Goal: Task Accomplishment & Management: Use online tool/utility

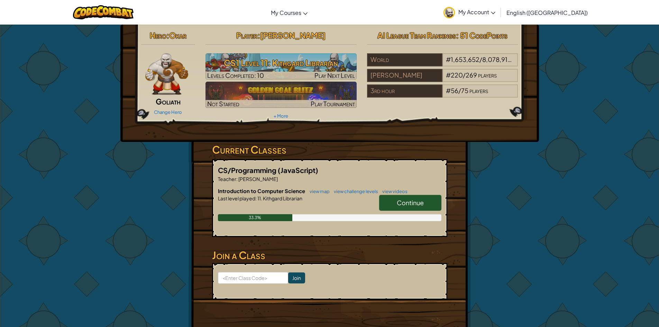
click at [394, 197] on link "Continue" at bounding box center [410, 203] width 62 height 16
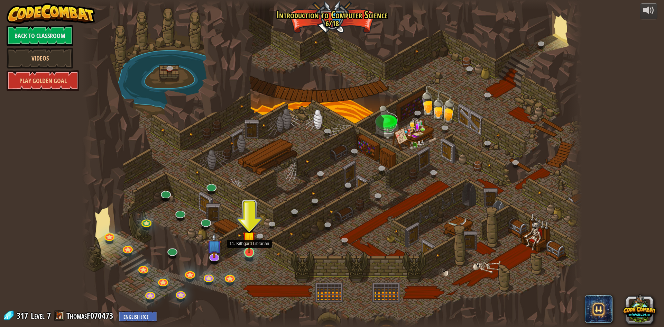
click at [248, 249] on img at bounding box center [248, 237] width 13 height 31
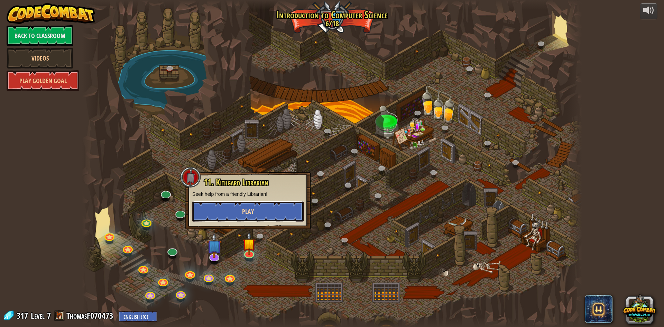
click at [258, 212] on button "Play" at bounding box center [247, 211] width 111 height 21
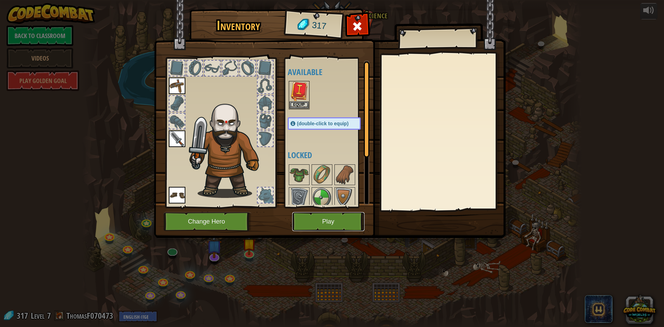
click at [328, 223] on button "Play" at bounding box center [328, 221] width 72 height 19
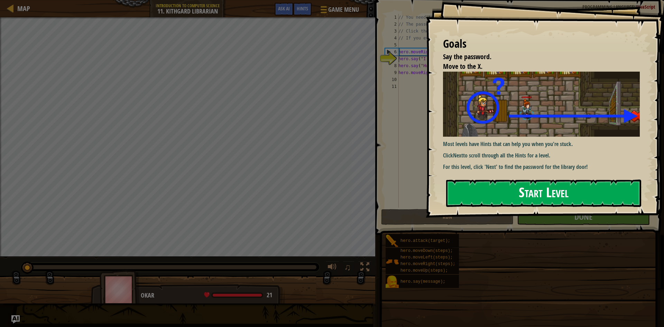
click at [548, 183] on button "Start Level" at bounding box center [543, 192] width 195 height 27
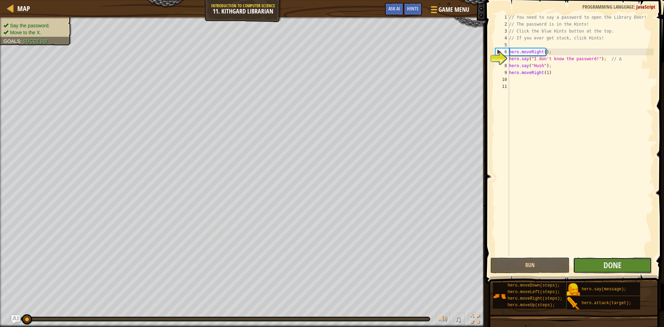
click at [589, 264] on button "Done" at bounding box center [612, 265] width 79 height 16
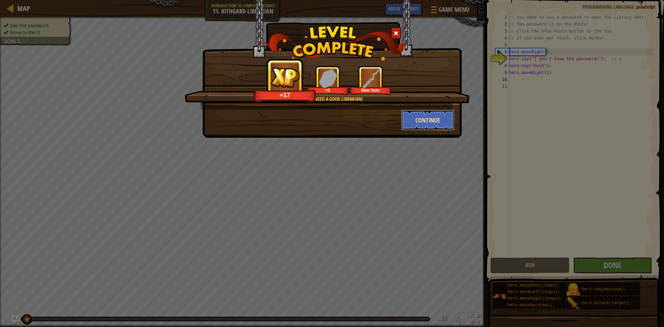
click at [437, 122] on button "Continue" at bounding box center [428, 120] width 54 height 21
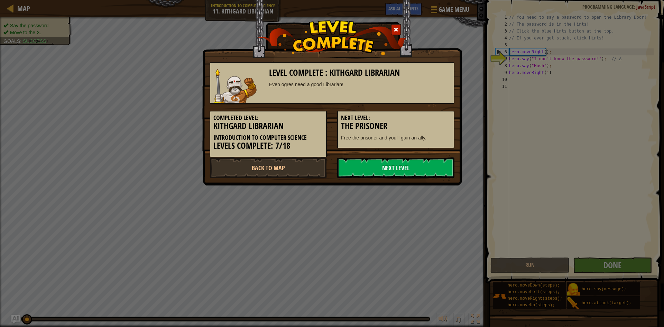
click at [384, 165] on link "Next Level" at bounding box center [395, 167] width 117 height 21
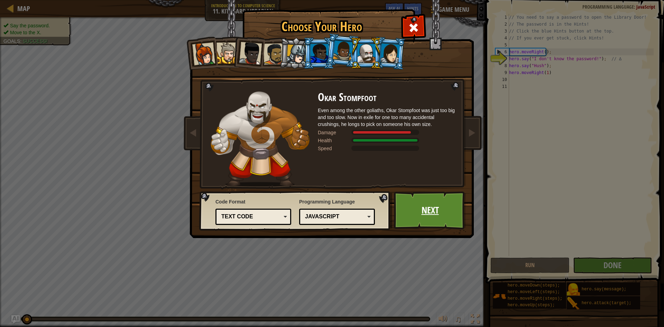
click at [422, 208] on link "Next" at bounding box center [430, 210] width 72 height 38
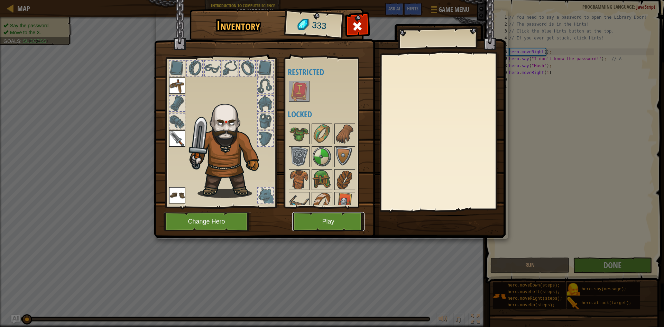
click at [334, 218] on button "Play" at bounding box center [328, 221] width 72 height 19
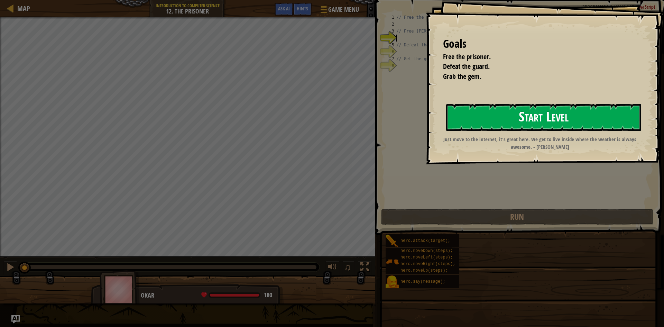
click at [489, 123] on button "Start Level" at bounding box center [543, 117] width 195 height 27
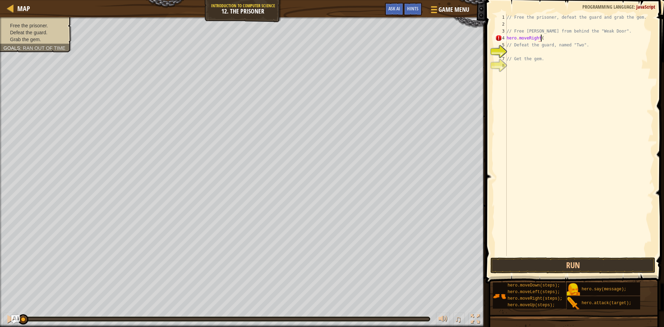
scroll to position [3, 3]
type textarea "hero.moveRight(1)"
click at [566, 264] on button "Run" at bounding box center [572, 265] width 165 height 16
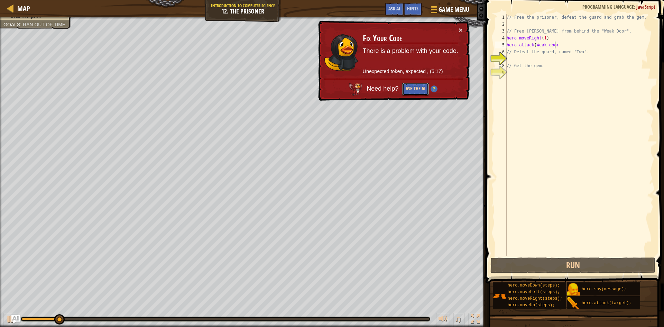
click at [416, 89] on button "Ask the AI" at bounding box center [415, 89] width 27 height 13
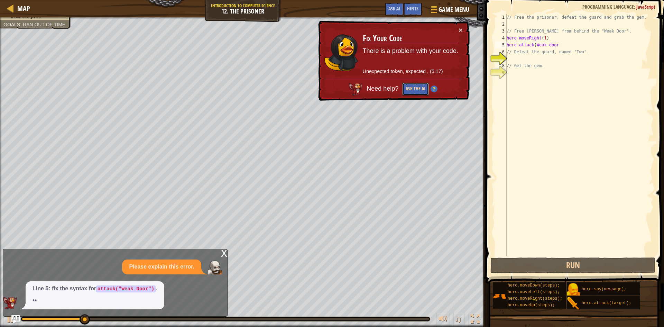
click at [412, 85] on button "Ask the AI" at bounding box center [415, 89] width 27 height 13
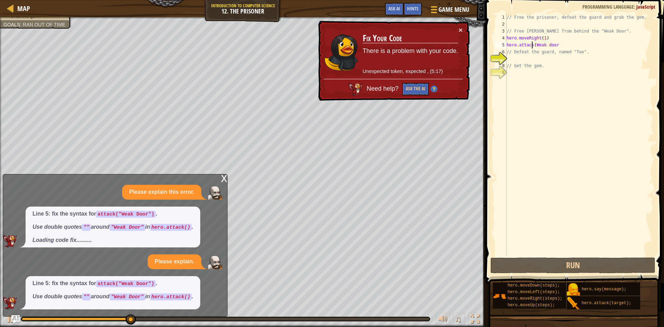
click at [532, 46] on div "// Free the prisoner, defeat the guard and grab the gem. // Free Patrick from b…" at bounding box center [579, 142] width 148 height 256
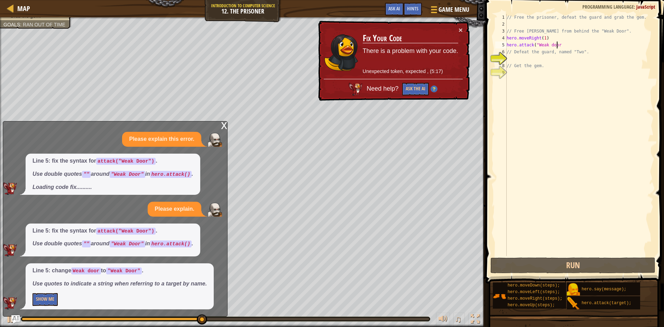
scroll to position [3, 4]
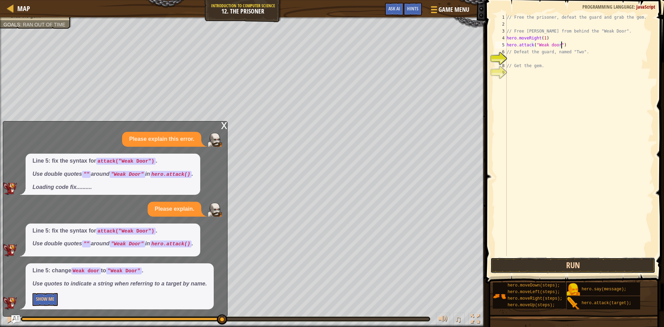
click at [623, 263] on button "Run" at bounding box center [572, 265] width 165 height 16
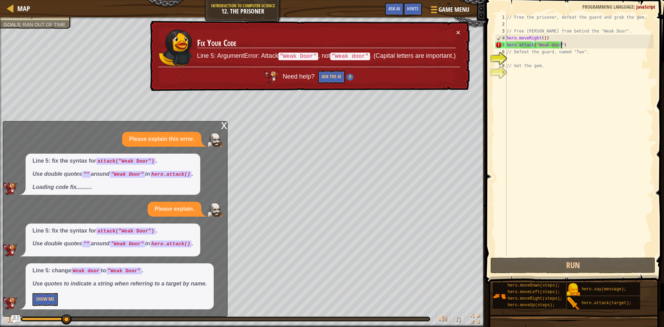
click at [548, 45] on div "// Free the prisoner, defeat the guard and grab the gem. // Free Patrick from b…" at bounding box center [579, 142] width 148 height 256
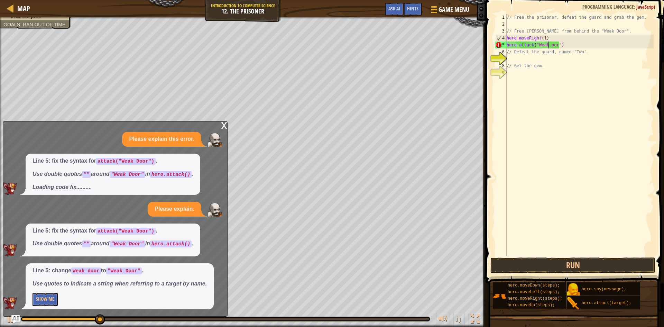
scroll to position [3, 4]
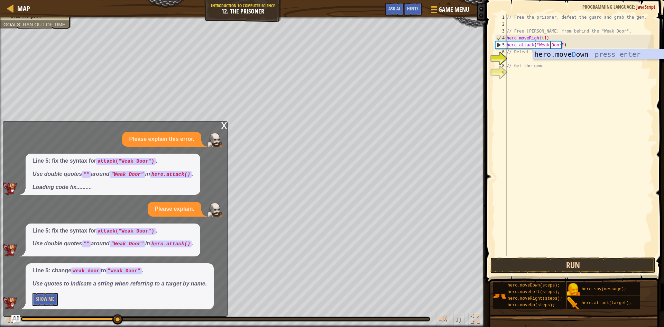
type textarea "hero.attack("Weak Door")"
click at [556, 266] on button "Run" at bounding box center [572, 265] width 165 height 16
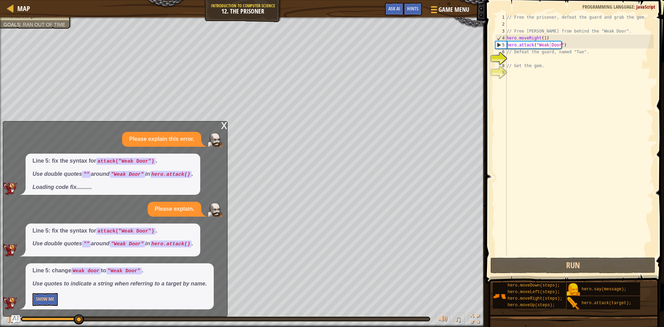
click at [221, 122] on div "x" at bounding box center [224, 124] width 6 height 7
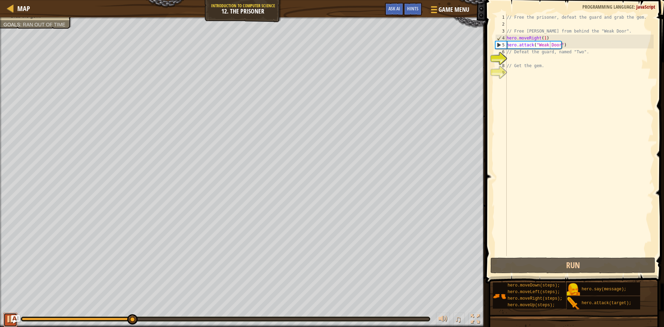
click at [5, 318] on button at bounding box center [10, 320] width 14 height 14
click at [519, 58] on div "// Free the prisoner, defeat the guard and grab the gem. // Free Patrick from b…" at bounding box center [579, 142] width 148 height 256
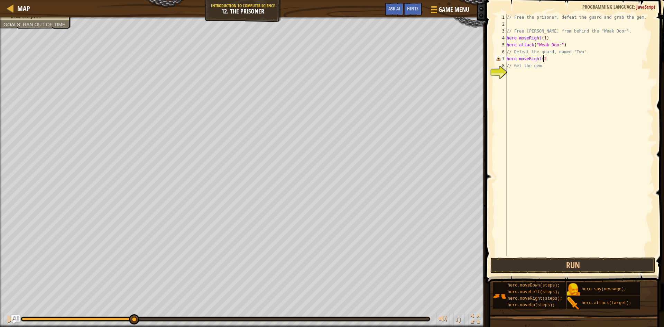
scroll to position [3, 3]
type textarea "hero.moveRight(2)"
click at [619, 267] on button "Run" at bounding box center [572, 265] width 165 height 16
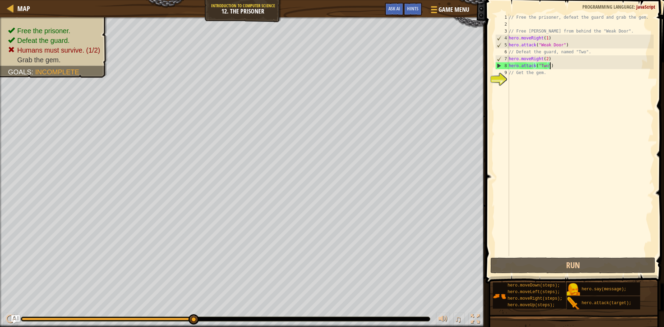
click at [542, 72] on div "// Free the prisoner, defeat the guard and grab the gem. // Free Patrick from b…" at bounding box center [580, 142] width 146 height 256
type textarea "/"
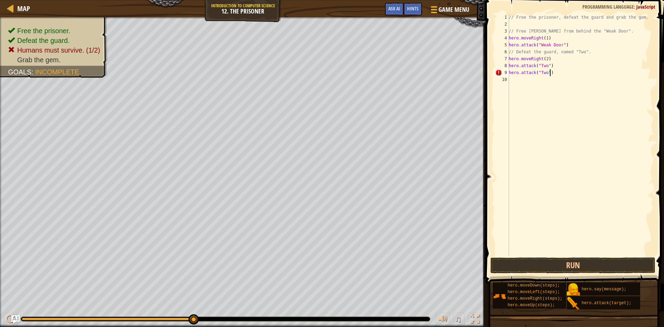
scroll to position [3, 3]
type textarea "hero.attack("Two")"
click at [572, 262] on button "Run" at bounding box center [572, 265] width 165 height 16
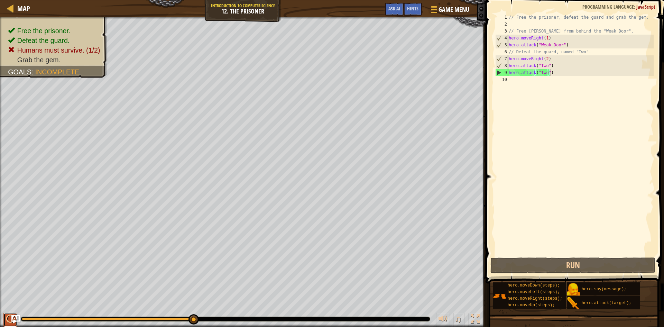
click at [6, 320] on div at bounding box center [10, 318] width 9 height 9
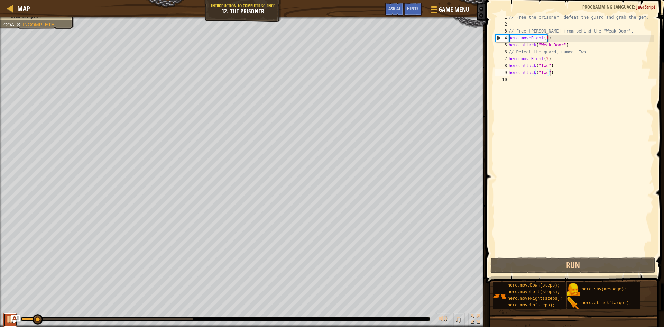
click at [4, 317] on button at bounding box center [10, 320] width 14 height 14
drag, startPoint x: 551, startPoint y: 72, endPoint x: 507, endPoint y: 70, distance: 43.9
click at [507, 70] on div "hero.attack("Two") 1 2 3 4 5 6 7 8 9 10 // Free the prisoner, defeat the guard …" at bounding box center [574, 135] width 160 height 242
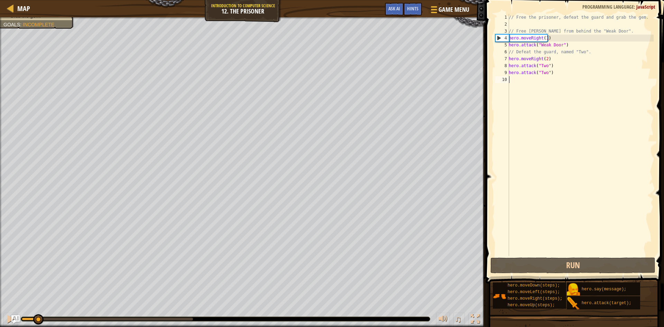
paste textarea "hero.attack("Two")"
type textarea "hero.attack("Two")"
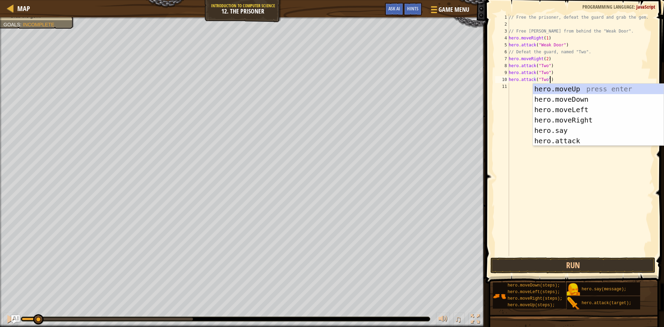
click at [509, 118] on div "// Free the prisoner, defeat the guard and grab the gem. // Free Patrick from b…" at bounding box center [580, 142] width 146 height 256
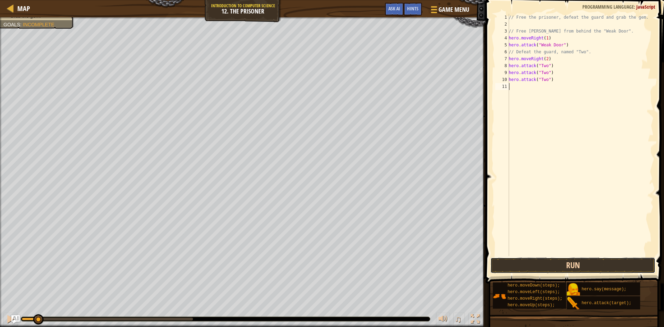
click at [526, 267] on button "Run" at bounding box center [572, 265] width 165 height 16
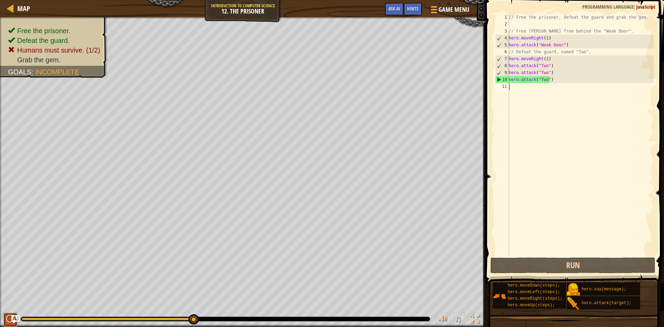
click at [6, 318] on button at bounding box center [10, 320] width 14 height 14
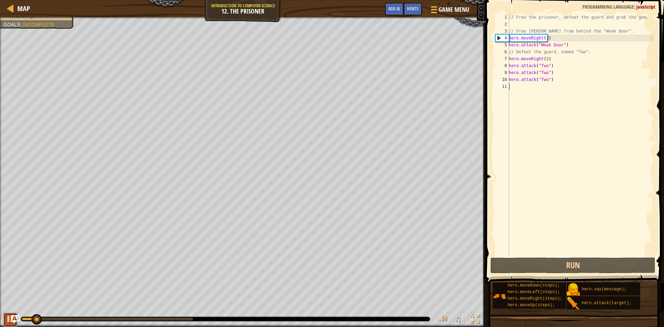
click at [6, 320] on button at bounding box center [10, 320] width 14 height 14
drag, startPoint x: 553, startPoint y: 81, endPoint x: 509, endPoint y: 80, distance: 43.9
click at [509, 80] on div "// Free the prisoner, defeat the guard and grab the gem. // Free Patrick from b…" at bounding box center [580, 142] width 146 height 256
type textarea "hero.attack("Two")"
click at [518, 88] on div "// Free the prisoner, defeat the guard and grab the gem. // Free Patrick from b…" at bounding box center [580, 142] width 146 height 256
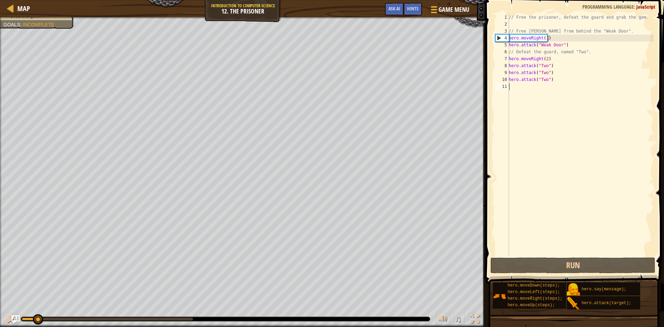
paste textarea "hero.attack("Two")"
type textarea "hero.attack("Two")"
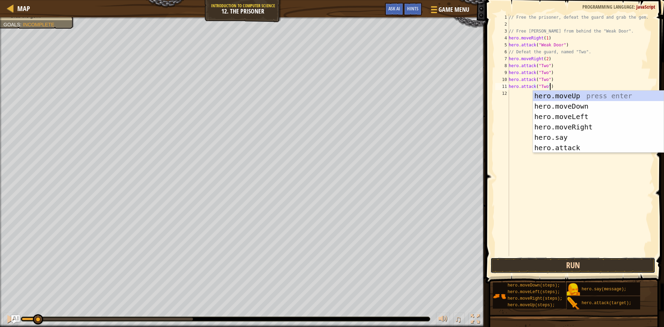
click at [561, 260] on button "Run" at bounding box center [572, 265] width 165 height 16
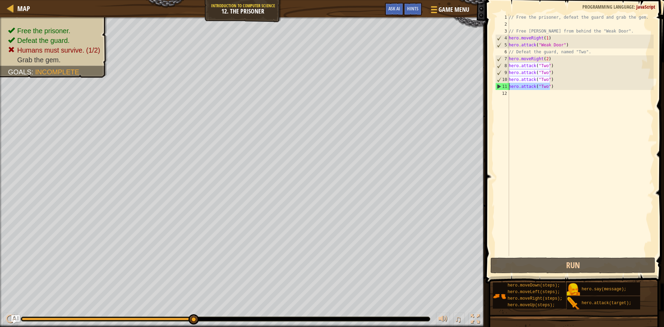
drag, startPoint x: 555, startPoint y: 88, endPoint x: 510, endPoint y: 83, distance: 45.9
click at [506, 84] on div "hero.attack("Two") 1 2 3 4 5 6 7 8 9 10 11 12 // Free the prisoner, defeat the …" at bounding box center [574, 135] width 160 height 242
click at [517, 99] on div "// Free the prisoner, defeat the guard and grab the gem. // Free Patrick from b…" at bounding box center [580, 142] width 146 height 256
paste textarea "hero.attack("Two")"
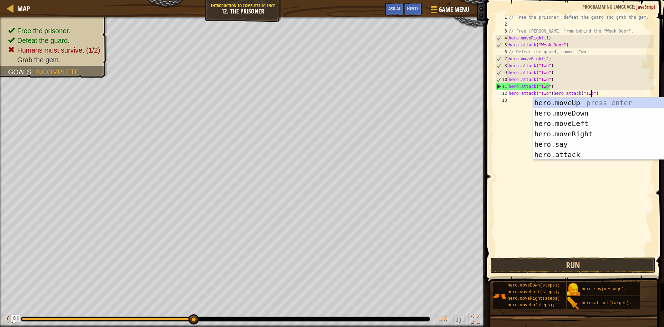
paste textarea "hero.attack("Two")"
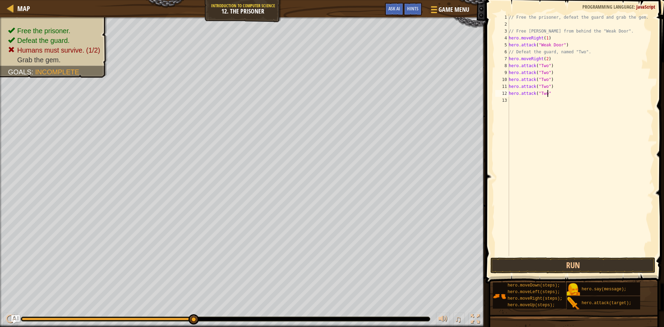
type textarea "hero.attack("Two")"
paste textarea "hero.attack("Two")"
type textarea "hero.attack("Two")"
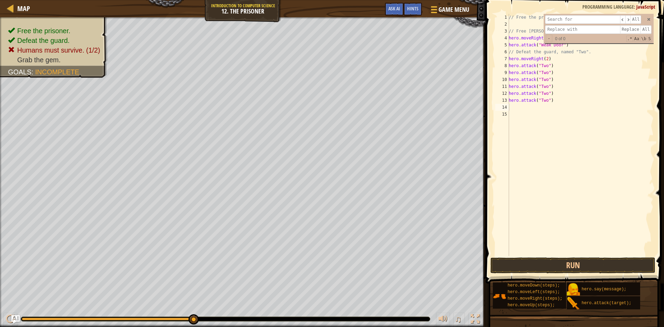
click at [516, 121] on div "// Free the prisoner, defeat the guard and grab the gem. // Free Patrick from b…" at bounding box center [580, 142] width 146 height 256
click at [649, 16] on div "​ ​ All Replace All - 0 of 0 .* Aa \b S" at bounding box center [599, 28] width 110 height 29
click at [649, 20] on span at bounding box center [648, 19] width 5 height 5
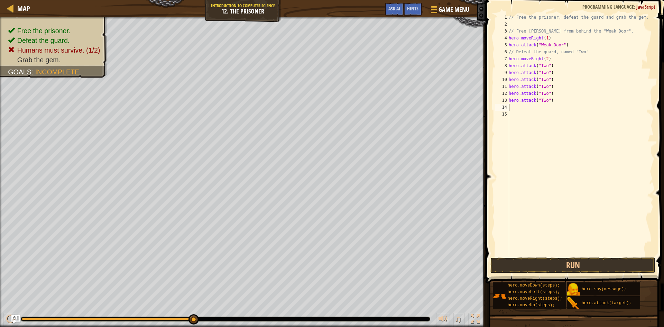
click at [512, 108] on div "// Free the prisoner, defeat the guard and grab the gem. // Free Patrick from b…" at bounding box center [580, 142] width 146 height 256
paste textarea "hero.attack("Two")"
type textarea "hero.attack("Two")"
click at [549, 268] on button "Run" at bounding box center [572, 265] width 165 height 16
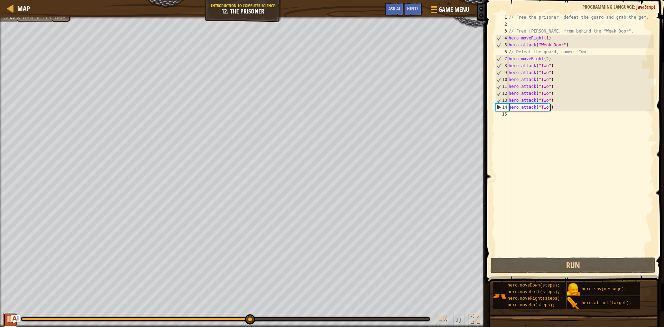
click at [4, 315] on button at bounding box center [10, 320] width 14 height 14
click at [521, 121] on div "// Free the prisoner, defeat the guard and grab the gem. // Free Patrick from b…" at bounding box center [580, 142] width 146 height 256
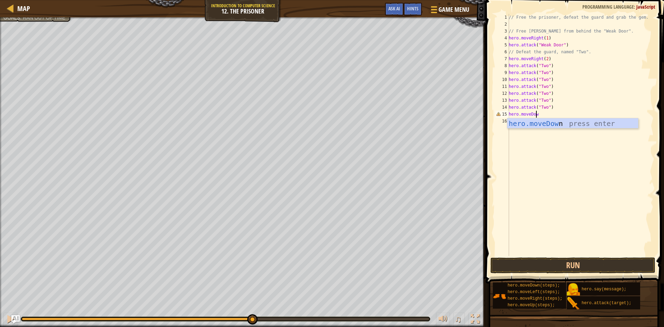
scroll to position [3, 2]
type textarea "hero.moveDown(1)"
click at [521, 121] on div "// Free the prisoner, defeat the guard and grab the gem. // Free Patrick from b…" at bounding box center [580, 142] width 146 height 256
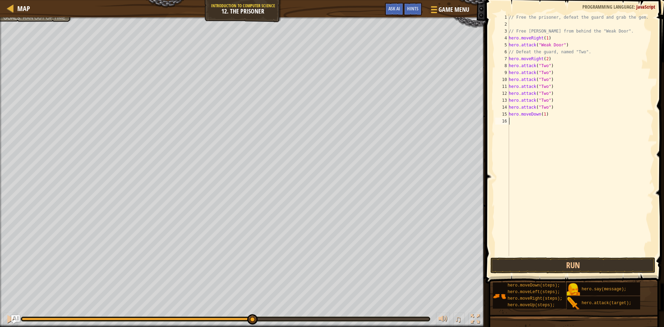
click at [542, 114] on div "// Free the prisoner, defeat the guard and grab the gem. // Free Patrick from b…" at bounding box center [580, 142] width 146 height 256
type textarea "hero.moveDown(2)"
click at [514, 130] on div "// Free the prisoner, defeat the guard and grab the gem. // Free Patrick from b…" at bounding box center [580, 142] width 146 height 256
type textarea "hero.moveRight(1)"
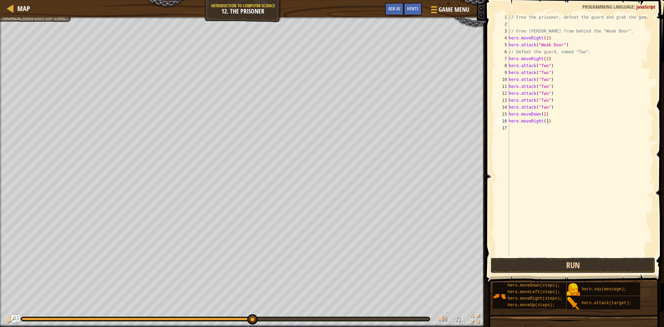
click at [549, 269] on button "Run" at bounding box center [572, 265] width 165 height 16
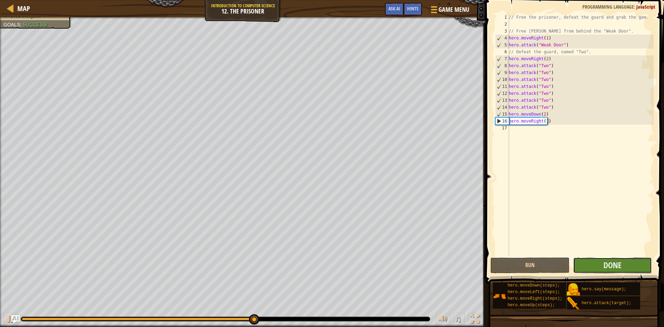
click at [590, 263] on button "Done" at bounding box center [612, 265] width 79 height 16
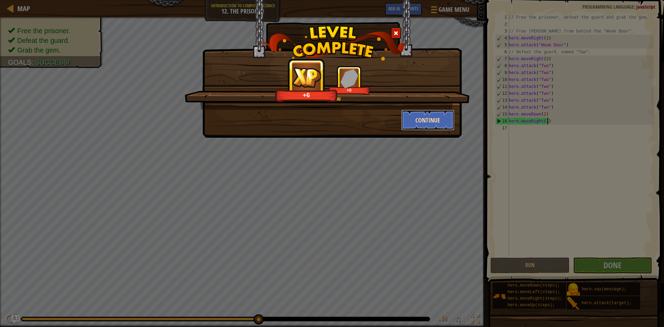
click at [438, 119] on button "Continue" at bounding box center [428, 120] width 54 height 21
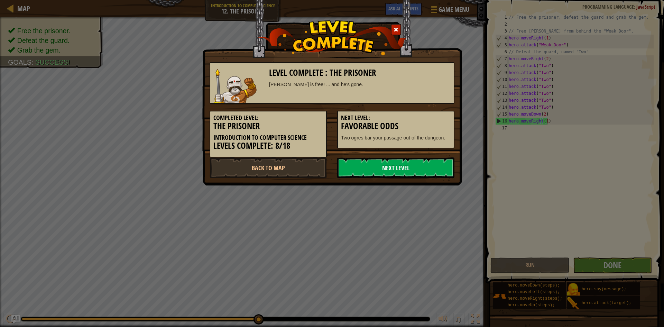
click at [360, 160] on link "Next Level" at bounding box center [395, 167] width 117 height 21
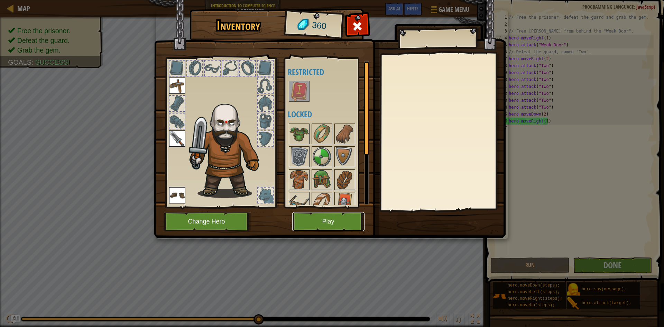
click at [316, 224] on button "Play" at bounding box center [328, 221] width 72 height 19
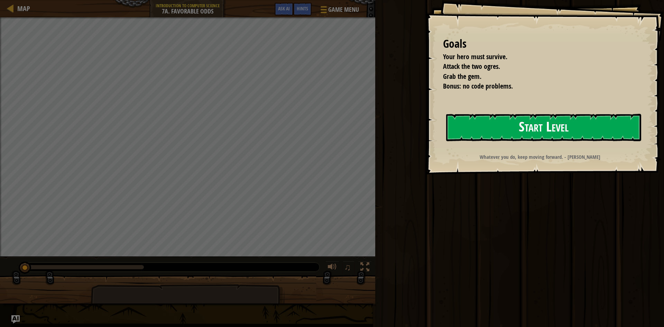
click at [549, 132] on button "Start Level" at bounding box center [543, 127] width 195 height 27
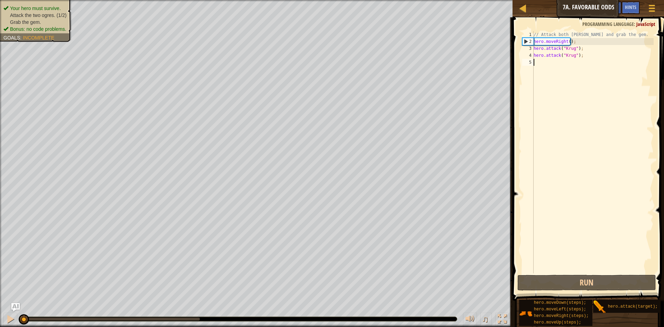
click at [546, 66] on div "// Attack both ogres and grab the gem. hero . moveRight ( ) ; hero . attack ( "…" at bounding box center [592, 159] width 121 height 256
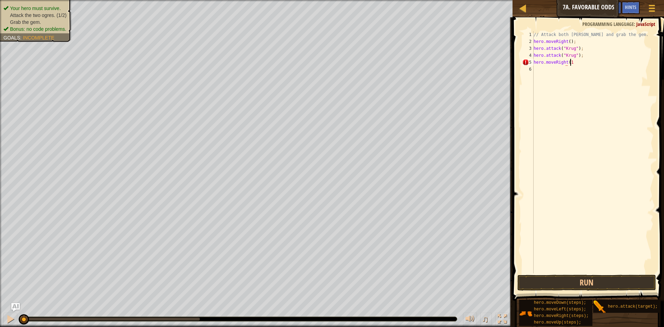
scroll to position [3, 3]
type textarea "hero.moveRight(1)"
click at [540, 77] on div "// Attack both ogres and grab the gem. hero . moveRight ( ) ; hero . attack ( "…" at bounding box center [592, 159] width 121 height 256
click at [568, 42] on div "// Attack both ogres and grab the gem. hero . moveRight ( ) ; hero . attack ( "…" at bounding box center [592, 159] width 121 height 256
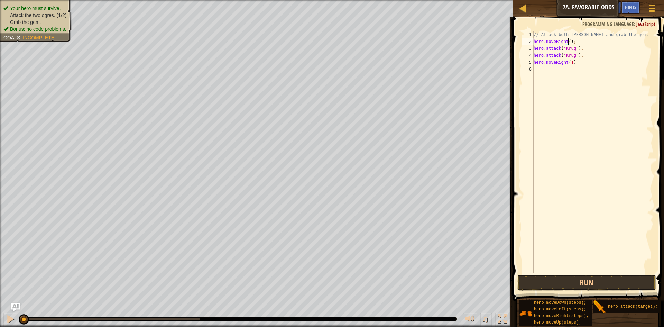
type textarea "hero.moveRight(1);"
click at [547, 70] on div "// Attack both ogres and grab the gem. hero . moveRight ( 1 ) ; hero . attack (…" at bounding box center [592, 159] width 121 height 256
click at [569, 62] on div "// Attack both ogres and grab the gem. hero . moveRight ( 1 ) ; hero . attack (…" at bounding box center [592, 159] width 121 height 256
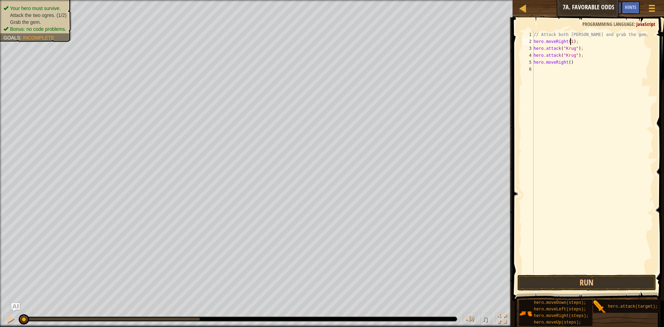
click at [570, 41] on div "// Attack both ogres and grab the gem. hero . moveRight ( 1 ) ; hero . attack (…" at bounding box center [592, 159] width 121 height 256
type textarea "hero.moveRight();"
click at [573, 279] on button "Run" at bounding box center [586, 283] width 139 height 16
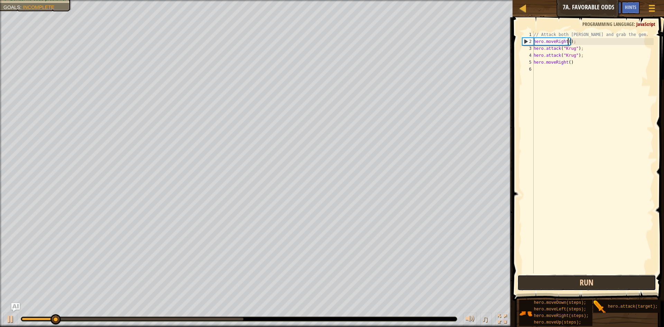
click at [558, 279] on button "Run" at bounding box center [586, 283] width 139 height 16
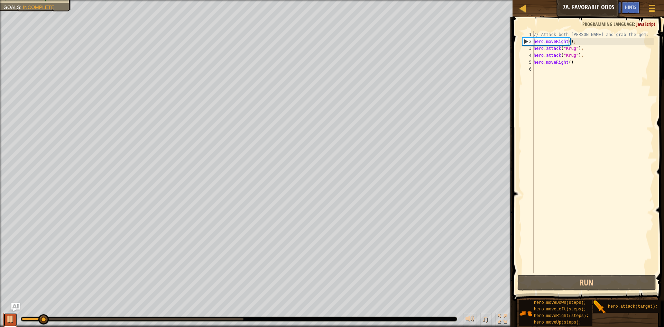
click at [13, 315] on div at bounding box center [10, 318] width 9 height 9
drag, startPoint x: 43, startPoint y: 317, endPoint x: 0, endPoint y: 310, distance: 43.5
click at [0, 310] on div "♫" at bounding box center [256, 317] width 513 height 21
click at [559, 90] on div "// Attack both ogres and grab the gem. hero . moveRight ( ) ; hero . attack ( "…" at bounding box center [592, 159] width 121 height 256
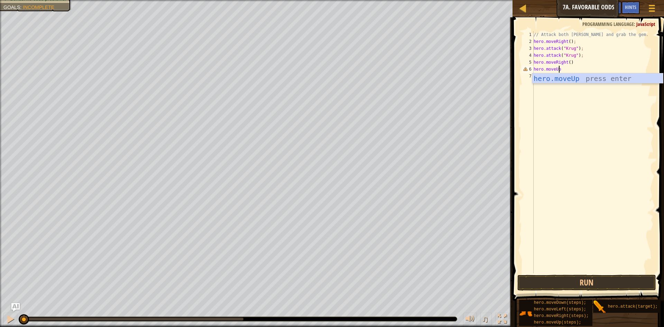
scroll to position [3, 2]
type textarea "hero.moveUp()"
click at [537, 86] on div "// Attack both ogres and grab the gem. hero . moveRight ( ) ; hero . attack ( "…" at bounding box center [592, 159] width 121 height 256
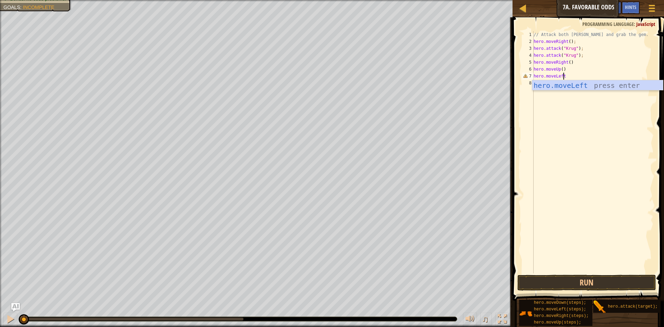
scroll to position [3, 2]
type textarea "hero.moveLeft()"
click at [533, 86] on div "8" at bounding box center [527, 83] width 11 height 7
type textarea "hero.attack("Grump")"
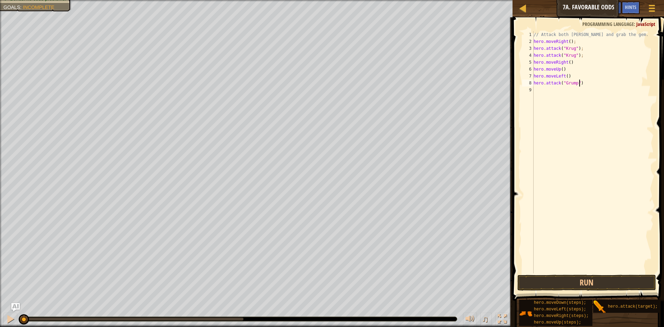
scroll to position [3, 3]
click at [542, 97] on div "// Attack both ogres and grab the gem. hero . moveRight ( ) ; hero . attack ( "…" at bounding box center [592, 159] width 121 height 256
drag, startPoint x: 580, startPoint y: 84, endPoint x: 531, endPoint y: 83, distance: 49.1
click at [532, 84] on div "1 2 3 4 5 6 7 8 9 // Attack both ogres and grab the gem. hero . moveRight ( ) ;…" at bounding box center [587, 152] width 133 height 242
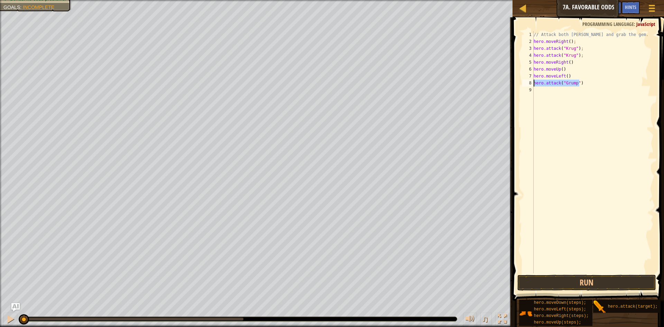
type textarea "hero.attack("Grump")"
click at [549, 97] on div "// Attack both ogres and grab the gem. hero . moveRight ( ) ; hero . attack ( "…" at bounding box center [592, 159] width 121 height 256
type textarea "V"
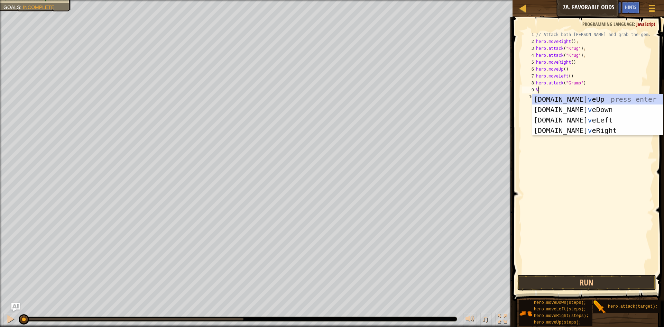
click at [554, 89] on div "// Attack both ogres and grab the gem. hero . moveRight ( ) ; hero . attack ( "…" at bounding box center [594, 159] width 119 height 256
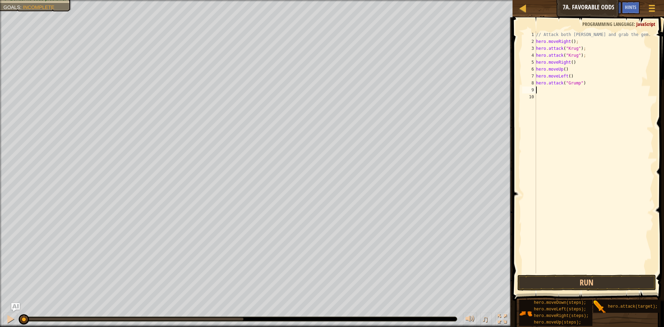
paste textarea "hero.attack("Grump")"
type textarea "hero.attack("Grump")"
click at [540, 100] on div "// Attack both ogres and grab the gem. hero . moveRight ( ) ; hero . attack ( "…" at bounding box center [594, 159] width 119 height 256
click at [565, 281] on button "Run" at bounding box center [586, 283] width 139 height 16
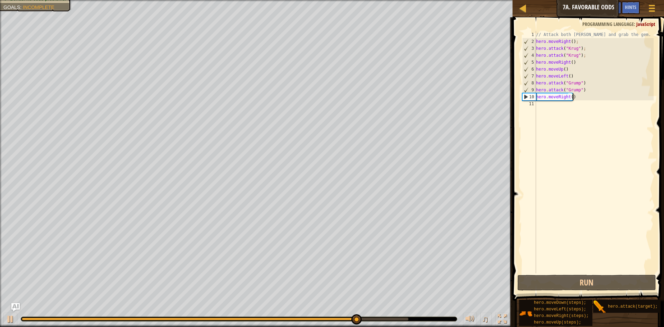
click at [567, 96] on div "// Attack both ogres and grab the gem. hero . moveRight ( ) ; hero . attack ( "…" at bounding box center [594, 159] width 119 height 256
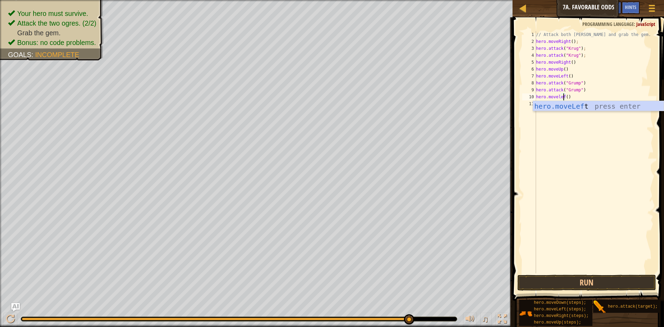
scroll to position [3, 2]
click at [635, 282] on button "Run" at bounding box center [586, 283] width 139 height 16
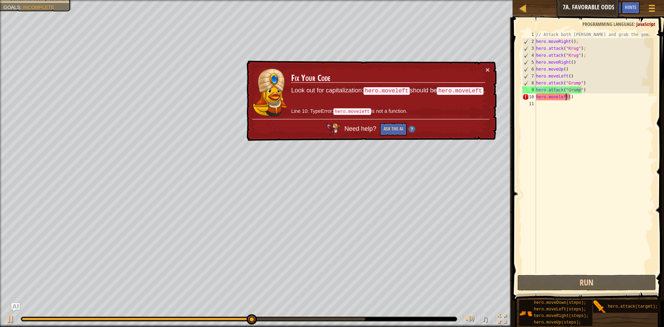
click at [558, 96] on div "// Attack both ogres and grab the gem. hero . moveRight ( ) ; hero . attack ( "…" at bounding box center [594, 159] width 119 height 256
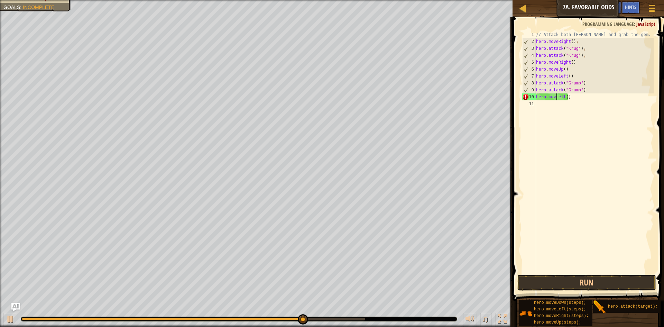
scroll to position [3, 2]
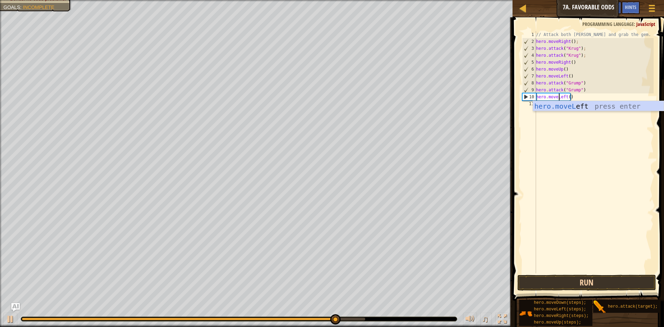
type textarea "hero.moveLeft()"
click at [592, 280] on button "Run" at bounding box center [586, 283] width 139 height 16
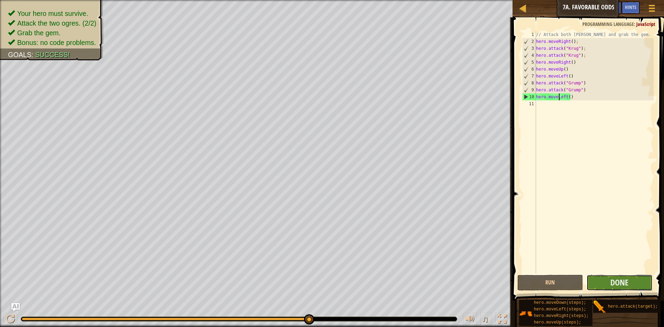
click at [600, 279] on button "Done" at bounding box center [620, 283] width 66 height 16
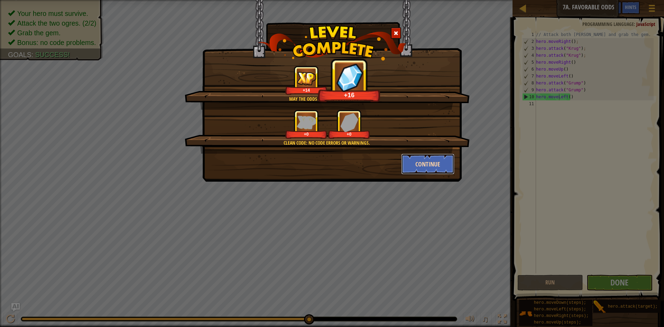
click at [430, 164] on button "Continue" at bounding box center [428, 164] width 54 height 21
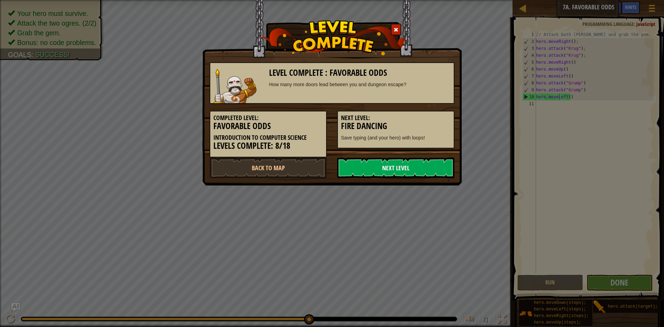
click at [407, 163] on link "Next Level" at bounding box center [395, 167] width 117 height 21
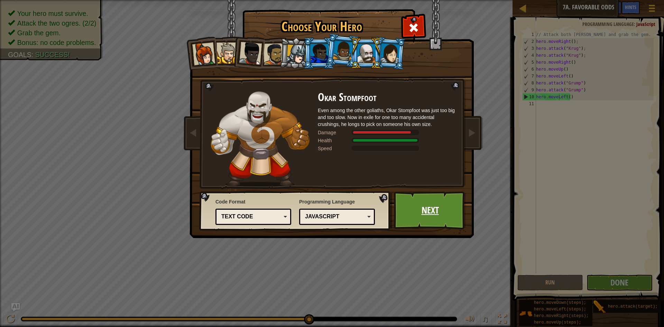
click at [426, 207] on link "Next" at bounding box center [430, 210] width 72 height 38
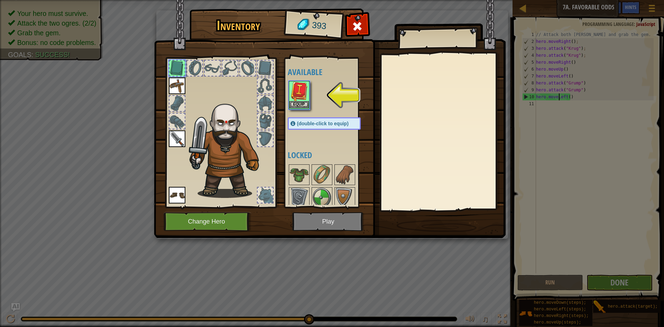
click at [300, 99] on img at bounding box center [298, 91] width 19 height 19
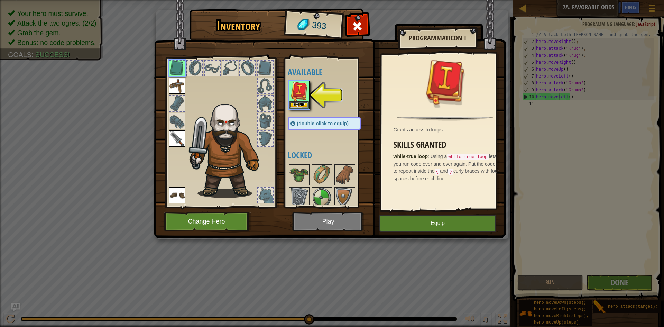
click at [166, 133] on div at bounding box center [221, 131] width 114 height 156
click at [170, 135] on img at bounding box center [177, 138] width 17 height 17
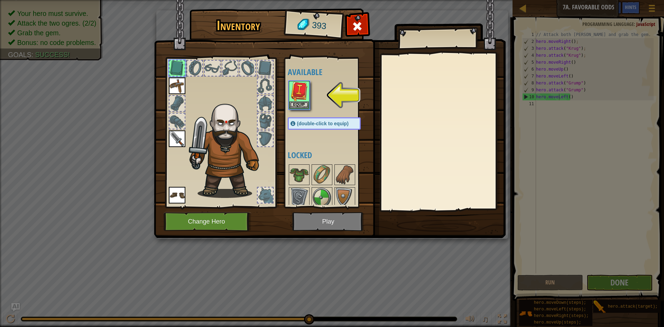
click at [182, 136] on img at bounding box center [177, 138] width 17 height 17
click at [162, 192] on img at bounding box center [330, 112] width 352 height 251
click at [168, 195] on div at bounding box center [221, 131] width 114 height 156
click at [180, 202] on img at bounding box center [177, 195] width 17 height 17
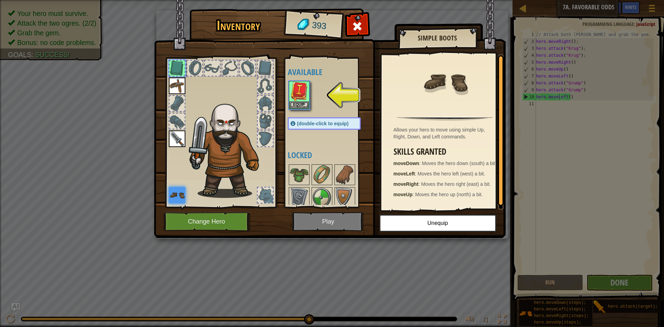
click at [179, 132] on img at bounding box center [177, 138] width 17 height 17
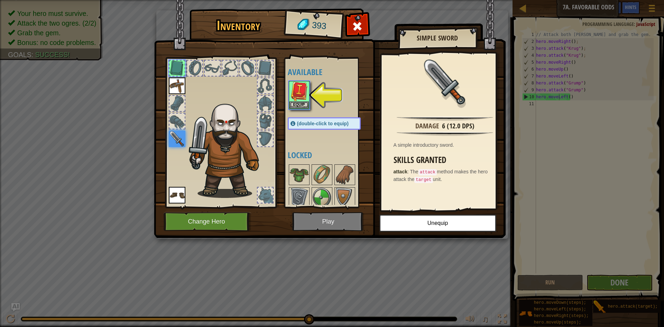
click at [175, 189] on img at bounding box center [177, 195] width 17 height 17
click at [261, 136] on div at bounding box center [265, 138] width 15 height 15
click at [260, 135] on div at bounding box center [265, 138] width 15 height 15
click at [264, 122] on div at bounding box center [265, 120] width 15 height 15
click at [297, 100] on img at bounding box center [298, 91] width 19 height 19
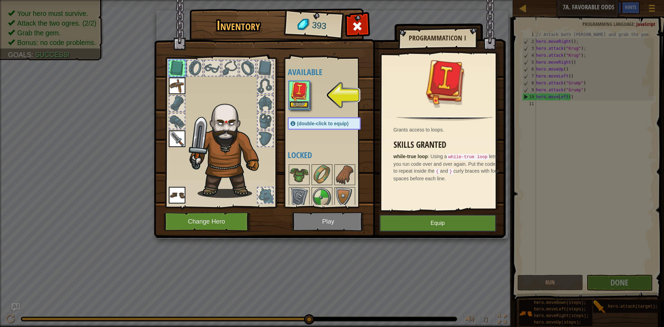
click at [303, 104] on button "Equip" at bounding box center [298, 104] width 19 height 7
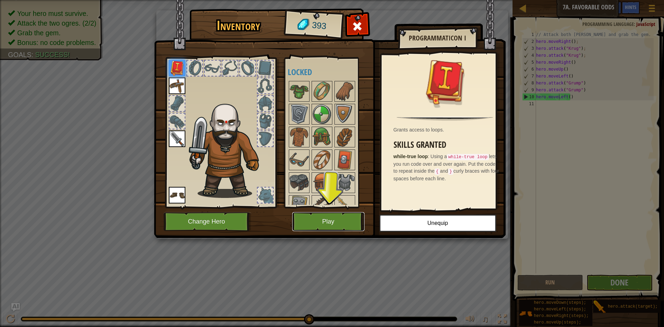
click at [346, 227] on button "Play" at bounding box center [328, 221] width 72 height 19
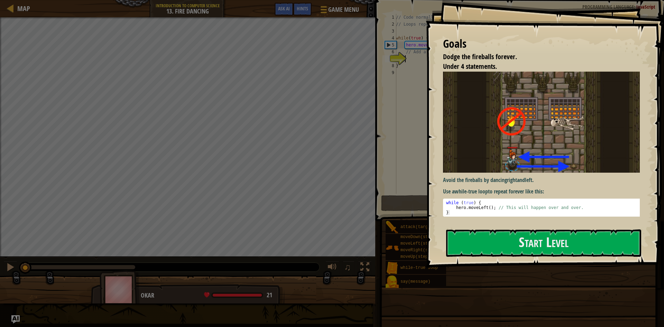
click at [517, 234] on button "Start Level" at bounding box center [543, 242] width 195 height 27
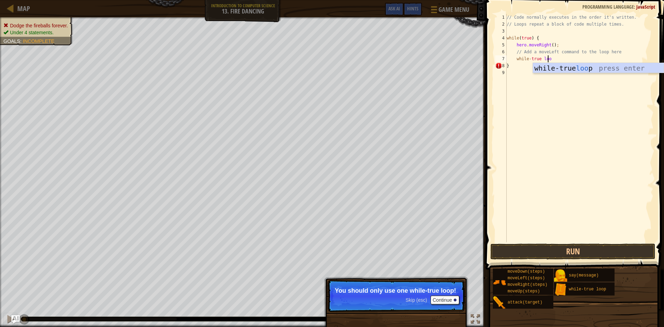
scroll to position [3, 3]
type textarea "while-true loop"
click at [588, 250] on button "Run" at bounding box center [572, 251] width 165 height 16
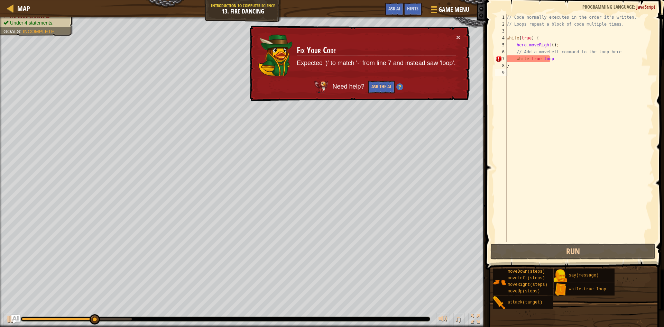
click at [531, 76] on div "// Code normally executes in the order it's written. // Loops repeat a block of…" at bounding box center [579, 135] width 148 height 242
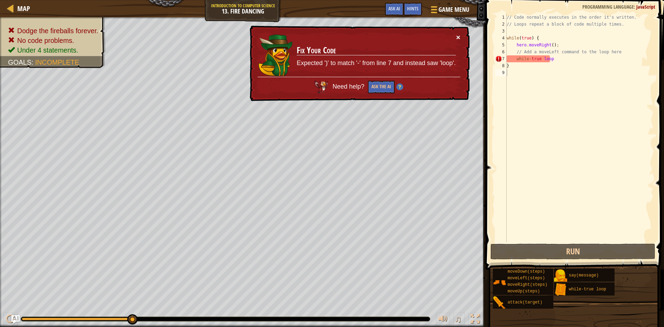
click at [460, 35] on button "×" at bounding box center [458, 37] width 4 height 7
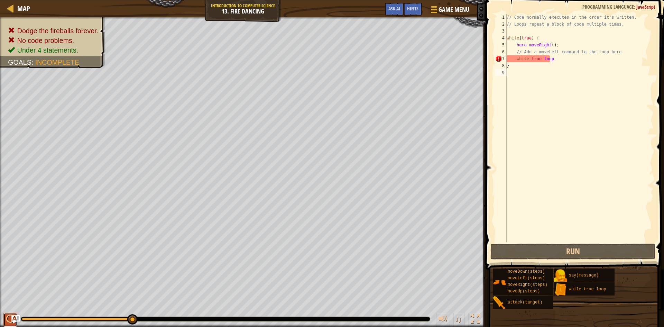
click at [7, 323] on div at bounding box center [10, 318] width 9 height 9
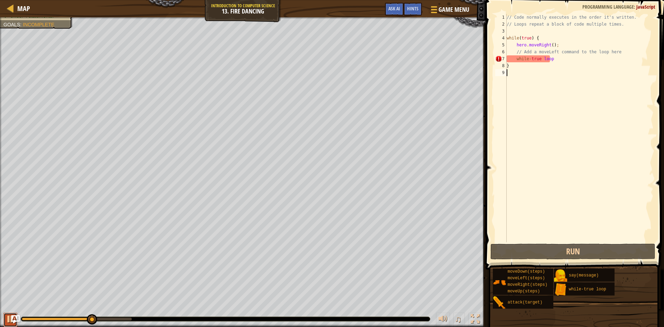
click at [6, 318] on button at bounding box center [10, 320] width 14 height 14
click at [4, 318] on button at bounding box center [10, 320] width 14 height 14
drag, startPoint x: 46, startPoint y: 317, endPoint x: 2, endPoint y: 319, distance: 44.3
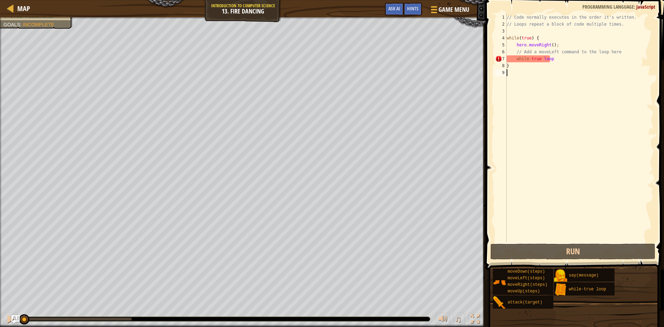
click at [2, 319] on div "♫" at bounding box center [243, 317] width 486 height 21
click at [301, 326] on div "♫" at bounding box center [243, 317] width 486 height 21
drag, startPoint x: 331, startPoint y: 310, endPoint x: 398, endPoint y: 320, distance: 67.8
click at [398, 320] on div "♫" at bounding box center [243, 317] width 486 height 21
click at [394, 320] on div at bounding box center [225, 319] width 409 height 4
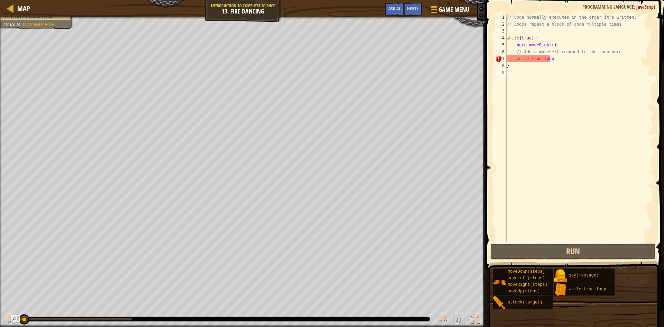
drag, startPoint x: 402, startPoint y: 319, endPoint x: 287, endPoint y: 308, distance: 116.1
click at [287, 308] on div "♫" at bounding box center [243, 317] width 486 height 21
click at [30, 313] on div "♫" at bounding box center [243, 317] width 486 height 21
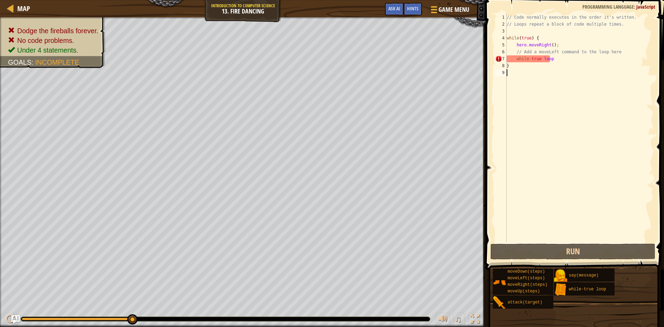
drag, startPoint x: 29, startPoint y: 317, endPoint x: 455, endPoint y: 343, distance: 427.2
click at [455, 0] on html "Map Introduction to Computer Science 13. Fire Dancing Game Menu Done Hints Ask …" at bounding box center [332, 0] width 664 height 0
click at [7, 315] on div at bounding box center [10, 318] width 9 height 9
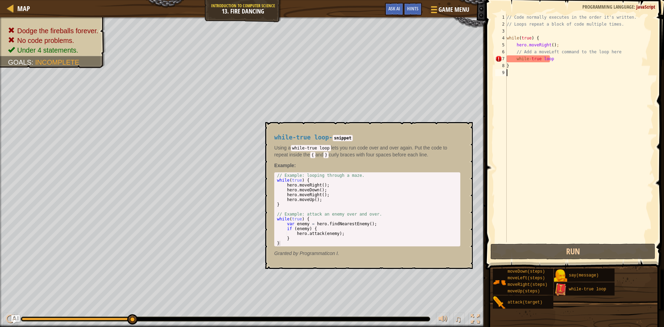
click at [565, 286] on img at bounding box center [560, 289] width 13 height 13
drag, startPoint x: 565, startPoint y: 293, endPoint x: 567, endPoint y: 287, distance: 6.5
click at [566, 289] on img at bounding box center [560, 289] width 13 height 13
click at [567, 286] on img at bounding box center [560, 289] width 13 height 13
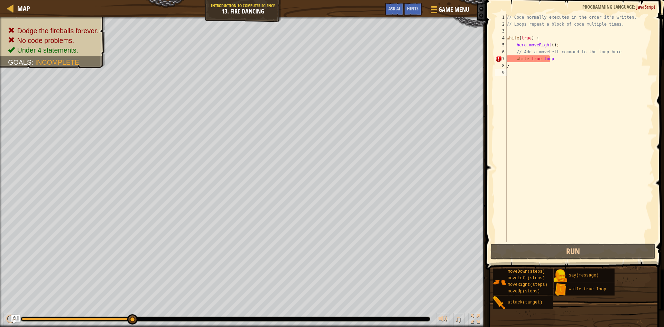
click at [553, 64] on div "// Code normally executes in the order it's written. // Loops repeat a block of…" at bounding box center [579, 135] width 148 height 242
click at [554, 55] on div "// Code normally executes in the order it's written. // Loops repeat a block of…" at bounding box center [579, 135] width 148 height 242
click at [553, 64] on div "// Code normally executes in the order it's written. // Loops repeat a block of…" at bounding box center [579, 135] width 148 height 242
drag, startPoint x: 553, startPoint y: 63, endPoint x: 515, endPoint y: 63, distance: 37.7
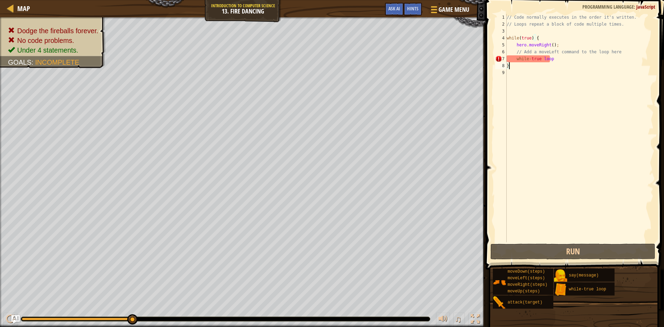
click at [515, 63] on div "// Code normally executes in the order it's written. // Loops repeat a block of…" at bounding box center [579, 135] width 148 height 242
click at [562, 58] on div "// Code normally executes in the order it's written. // Loops repeat a block of…" at bounding box center [579, 135] width 148 height 242
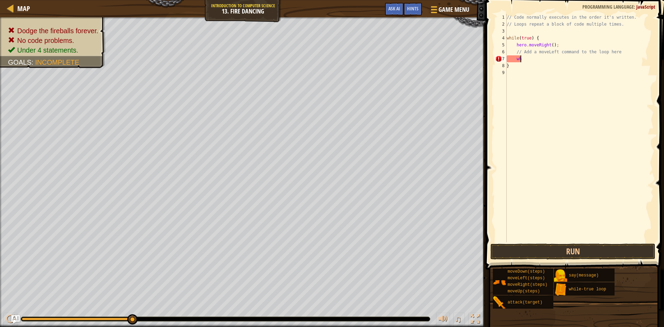
type textarea "w"
type textarea "while-true loop"
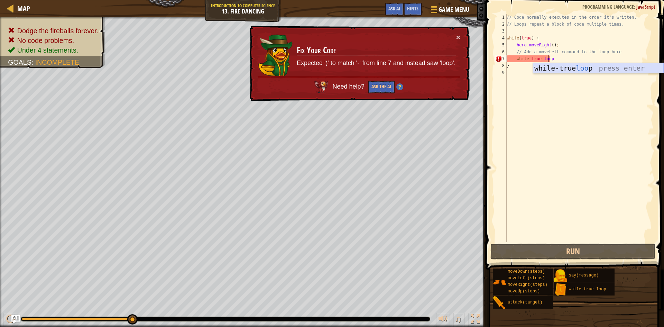
click at [555, 71] on div "while-true loo p press enter" at bounding box center [598, 78] width 131 height 31
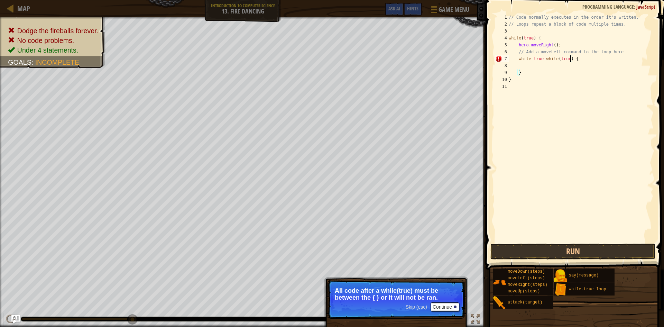
click at [571, 61] on div "// Code normally executes in the order it's written. // Loops repeat a block of…" at bounding box center [580, 135] width 146 height 242
click at [575, 61] on div "// Code normally executes in the order it's written. // Loops repeat a block of…" at bounding box center [580, 135] width 146 height 242
type textarea "while-true while(true) }"
click at [569, 247] on button "Run" at bounding box center [572, 251] width 165 height 16
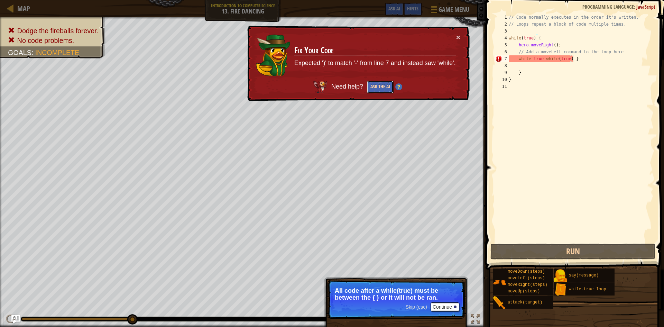
click at [374, 85] on button "Ask the AI" at bounding box center [380, 87] width 27 height 13
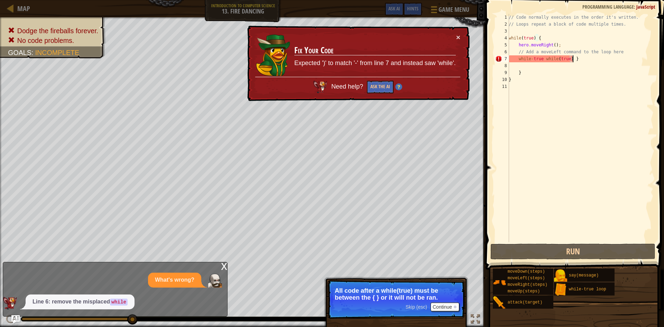
click at [568, 63] on div "// Code normally executes in the order it's written. // Loops repeat a block of…" at bounding box center [580, 135] width 146 height 242
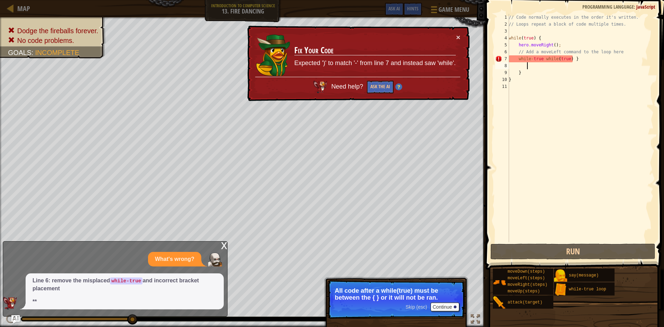
scroll to position [3, 1]
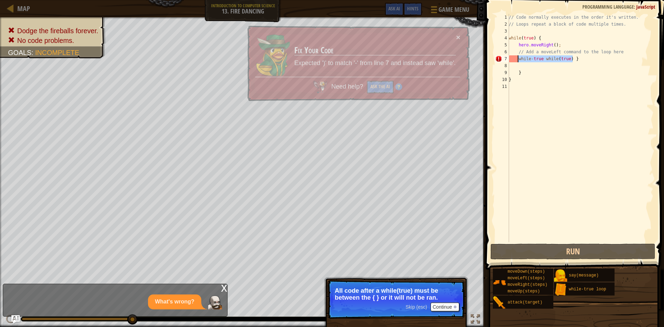
drag, startPoint x: 574, startPoint y: 61, endPoint x: 517, endPoint y: 61, distance: 56.4
click at [517, 61] on div "// Code normally executes in the order it's written. // Loops repeat a block of…" at bounding box center [580, 135] width 146 height 242
type textarea "while-true while(true) }"
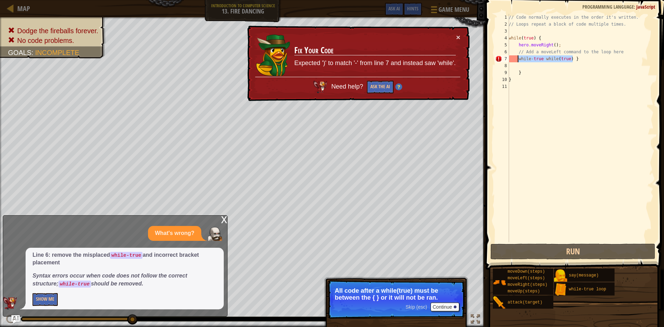
scroll to position [3, 0]
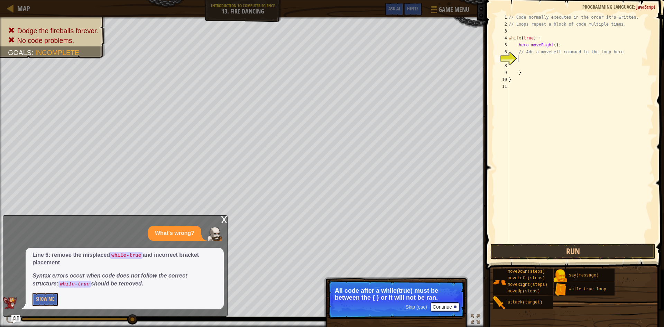
type textarea "w"
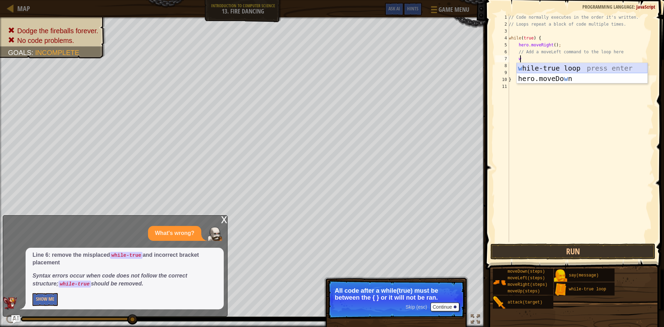
click at [544, 65] on div "w hile-true loop press enter hero.moveDo w n press enter" at bounding box center [582, 84] width 131 height 42
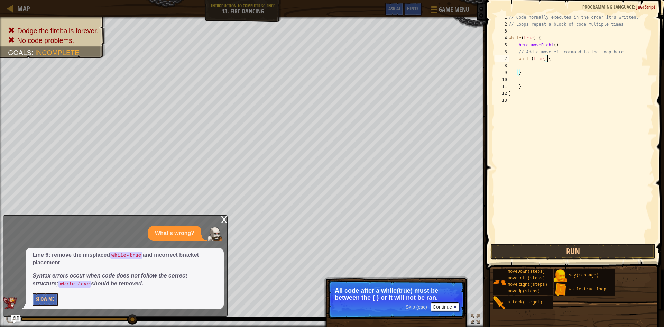
click at [547, 61] on div "// Code normally executes in the order it's written. // Loops repeat a block of…" at bounding box center [580, 135] width 146 height 242
type textarea "while(true) {"
click at [574, 250] on button "Run" at bounding box center [572, 251] width 165 height 16
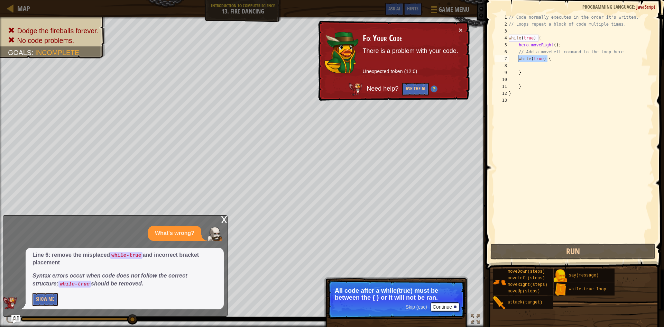
drag, startPoint x: 553, startPoint y: 61, endPoint x: 516, endPoint y: 61, distance: 37.0
click at [518, 62] on div "// Code normally executes in the order it's written. // Loops repeat a block of…" at bounding box center [580, 135] width 146 height 242
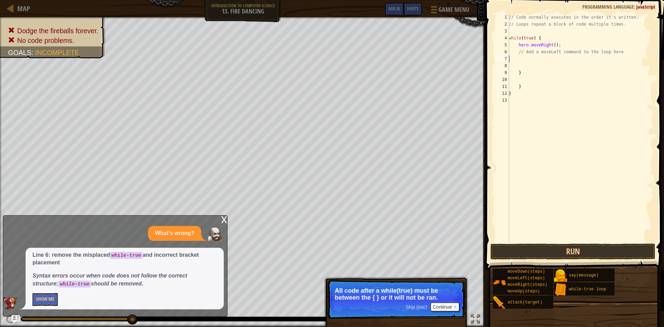
scroll to position [3, 0]
type textarea "w"
click at [535, 59] on div "// Code normally executes in the order it's written. // Loops repeat a block of…" at bounding box center [580, 135] width 146 height 242
type textarea "while(true)loop {"
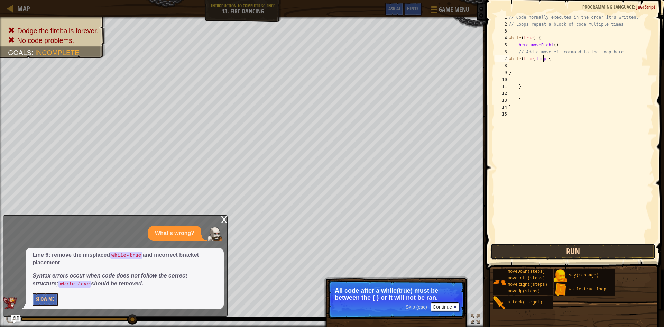
click at [562, 249] on button "Run" at bounding box center [572, 251] width 165 height 16
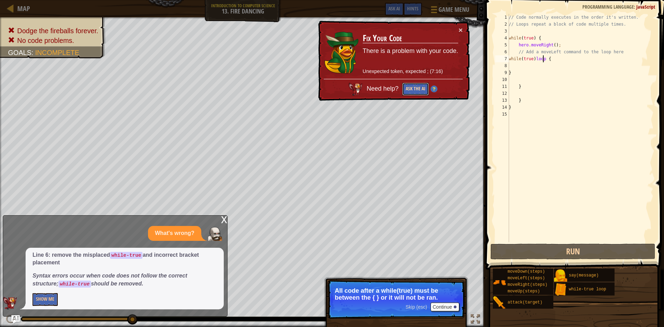
click at [422, 89] on button "Ask the AI" at bounding box center [415, 89] width 27 height 13
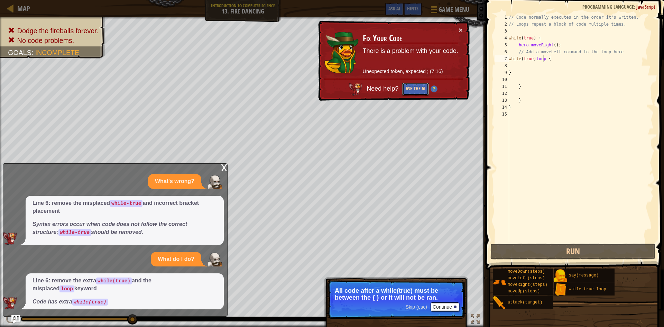
click at [415, 88] on button "Ask the AI" at bounding box center [415, 89] width 27 height 13
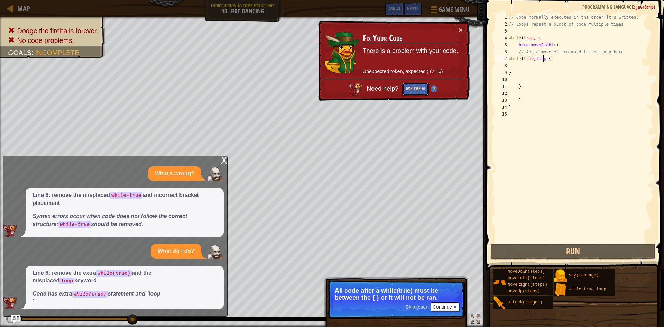
click at [415, 88] on button "Ask the AI" at bounding box center [415, 89] width 27 height 13
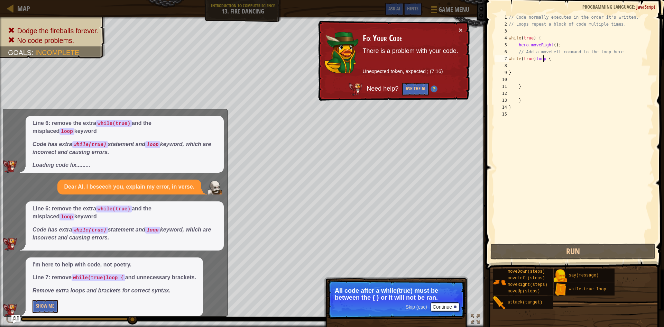
scroll to position [110, 0]
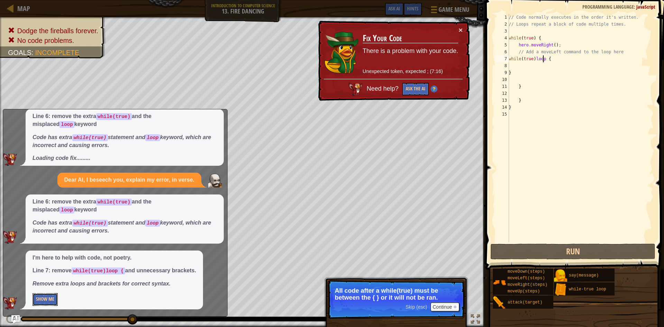
click at [37, 298] on button "Show Me" at bounding box center [45, 299] width 25 height 13
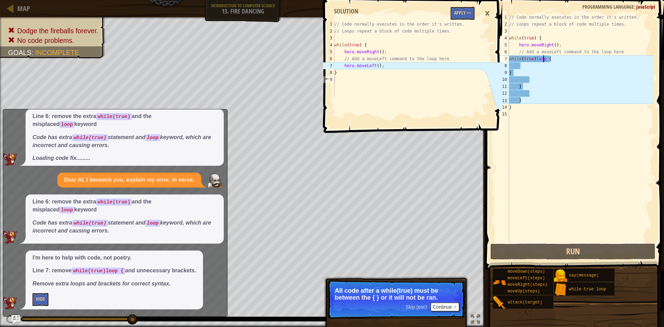
type textarea "hero.moveLeft();"
click at [381, 65] on div "// Code normally executes in the order it's written. // Loops repeat a block of…" at bounding box center [407, 66] width 148 height 90
click at [561, 92] on div "// Code normally executes in the order it's written. // Loops repeat a block of…" at bounding box center [581, 135] width 146 height 242
click at [488, 18] on div "×" at bounding box center [487, 14] width 12 height 16
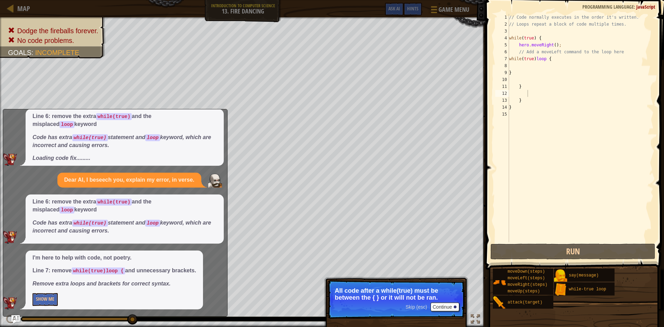
click at [549, 58] on div "// Code normally executes in the order it's written. // Loops repeat a block of…" at bounding box center [581, 135] width 146 height 242
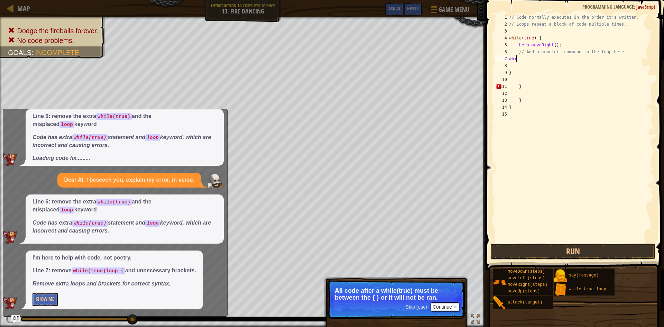
scroll to position [3, 0]
type textarea "w"
click at [551, 249] on button "Run" at bounding box center [572, 251] width 165 height 16
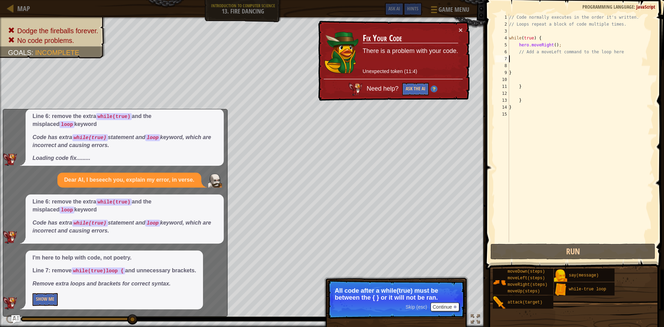
click at [458, 29] on td "Fix Your Code There is a problem with your code. Unexpected token (11:4)" at bounding box center [410, 52] width 96 height 53
click at [462, 26] on button "×" at bounding box center [461, 29] width 4 height 7
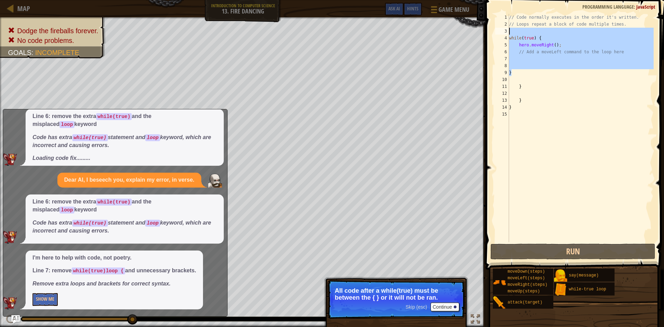
drag, startPoint x: 614, startPoint y: 70, endPoint x: 527, endPoint y: 31, distance: 94.6
click at [527, 31] on div "// Code normally executes in the order it's written. // Loops repeat a block of…" at bounding box center [581, 135] width 146 height 242
type textarea "while(true) {"
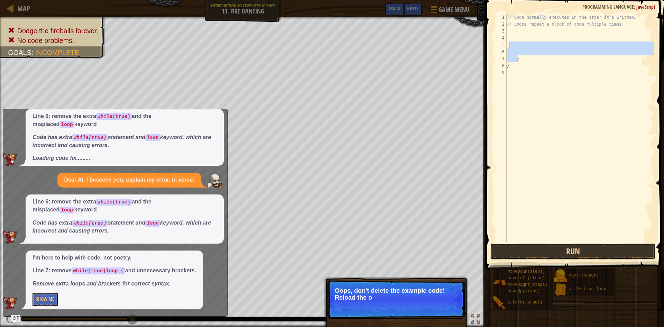
drag, startPoint x: 522, startPoint y: 60, endPoint x: 510, endPoint y: 44, distance: 20.1
click at [510, 44] on div "// Code normally executes in the order it's written. // Loops repeat a block of…" at bounding box center [579, 135] width 148 height 242
type textarea "}"
click at [445, 308] on button "↻ Reload" at bounding box center [444, 306] width 31 height 10
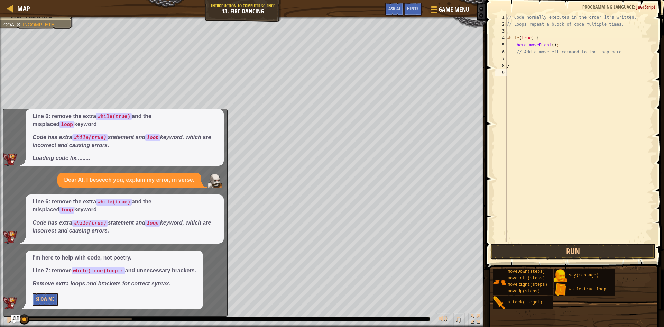
scroll to position [3, 0]
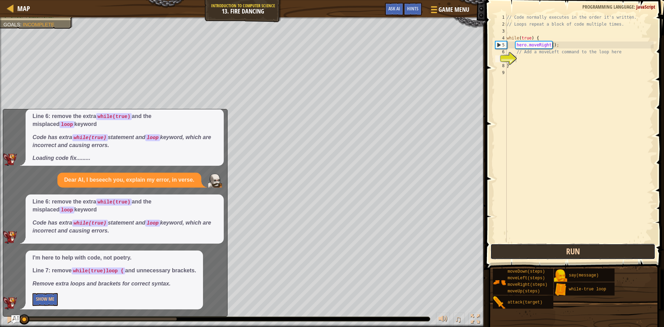
click at [566, 245] on button "Run" at bounding box center [572, 251] width 165 height 16
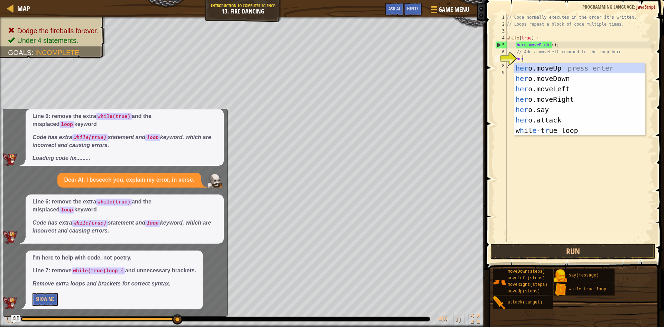
scroll to position [3, 1]
type textarea "hero"
click at [546, 90] on div "hero .moveUp press enter hero .moveDown press enter hero .moveLeft press enter …" at bounding box center [579, 109] width 131 height 93
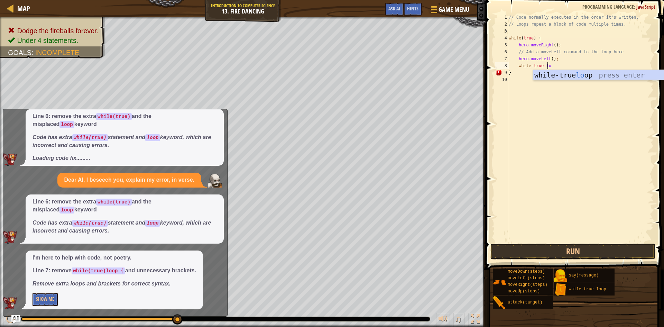
scroll to position [3, 3]
click at [558, 255] on button "Run" at bounding box center [572, 251] width 165 height 16
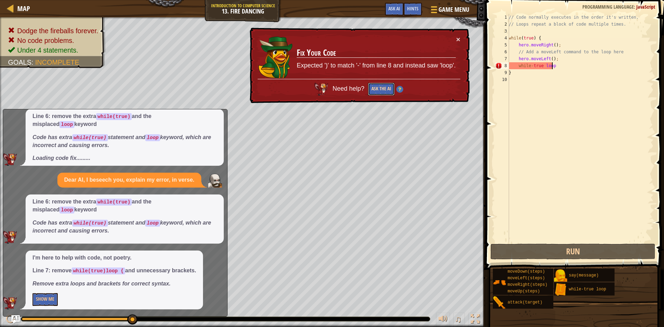
click at [375, 88] on button "Ask the AI" at bounding box center [381, 89] width 27 height 13
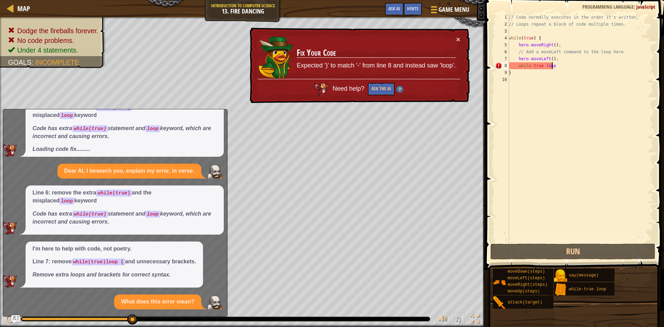
scroll to position [187, 0]
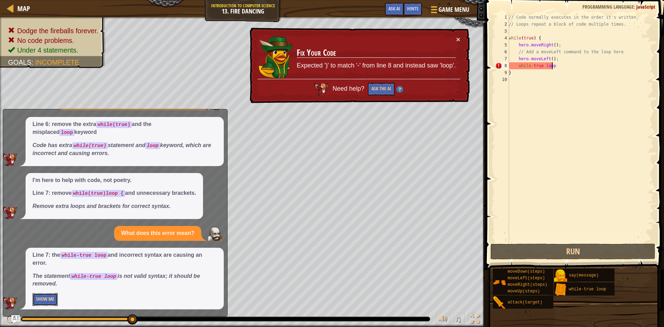
click at [40, 295] on button "Show Me" at bounding box center [45, 299] width 25 height 13
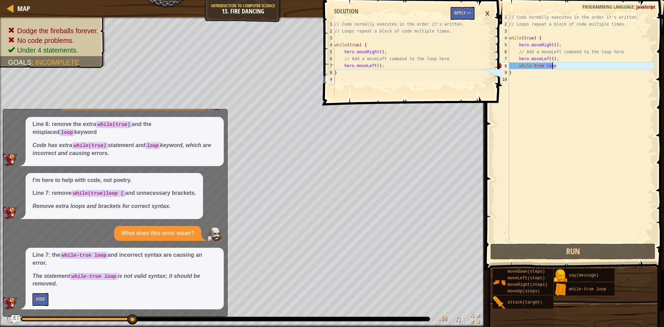
click at [484, 14] on div "×" at bounding box center [487, 14] width 12 height 16
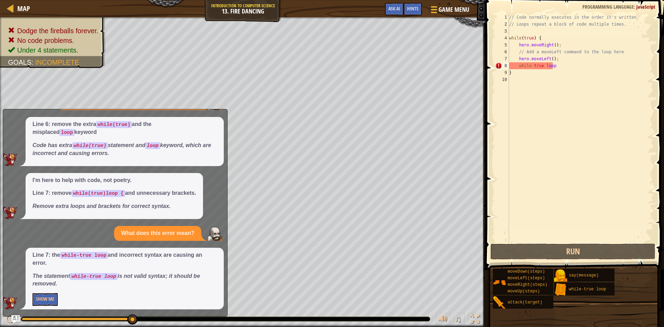
scroll to position [3, 0]
drag, startPoint x: 564, startPoint y: 70, endPoint x: 562, endPoint y: 66, distance: 4.3
click at [562, 66] on div "// Code normally executes in the order it's written. // Loops repeat a block of…" at bounding box center [581, 135] width 146 height 242
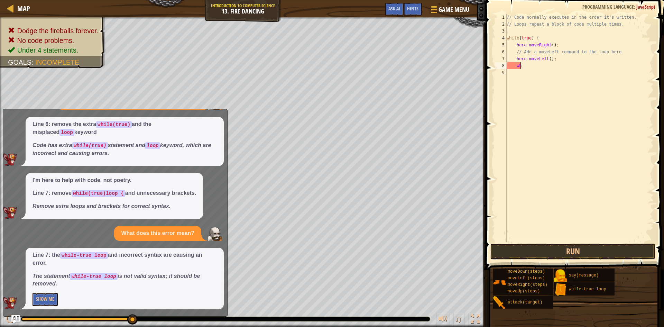
type textarea "w"
click at [556, 246] on button "Run" at bounding box center [572, 251] width 165 height 16
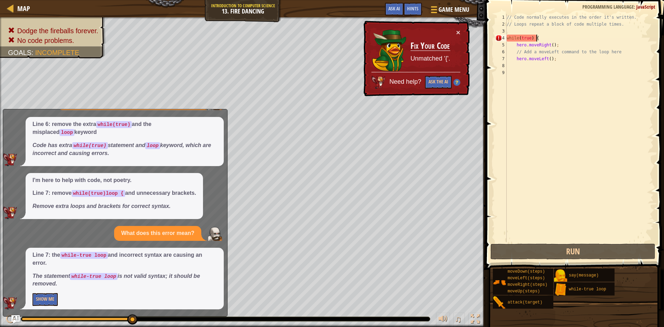
click at [544, 38] on div "// Code normally executes in the order it's written. // Loops repeat a block of…" at bounding box center [579, 135] width 148 height 242
type textarea "while(true)"
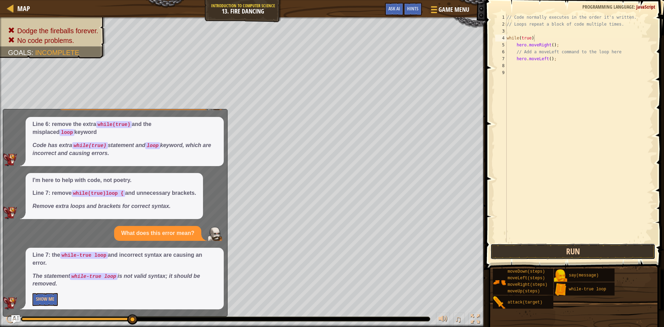
click at [554, 253] on button "Run" at bounding box center [572, 251] width 165 height 16
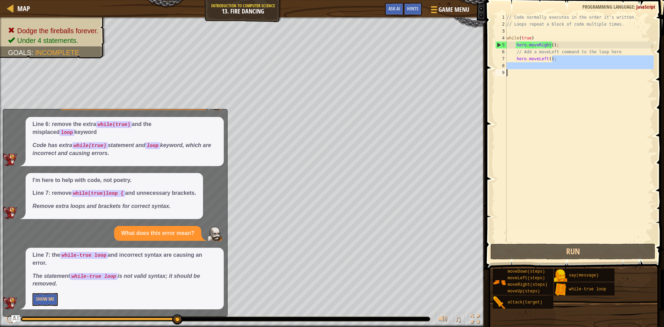
drag, startPoint x: 624, startPoint y: 57, endPoint x: 562, endPoint y: 89, distance: 69.4
click at [562, 89] on div "// Code normally executes in the order it's written. // Loops repeat a block of…" at bounding box center [579, 135] width 148 height 242
click at [562, 89] on div "// Code normally executes in the order it's written. // Loops repeat a block of…" at bounding box center [579, 128] width 148 height 228
click at [613, 53] on div "// Code normally executes in the order it's written. // Loops repeat a block of…" at bounding box center [579, 135] width 148 height 242
type textarea "/"
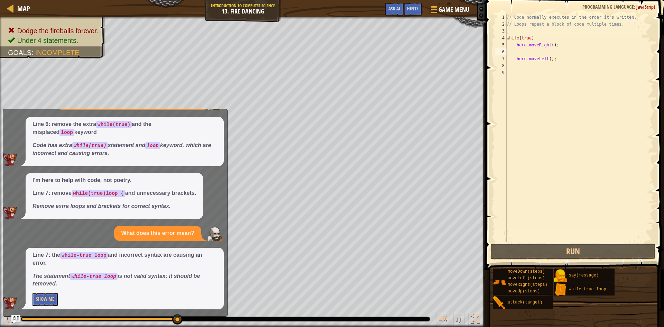
type textarea "hero.moveRight();"
click at [536, 251] on button "Run" at bounding box center [572, 251] width 165 height 16
click at [515, 57] on div "// Code normally executes in the order it's written. // Loops repeat a block of…" at bounding box center [579, 135] width 148 height 242
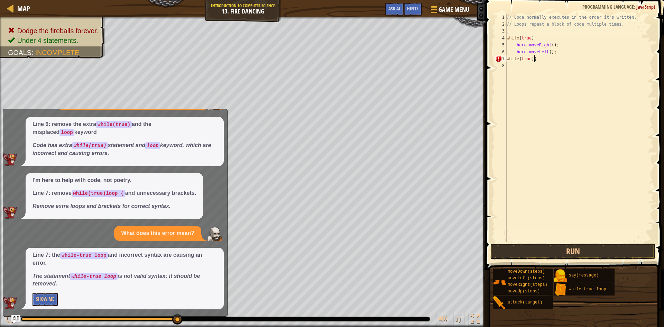
scroll to position [3, 2]
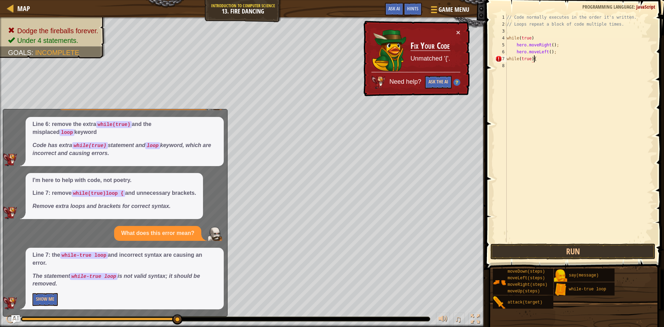
type textarea "while(true){"
click at [438, 80] on button "Ask the AI" at bounding box center [438, 82] width 27 height 13
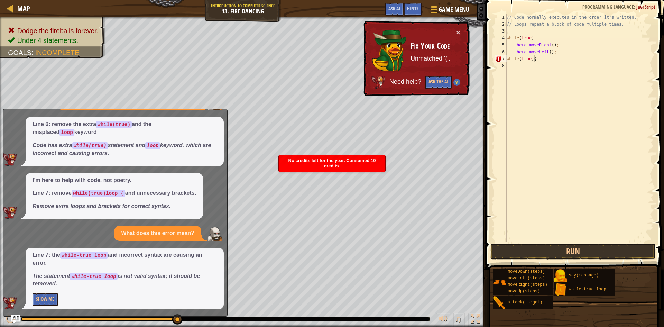
click at [462, 34] on div "× Fix Your Code Unmatched '{'. Need help? Ask the AI" at bounding box center [416, 59] width 108 height 76
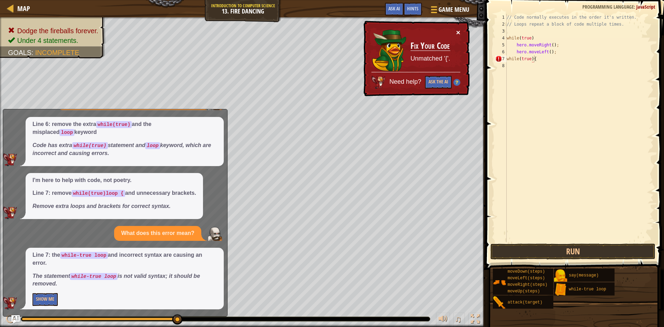
click at [457, 33] on button "×" at bounding box center [458, 32] width 4 height 7
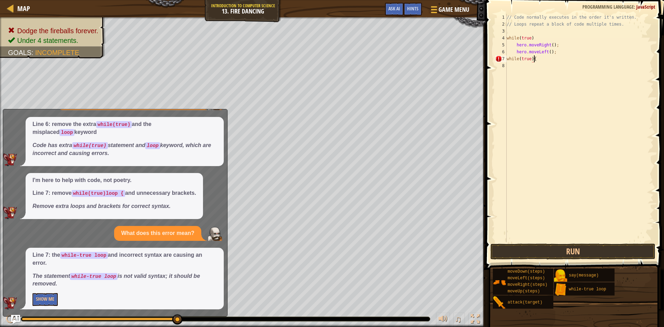
click at [17, 318] on img "Ask AI" at bounding box center [15, 319] width 9 height 9
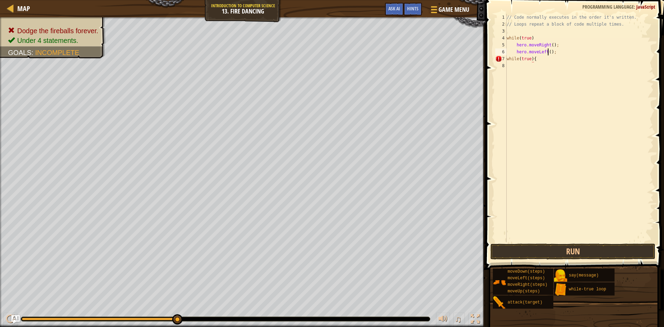
click at [547, 55] on div "// Code normally executes in the order it's written. // Loops repeat a block of…" at bounding box center [579, 135] width 148 height 242
type textarea "hero.moveLeft(1);"
click at [535, 67] on div "// Code normally executes in the order it's written. // Loops repeat a block of…" at bounding box center [579, 135] width 148 height 242
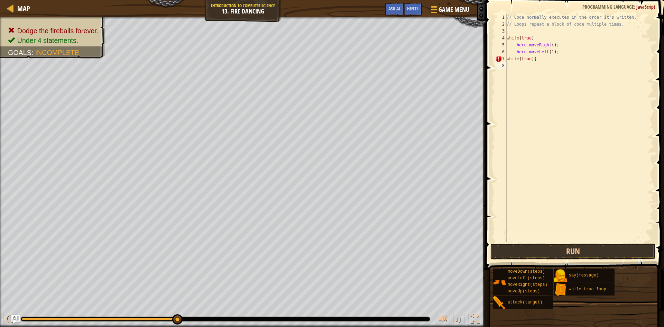
click at [534, 63] on div "// Code normally executes in the order it's written. // Loops repeat a block of…" at bounding box center [579, 135] width 148 height 242
click at [534, 62] on div "// Code normally executes in the order it's written. // Loops repeat a block of…" at bounding box center [579, 135] width 148 height 242
click at [558, 254] on button "Run" at bounding box center [572, 251] width 165 height 16
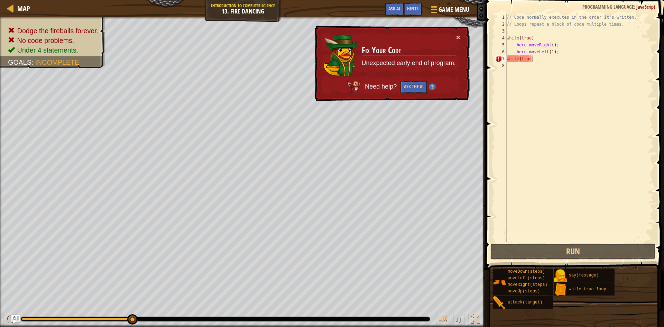
click at [460, 33] on div "× Fix Your Code Unexpected early end of program. Need help? Ask the AI" at bounding box center [391, 64] width 156 height 76
click at [457, 39] on button "×" at bounding box center [458, 37] width 4 height 7
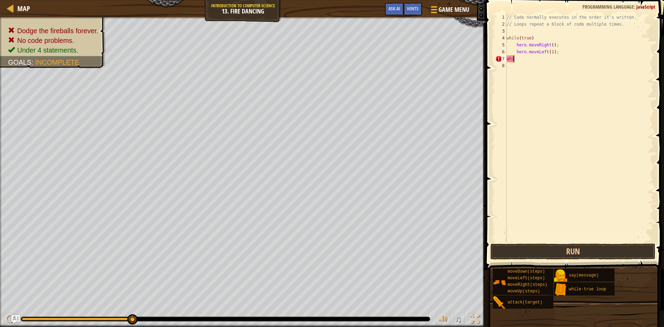
scroll to position [3, 0]
type textarea "w"
click at [550, 47] on div "// Code normally executes in the order it's written. // Loops repeat a block of…" at bounding box center [579, 135] width 148 height 242
click at [613, 250] on button "Run" at bounding box center [572, 251] width 165 height 16
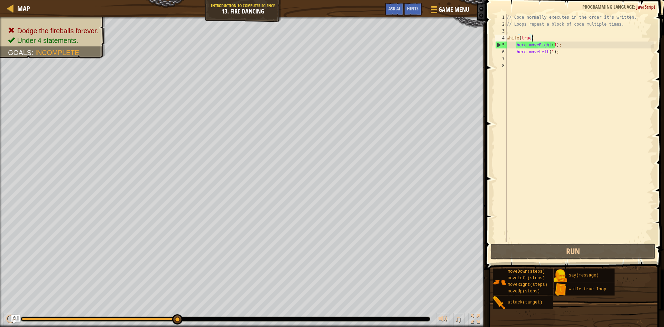
click at [532, 38] on div "// Code normally executes in the order it's written. // Loops repeat a block of…" at bounding box center [579, 135] width 148 height 242
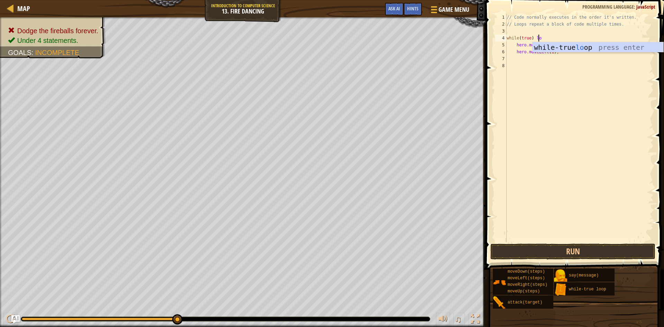
scroll to position [3, 3]
type textarea "while(true) loop"
click at [619, 172] on div "// Code normally executes in the order it's written. // Loops repeat a block of…" at bounding box center [579, 135] width 148 height 242
click at [594, 249] on button "Run" at bounding box center [572, 251] width 165 height 16
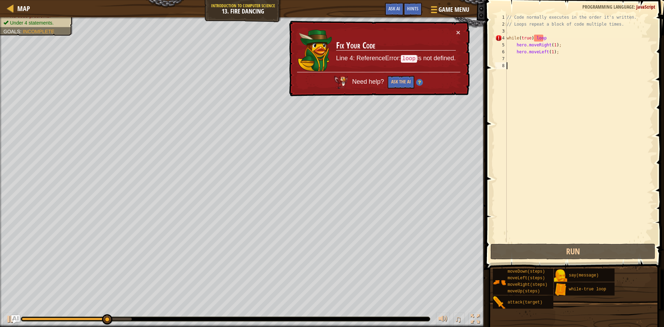
click at [550, 40] on div "// Code normally executes in the order it's written. // Loops repeat a block of…" at bounding box center [579, 135] width 148 height 242
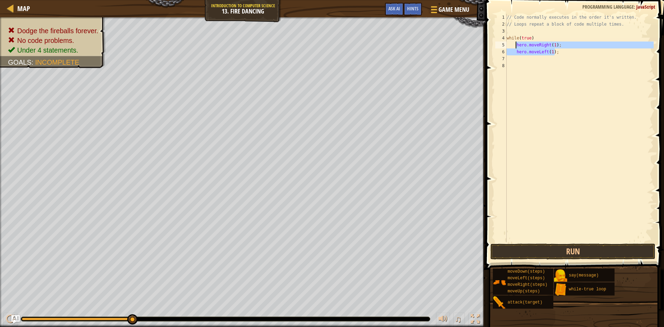
drag, startPoint x: 554, startPoint y: 52, endPoint x: 515, endPoint y: 45, distance: 39.6
click at [515, 45] on div "// Code normally executes in the order it's written. // Loops repeat a block of…" at bounding box center [579, 135] width 148 height 242
type textarea "hero.moveRight(1); hero.moveLeft(1);"
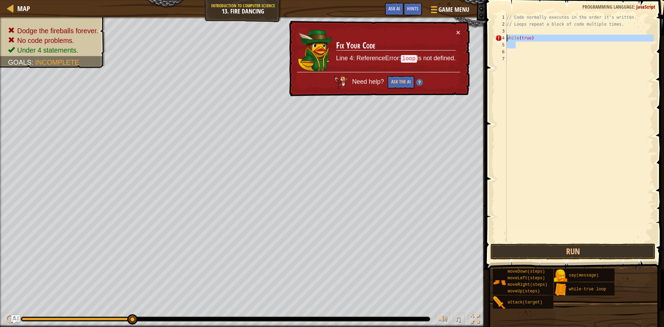
drag, startPoint x: 534, startPoint y: 43, endPoint x: 496, endPoint y: 37, distance: 38.1
click at [496, 37] on div "1 2 3 4 5 6 7 // Code normally executes in the order it's written. // Loops rep…" at bounding box center [574, 128] width 160 height 228
type textarea "while(true)"
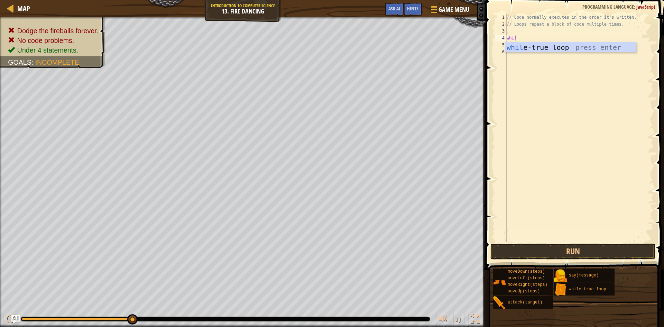
type textarea "while"
type textarea "w"
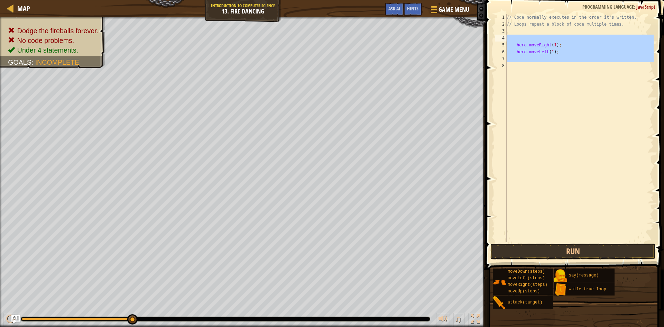
drag, startPoint x: 547, startPoint y: 52, endPoint x: 500, endPoint y: 39, distance: 49.3
click at [506, 40] on div "1 2 3 4 5 6 7 8 // Code normally executes in the order it's written. // Loops r…" at bounding box center [574, 128] width 160 height 228
type textarea "hero.moveRight(1);"
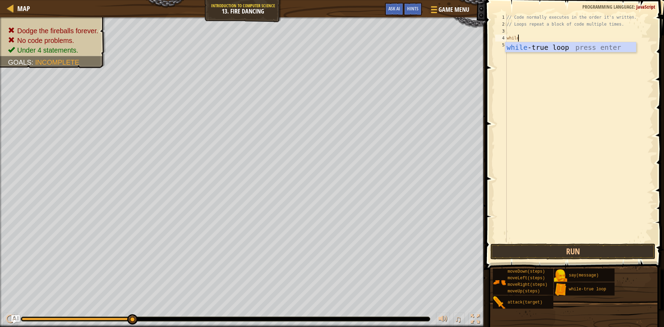
type textarea "while"
paste textarea "hero.moveLeft(1);"
click at [552, 45] on div "// Code normally executes in the order it's written. // Loops repeat a block of…" at bounding box center [579, 135] width 148 height 242
click at [532, 249] on button "Run" at bounding box center [572, 251] width 165 height 16
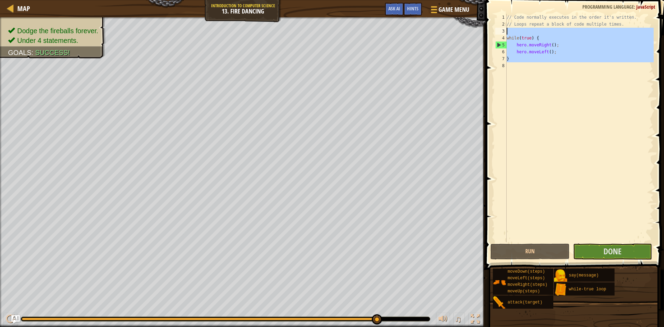
drag, startPoint x: 563, startPoint y: 66, endPoint x: 503, endPoint y: 33, distance: 68.3
click at [503, 33] on div "hero.moveLeft(); 1 2 3 4 5 6 7 8 // Code normally executes in the order it's wr…" at bounding box center [574, 128] width 160 height 228
type textarea "while(true) {"
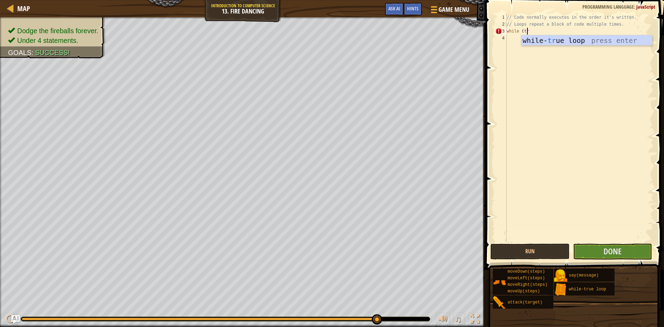
scroll to position [3, 2]
type textarea "while (true"
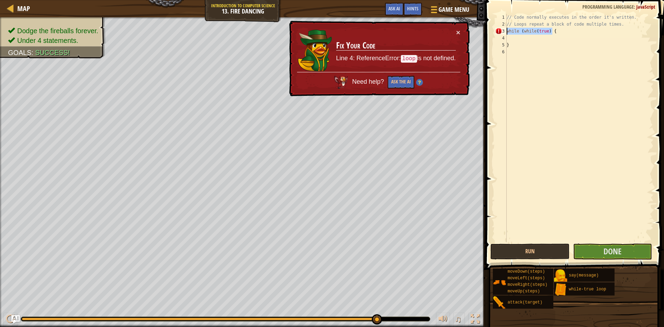
drag, startPoint x: 556, startPoint y: 32, endPoint x: 506, endPoint y: 33, distance: 50.2
click at [506, 33] on div "1 2 3 4 5 6 // Code normally executes in the order it's written. // Loops repea…" at bounding box center [574, 128] width 160 height 228
type textarea "while (while(true) {"
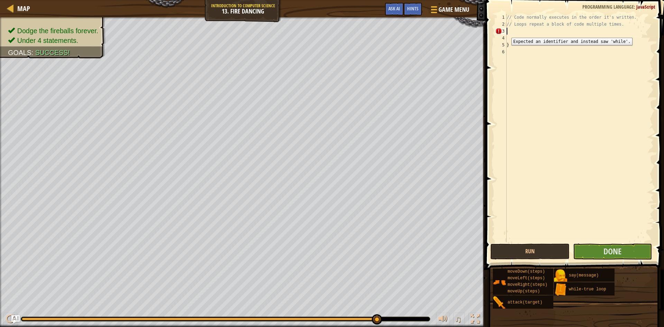
scroll to position [3, 0]
type textarea "h"
type textarea "while"
drag, startPoint x: 539, startPoint y: 33, endPoint x: 507, endPoint y: 31, distance: 32.6
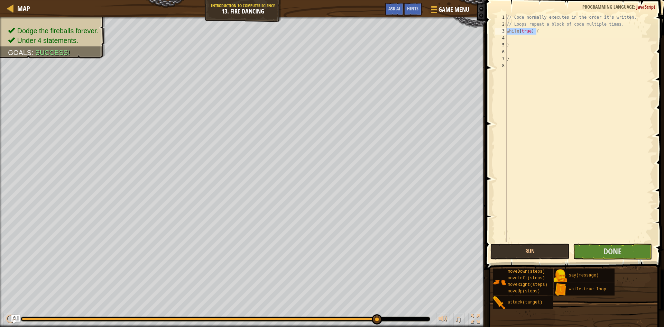
click at [507, 31] on div "// Code normally executes in the order it's written. // Loops repeat a block of…" at bounding box center [579, 135] width 148 height 242
type textarea "while(true) {"
type textarea "while"
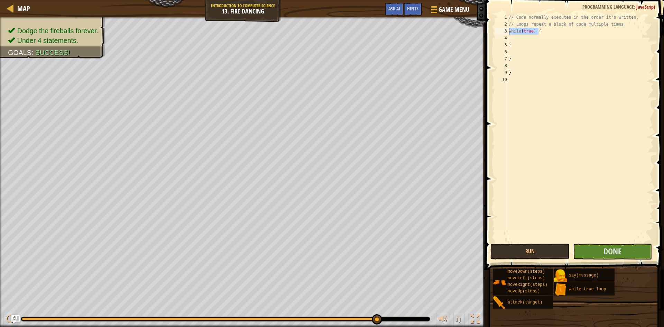
drag, startPoint x: 545, startPoint y: 29, endPoint x: 506, endPoint y: 34, distance: 39.1
click at [506, 34] on div "1 2 3 4 5 6 7 8 9 10 // Code normally executes in the order it's written. // Lo…" at bounding box center [574, 128] width 160 height 228
type textarea "while(true) {"
click at [521, 44] on div "// Code normally executes in the order it's written. // Loops repeat a block of…" at bounding box center [580, 135] width 146 height 242
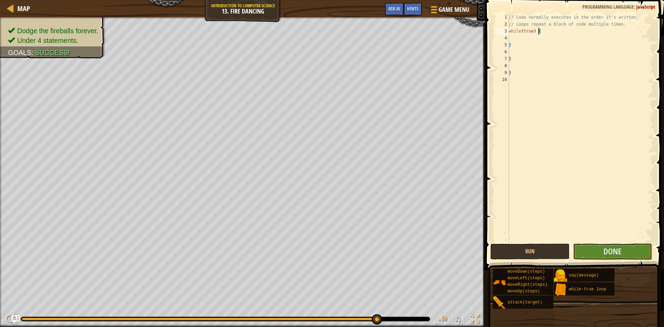
type textarea "}"
click at [523, 40] on div "// Code normally executes in the order it's written. // Loops repeat a block of…" at bounding box center [580, 135] width 146 height 242
click at [514, 50] on div "// Code normally executes in the order it's written. // Loops repeat a block of…" at bounding box center [580, 135] width 146 height 242
type textarea "}"
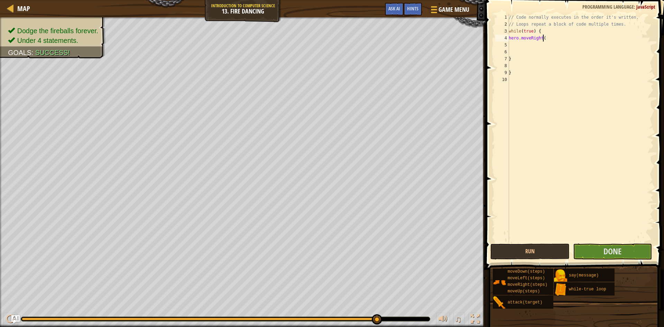
scroll to position [3, 3]
type textarea "hero.moveRight()"
click at [514, 51] on div "// Code normally executes in the order it's written. // Loops repeat a block of…" at bounding box center [580, 135] width 146 height 242
click at [514, 39] on div "// Code normally executes in the order it's written. // Loops repeat a block of…" at bounding box center [580, 135] width 146 height 242
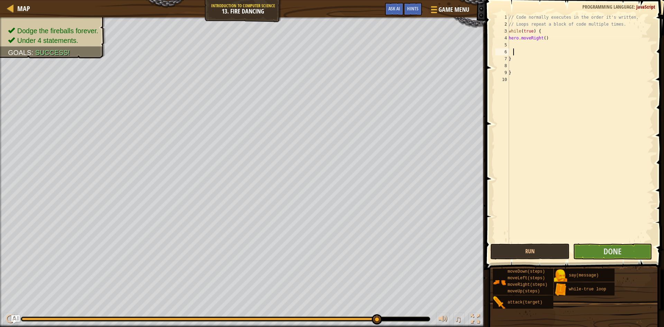
type textarea "hero.moveRight()"
click at [520, 49] on div "// Code normally executes in the order it's written. // Loops repeat a block of…" at bounding box center [580, 135] width 146 height 242
click at [515, 42] on div "// Code normally executes in the order it's written. // Loops repeat a block of…" at bounding box center [580, 135] width 146 height 242
type textarea "hero.moveLeft()"
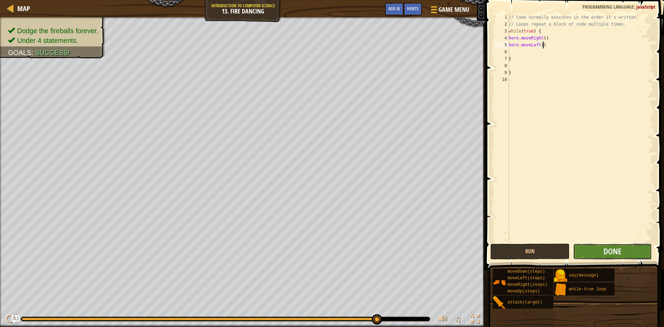
click at [629, 246] on button "Done" at bounding box center [612, 251] width 79 height 16
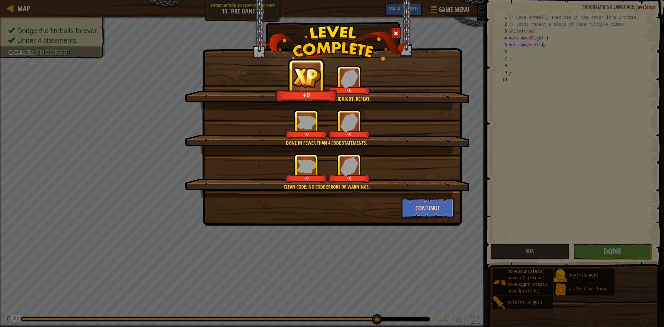
click at [495, 241] on div "Jump to the left. Step to the right. Repeat. +0 +0 Done in fewer than 4 code st…" at bounding box center [332, 163] width 664 height 327
click at [449, 229] on div "Jump to the left. Step to the right. Repeat. +7 +0 Done in fewer than 4 code st…" at bounding box center [332, 163] width 664 height 327
click at [449, 229] on div "Jump to the left. Step to the right. Repeat. +10 +0 Done in fewer than 4 code s…" at bounding box center [332, 163] width 664 height 327
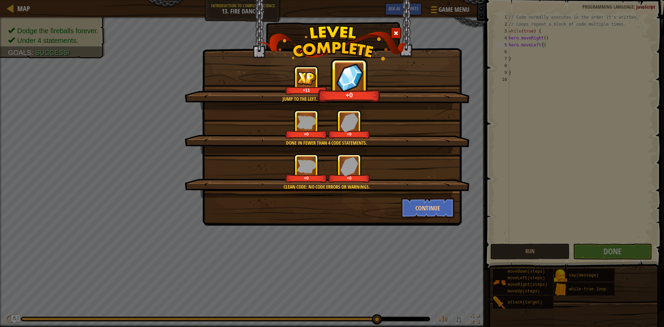
click at [449, 229] on div "Jump to the left. Step to the right. Repeat. +11 +0 Done in fewer than 4 code s…" at bounding box center [332, 163] width 664 height 327
click at [437, 210] on button "Continue" at bounding box center [428, 207] width 54 height 21
click at [437, 210] on div "Jump to the left. Step to the right. Repeat. +11 +5 Done in fewer than 4 code s…" at bounding box center [332, 163] width 664 height 327
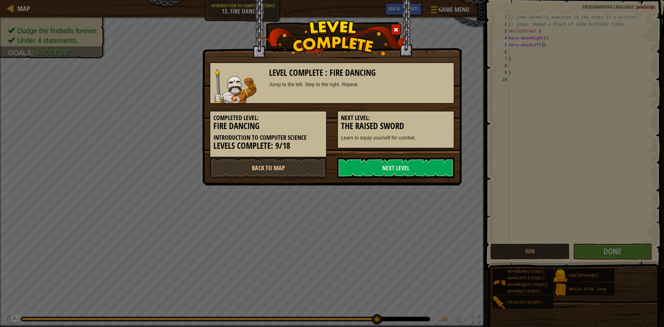
click at [436, 210] on div "Level Complete : Fire Dancing Jump to the left. Step to the right. Repeat. Comp…" at bounding box center [332, 163] width 664 height 327
click at [512, 251] on div "Level Complete : Fire Dancing Jump to the left. Step to the right. Repeat. Comp…" at bounding box center [332, 163] width 664 height 327
click at [304, 173] on link "Back to Map" at bounding box center [268, 167] width 117 height 21
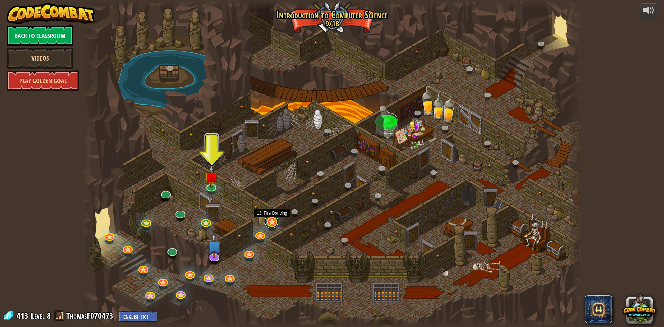
click at [269, 221] on link at bounding box center [272, 221] width 14 height 14
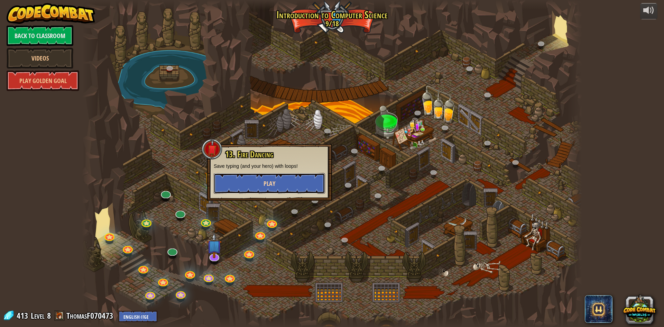
click at [277, 187] on button "Play" at bounding box center [269, 183] width 111 height 21
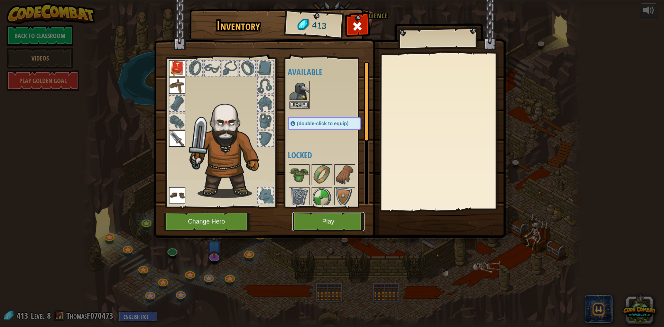
click at [333, 223] on button "Play" at bounding box center [328, 221] width 72 height 19
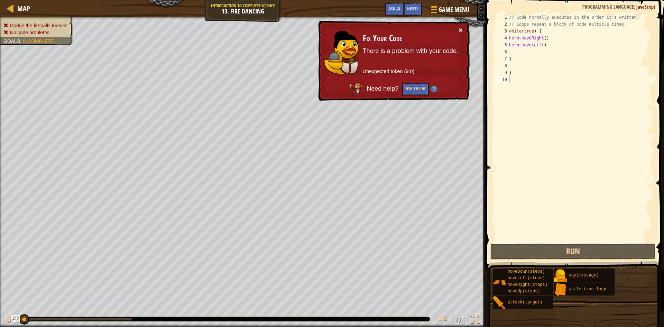
click at [459, 33] on button "×" at bounding box center [461, 29] width 4 height 7
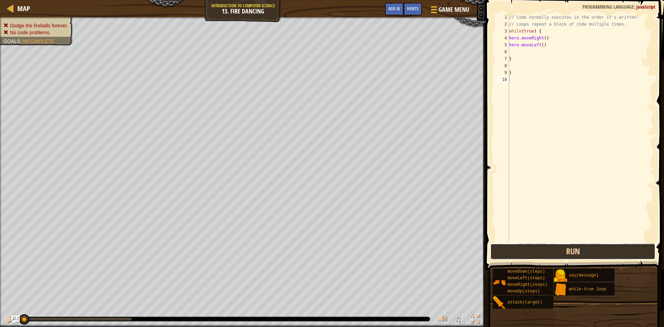
click at [549, 256] on button "Run" at bounding box center [572, 251] width 165 height 16
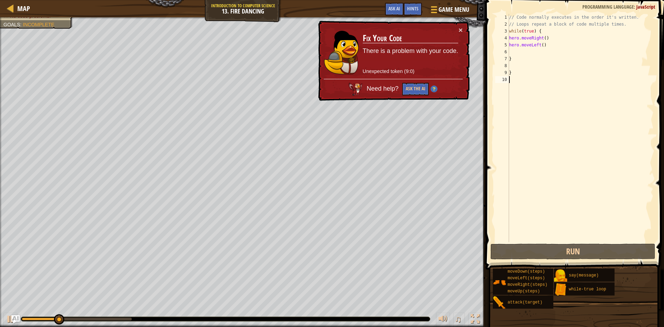
click at [540, 52] on div "// Code normally executes in the order it's written. // Loops repeat a block of…" at bounding box center [581, 135] width 146 height 242
click at [514, 64] on div "// Code normally executes in the order it's written. // Loops repeat a block of…" at bounding box center [581, 135] width 146 height 242
click at [514, 60] on div "// Code normally executes in the order it's written. // Loops repeat a block of…" at bounding box center [581, 135] width 146 height 242
type textarea "}"
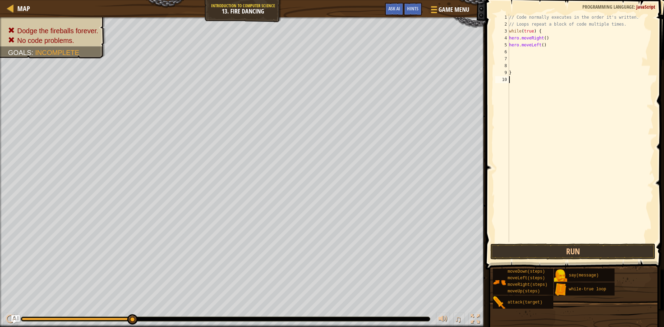
click at [518, 85] on div "// Code normally executes in the order it's written. // Loops repeat a block of…" at bounding box center [581, 135] width 146 height 242
click at [518, 72] on div "// Code normally executes in the order it's written. // Loops repeat a block of…" at bounding box center [581, 135] width 146 height 242
type textarea "}"
click at [589, 256] on button "Run" at bounding box center [572, 251] width 165 height 16
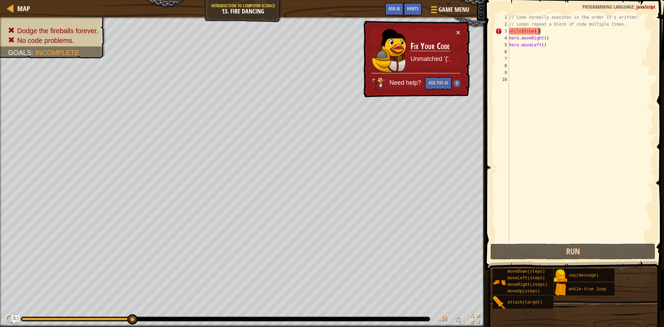
click at [541, 31] on div "// Code normally executes in the order it's written. // Loops repeat a block of…" at bounding box center [581, 135] width 146 height 242
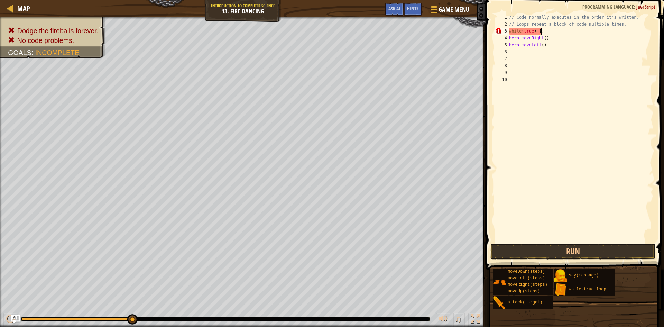
scroll to position [3, 2]
click at [573, 246] on button "Run" at bounding box center [572, 251] width 165 height 16
click at [564, 245] on div "while(true){ 1 2 3 4 5 6 7 8 9 10 // Code normally executes in the order it's w…" at bounding box center [574, 148] width 181 height 290
click at [563, 247] on button "Run" at bounding box center [572, 251] width 165 height 16
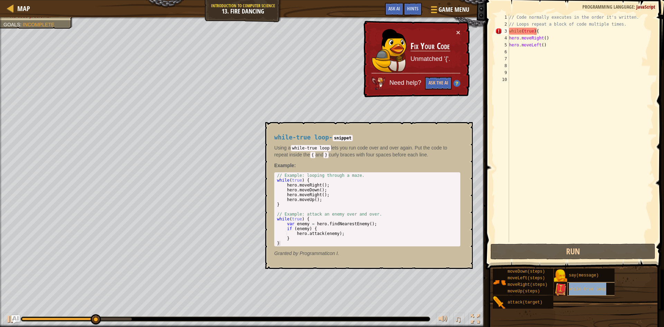
click at [587, 289] on span "while-true loop" at bounding box center [587, 289] width 37 height 5
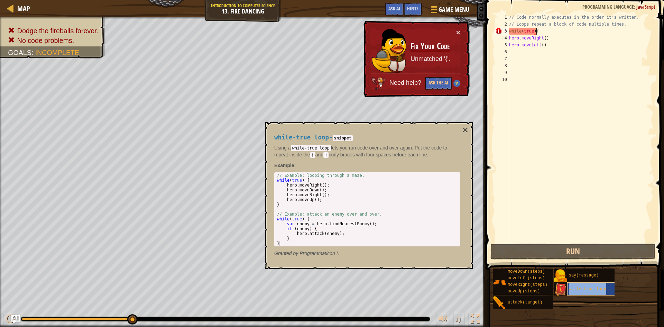
click at [587, 289] on span "while-true loop" at bounding box center [587, 289] width 37 height 5
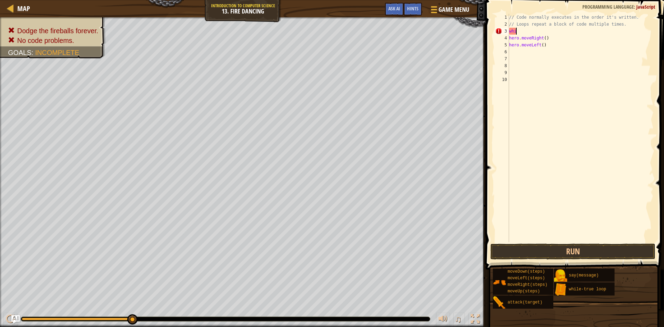
scroll to position [3, 0]
type textarea "w"
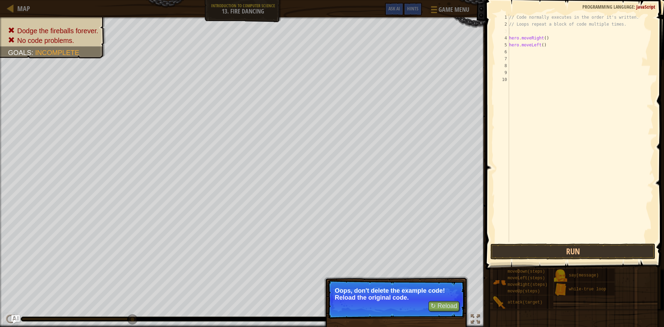
click at [541, 39] on div "// Code normally executes in the order it's written. // Loops repeat a block of…" at bounding box center [581, 135] width 146 height 242
type textarea "hero.moveRight()"
click at [531, 31] on div "// Code normally executes in the order it's written. // Loops repeat a block of…" at bounding box center [581, 135] width 146 height 242
click at [521, 72] on div "// Code normally executes in the order it's written. // Loops repeat a block of…" at bounding box center [581, 135] width 146 height 242
click at [521, 52] on div "// Code normally executes in the order it's written. // Loops repeat a block of…" at bounding box center [581, 135] width 146 height 242
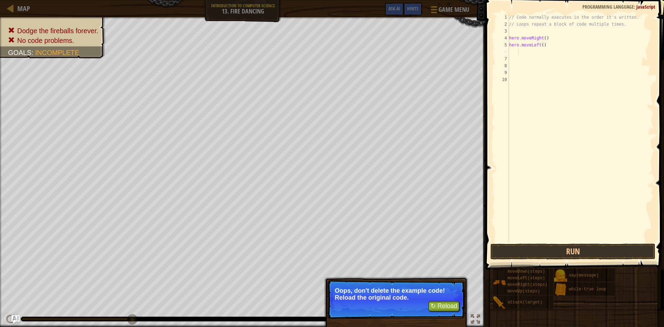
click at [521, 75] on div "// Code normally executes in the order it's written. // Loops repeat a block of…" at bounding box center [581, 135] width 146 height 242
click at [522, 54] on div "// Code normally executes in the order it's written. // Loops repeat a block of…" at bounding box center [581, 135] width 146 height 242
click at [525, 70] on div "// Code normally executes in the order it's written. // Loops repeat a block of…" at bounding box center [581, 135] width 146 height 242
click at [431, 306] on button "↻ Reload" at bounding box center [444, 306] width 31 height 10
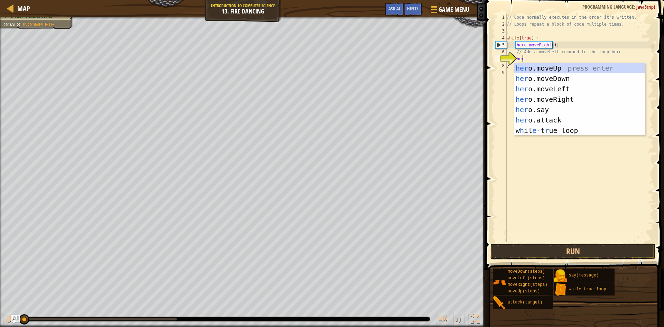
scroll to position [3, 1]
type textarea "hero"
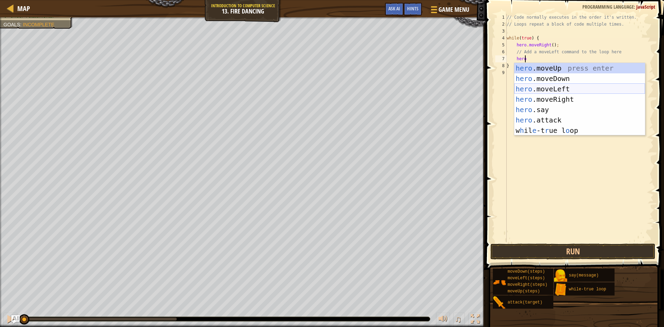
click at [575, 87] on div "hero .moveUp press enter hero .moveDown press enter hero .moveLeft press enter …" at bounding box center [579, 109] width 131 height 93
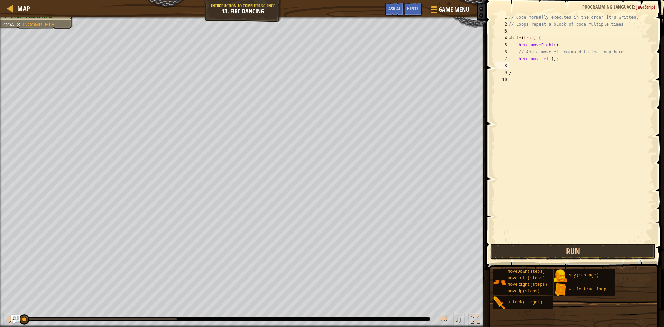
scroll to position [3, 0]
click at [574, 248] on button "Run" at bounding box center [572, 251] width 165 height 16
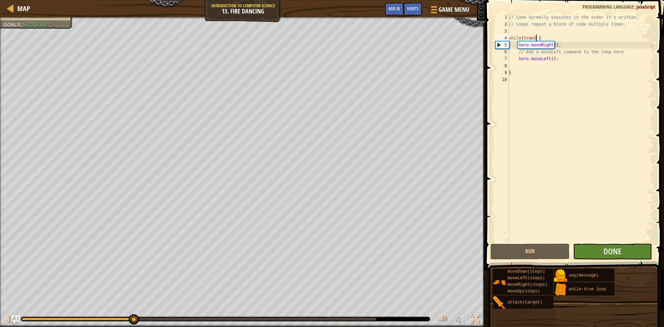
click at [536, 38] on div "// Code normally executes in the order it's written. // Loops repeat a block of…" at bounding box center [580, 135] width 146 height 242
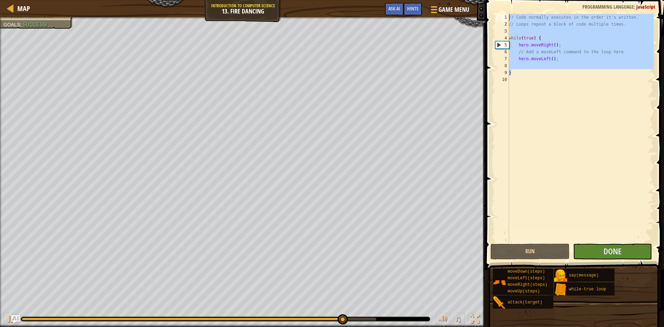
drag, startPoint x: 589, startPoint y: 75, endPoint x: 505, endPoint y: 16, distance: 102.0
click at [507, 17] on div "while(true) { 1 2 3 4 5 6 7 8 9 10 // Code normally executes in the order it's …" at bounding box center [574, 128] width 160 height 228
type textarea "// Code normally executes in the order it's written. // Loops repeat a block of…"
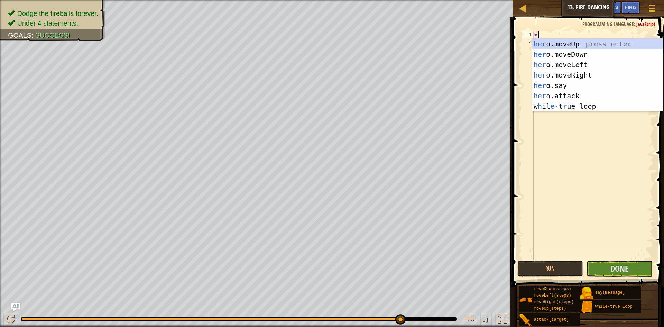
scroll to position [3, 0]
type textarea "h"
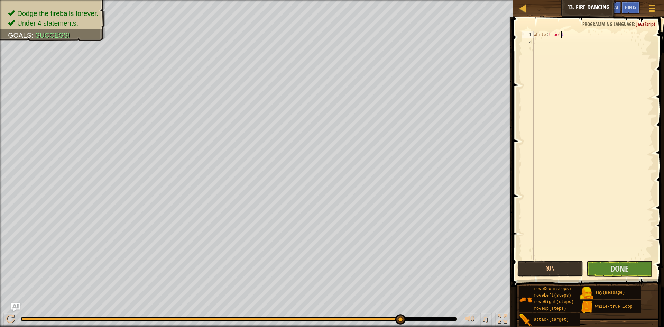
scroll to position [3, 2]
type textarea "while(true) {"
click at [540, 44] on div "while ( true ) {" at bounding box center [592, 152] width 121 height 242
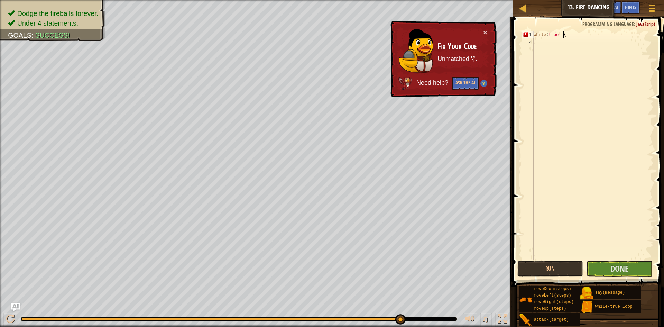
click at [567, 35] on div "while ( true ) {" at bounding box center [592, 152] width 121 height 242
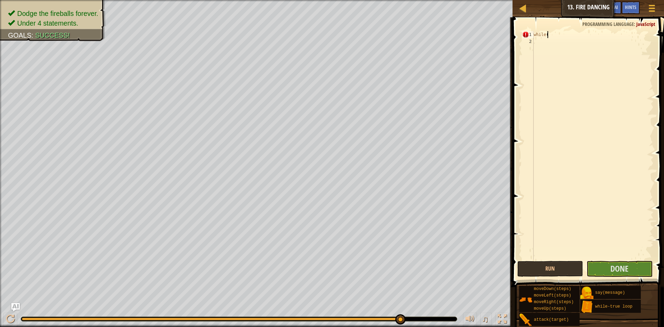
scroll to position [3, 0]
type textarea "w"
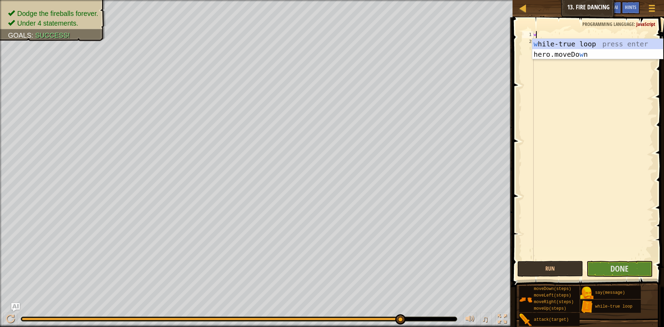
type textarea "wh"
click at [581, 48] on div "wh ile-true loop press enter" at bounding box center [597, 54] width 131 height 31
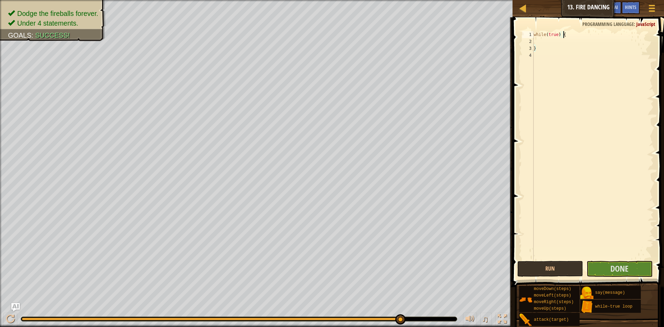
click at [565, 34] on div "while ( true ) { }" at bounding box center [592, 152] width 121 height 242
drag, startPoint x: 565, startPoint y: 34, endPoint x: 565, endPoint y: 42, distance: 7.6
click at [565, 42] on div "while ( true ) { }" at bounding box center [592, 152] width 121 height 242
click at [567, 50] on div "while ( true ) { }" at bounding box center [592, 152] width 121 height 242
click at [561, 34] on div "while ( true ) { }" at bounding box center [592, 152] width 121 height 242
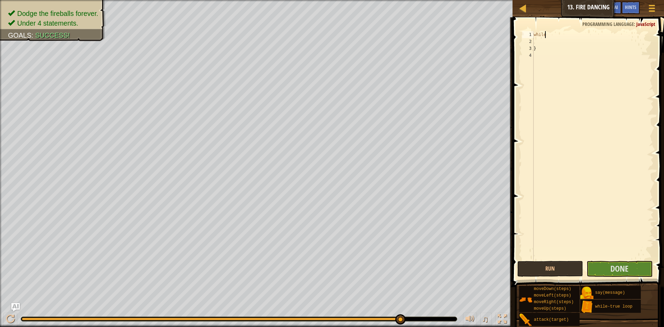
type textarea "w"
type textarea "while(true)"
click at [537, 52] on div "while ( true ) }" at bounding box center [592, 152] width 121 height 242
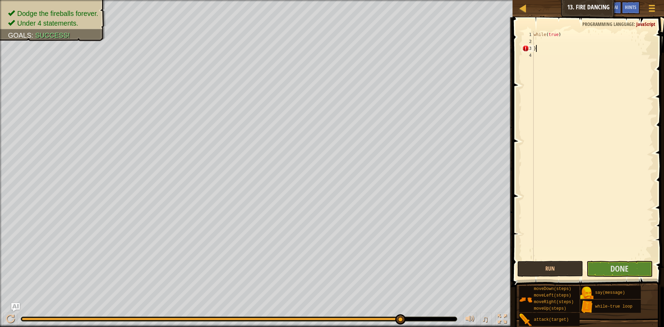
click at [537, 50] on div "while ( true ) }" at bounding box center [592, 152] width 121 height 242
type textarea "}"
click at [563, 35] on div "while ( true )" at bounding box center [592, 152] width 121 height 242
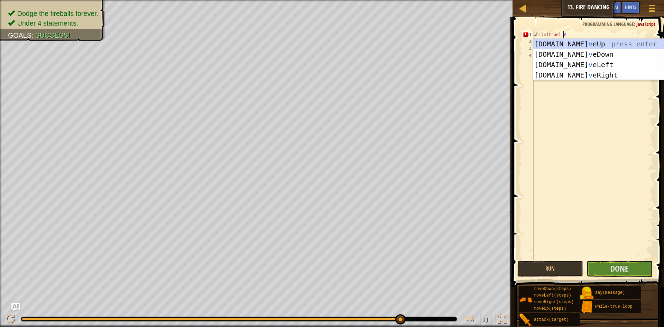
scroll to position [3, 2]
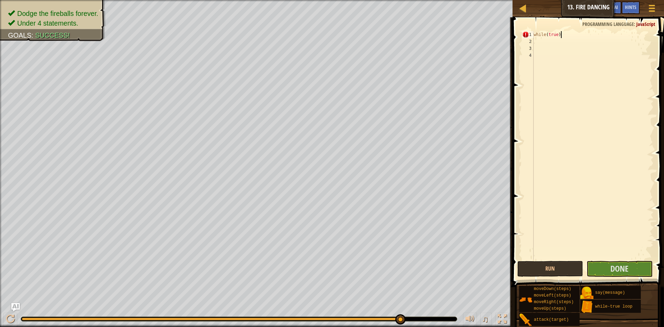
paste textarea "{"
click at [551, 265] on button "Run" at bounding box center [550, 269] width 66 height 16
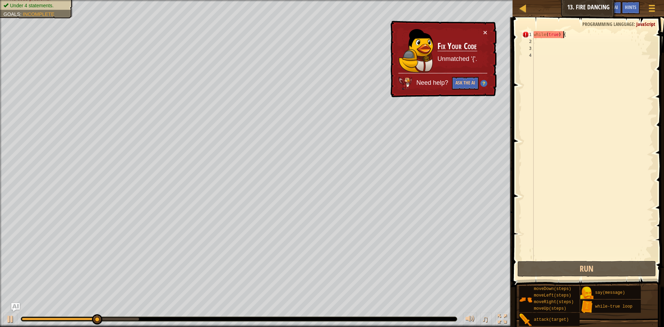
click at [566, 33] on div "while ( true ) {" at bounding box center [592, 152] width 121 height 242
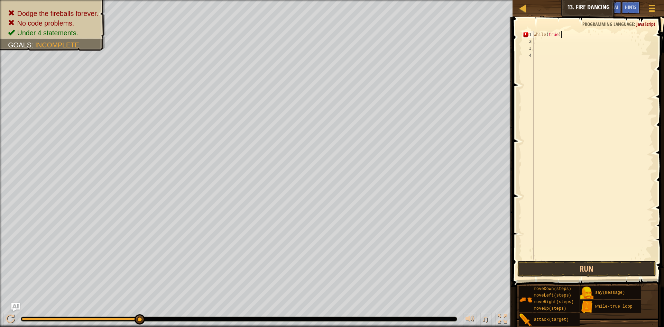
scroll to position [3, 2]
paste textarea "{"
type textarea "while(true){"
click at [602, 274] on button "Run" at bounding box center [586, 269] width 139 height 16
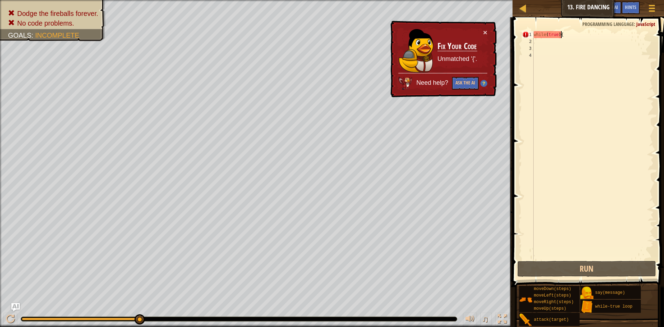
click at [566, 67] on div "while ( true ) {" at bounding box center [592, 152] width 121 height 242
click at [563, 49] on div "while ( true ) {" at bounding box center [592, 152] width 121 height 242
click at [562, 42] on div "while ( true ) {" at bounding box center [592, 152] width 121 height 242
type textarea "w"
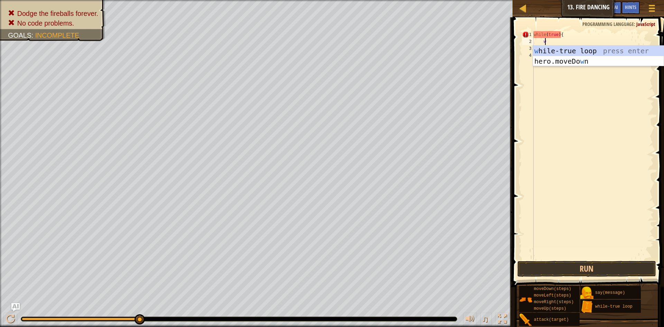
scroll to position [3, 1]
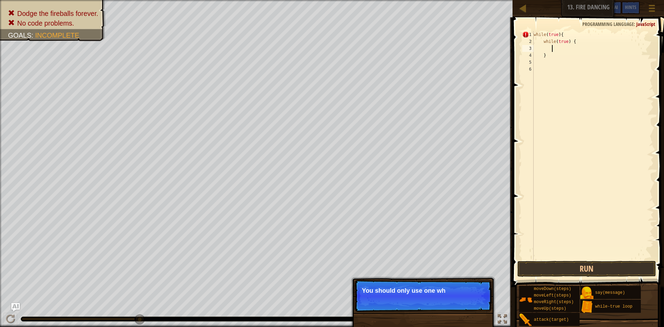
click at [546, 56] on div "while ( true ) { while ( true ) { }" at bounding box center [592, 152] width 121 height 242
type textarea "}"
click at [534, 33] on div "while ( true ) { while ( true ) {" at bounding box center [592, 152] width 121 height 242
click at [574, 40] on div "while ( true ) { while ( true ) {" at bounding box center [592, 152] width 121 height 242
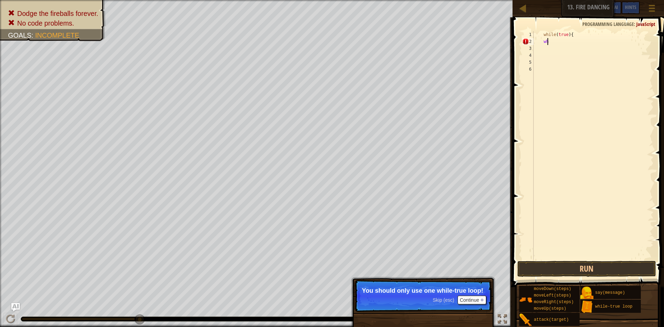
type textarea "w"
click at [567, 35] on div "while ( true ) {" at bounding box center [592, 152] width 121 height 242
type textarea "while(true{"
drag, startPoint x: 570, startPoint y: 34, endPoint x: 543, endPoint y: 34, distance: 26.3
click at [543, 34] on div "while ( true {" at bounding box center [592, 152] width 121 height 242
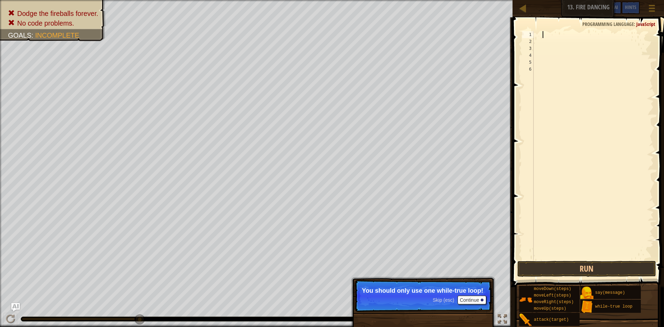
type textarea "w"
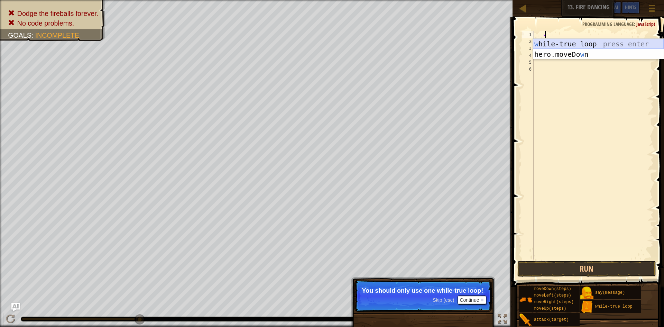
click at [545, 44] on div "w hile-true loop press enter hero.moveDo w n press enter" at bounding box center [598, 60] width 131 height 42
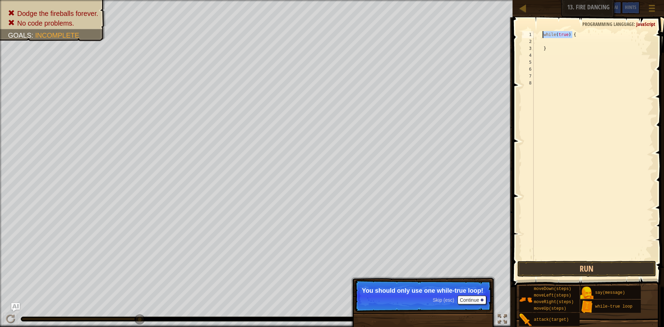
drag, startPoint x: 573, startPoint y: 32, endPoint x: 539, endPoint y: 35, distance: 34.7
click at [541, 36] on div "while ( true ) { }" at bounding box center [592, 152] width 121 height 242
type textarea "while(true) {"
click at [548, 52] on div "while ( true ) { }" at bounding box center [592, 152] width 121 height 242
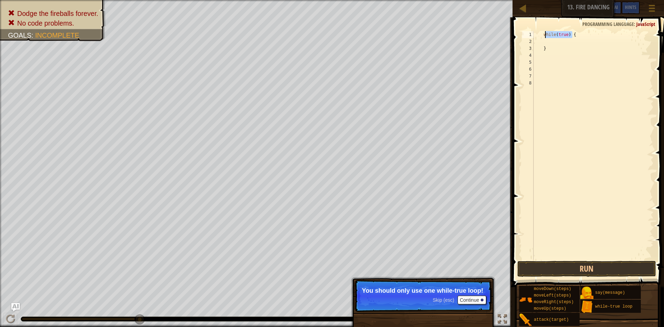
drag, startPoint x: 577, startPoint y: 34, endPoint x: 546, endPoint y: 32, distance: 31.2
click at [546, 32] on div "while ( true ) { }" at bounding box center [592, 152] width 121 height 242
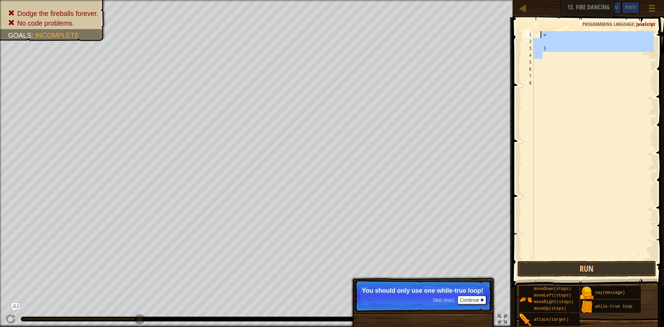
drag, startPoint x: 566, startPoint y: 57, endPoint x: 542, endPoint y: 32, distance: 34.7
click at [542, 32] on div "w }" at bounding box center [592, 152] width 121 height 242
type textarea "w"
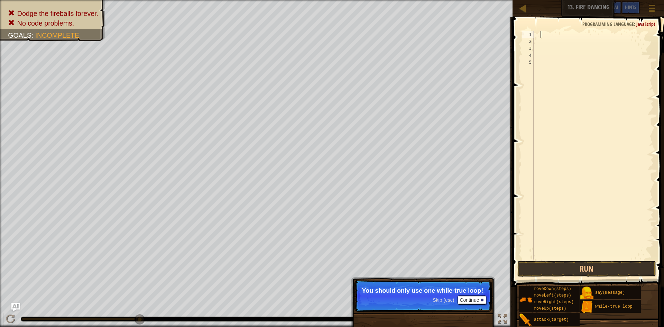
scroll to position [3, 0]
type textarea "V"
paste textarea "while(true) {"
type textarea "while(true) {"
click at [560, 32] on div "while ( true ) {" at bounding box center [592, 152] width 121 height 242
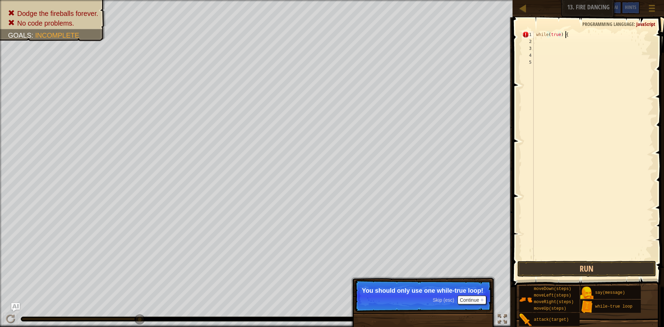
click at [565, 35] on div "while ( true ) {" at bounding box center [592, 152] width 121 height 242
click at [566, 35] on div "while ( true ) {" at bounding box center [592, 152] width 121 height 242
click at [569, 42] on div "while ( true ) {" at bounding box center [592, 152] width 121 height 242
click at [574, 36] on div "while ( true ) {" at bounding box center [592, 152] width 121 height 242
type textarea "while(true) {"
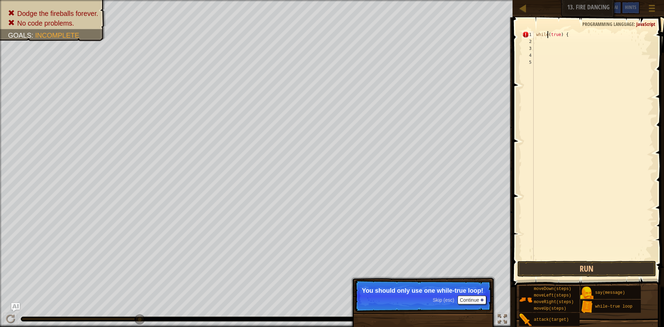
click at [548, 37] on div "while ( true ) {" at bounding box center [592, 152] width 121 height 242
click at [545, 43] on div "while ( true ) {" at bounding box center [592, 152] width 121 height 242
type textarea "while(true) {"
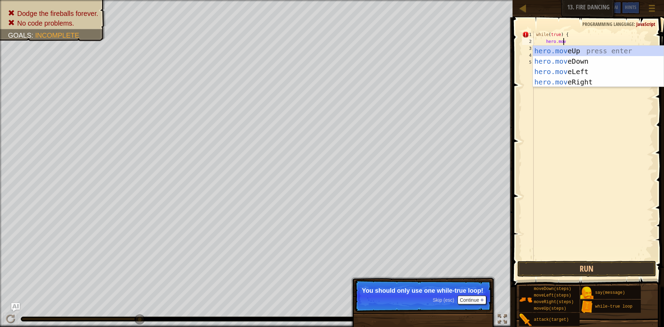
type textarea "hero.move"
click at [568, 79] on div "hero.move Up press enter hero.move Down press enter hero.move Left press enter …" at bounding box center [598, 77] width 131 height 62
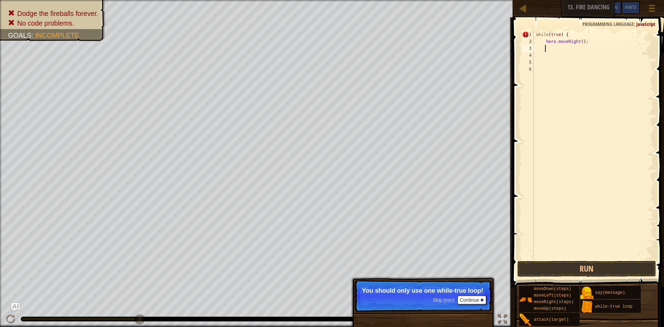
scroll to position [3, 1]
click at [543, 44] on div "while ( true ) { hero . moveRight ( ) ;" at bounding box center [592, 152] width 121 height 242
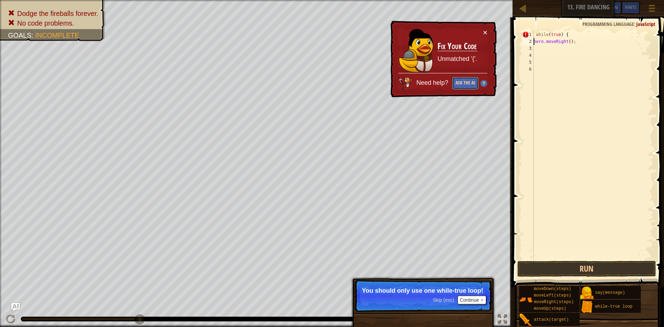
click at [475, 84] on button "Ask the AI" at bounding box center [465, 83] width 27 height 13
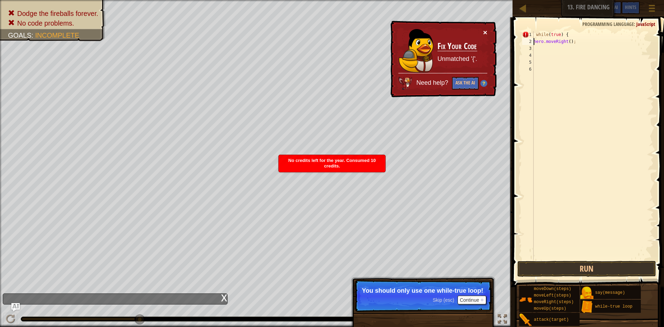
click at [485, 30] on button "×" at bounding box center [485, 32] width 4 height 7
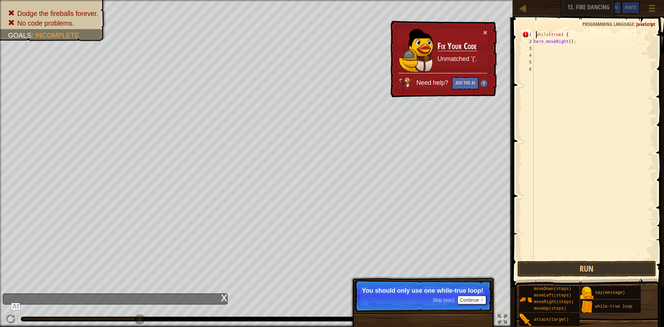
click at [536, 37] on div "while ( true ) { hero . moveRight ( ) ;" at bounding box center [592, 152] width 121 height 242
type textarea "while(true) {"
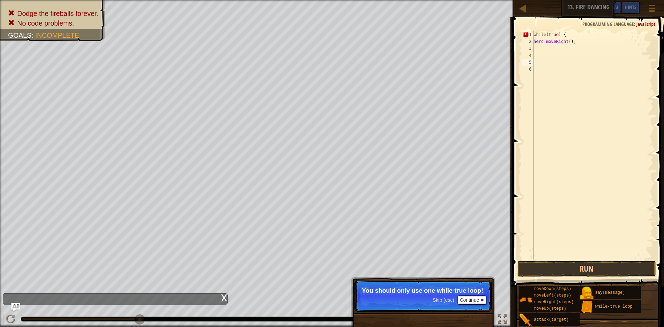
click at [572, 64] on div "while ( true ) { hero . moveRight ( ) ;" at bounding box center [592, 152] width 121 height 242
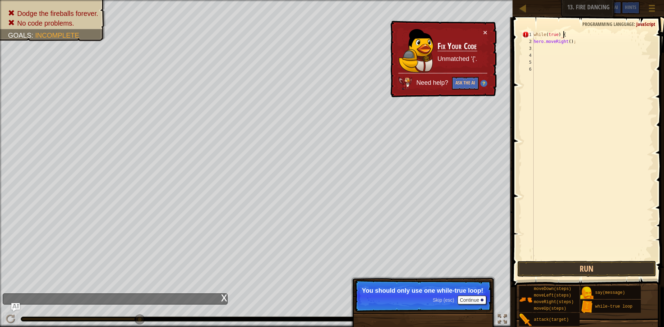
click at [567, 33] on div "while ( true ) { hero . moveRight ( ) ;" at bounding box center [592, 152] width 121 height 242
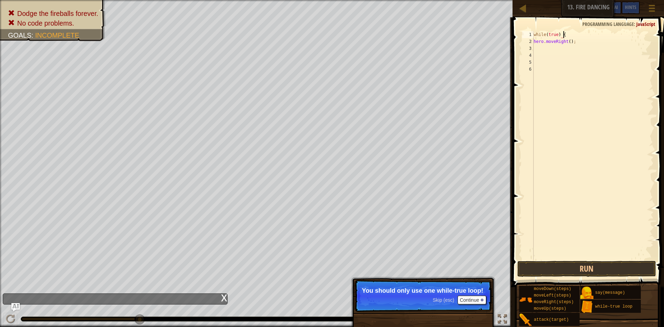
scroll to position [3, 2]
drag, startPoint x: 574, startPoint y: 43, endPoint x: 533, endPoint y: 45, distance: 41.9
click at [533, 45] on div "while(true) { 1 2 3 4 5 6 while ( true ) { hero . moveRight ( ) ; ההההההההההההה…" at bounding box center [587, 145] width 133 height 228
type textarea "hero.moveRight();"
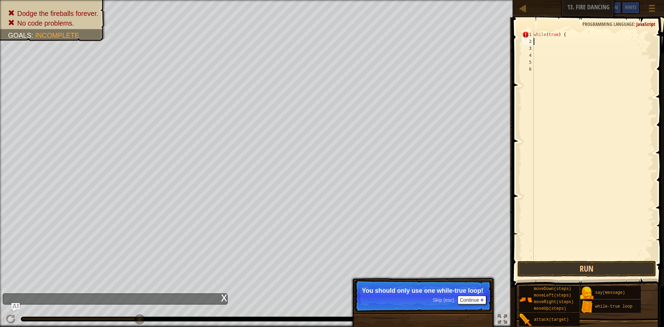
click at [564, 36] on div "while ( true ) {" at bounding box center [592, 152] width 121 height 242
type textarea "while(true) {"
click at [557, 52] on div "while ( true ) {" at bounding box center [592, 152] width 121 height 242
click at [529, 38] on div "2" at bounding box center [527, 41] width 11 height 7
click at [533, 38] on div "2" at bounding box center [527, 41] width 11 height 7
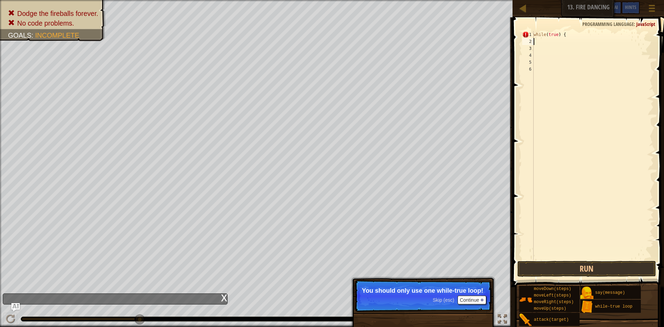
click at [536, 38] on div "while ( true ) {" at bounding box center [592, 152] width 121 height 242
type textarea "w"
click at [546, 45] on div "while ( true ) { w" at bounding box center [592, 152] width 121 height 242
type textarea "w"
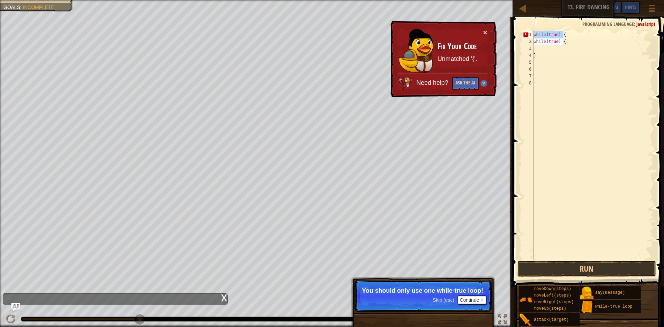
drag, startPoint x: 562, startPoint y: 36, endPoint x: 531, endPoint y: 27, distance: 32.6
click at [531, 27] on div "1 2 3 4 5 6 7 8 while ( true ) { while ( true ) { } ההההההההההההההההההההההההההה…" at bounding box center [587, 166] width 154 height 290
type textarea "while(true) {"
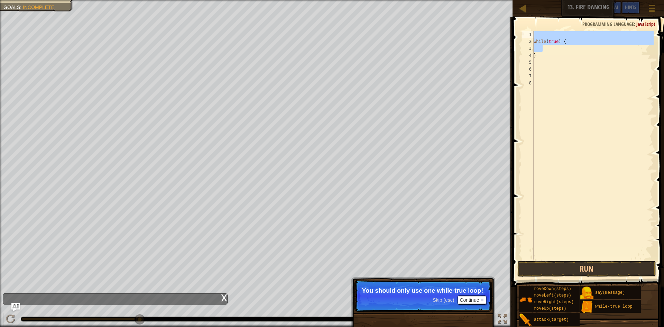
drag, startPoint x: 562, startPoint y: 48, endPoint x: 537, endPoint y: 32, distance: 29.4
click at [537, 32] on div "while ( true ) { }" at bounding box center [592, 152] width 121 height 242
type textarea "while(true) {"
click at [538, 43] on div "}" at bounding box center [592, 152] width 121 height 242
type textarea "}"
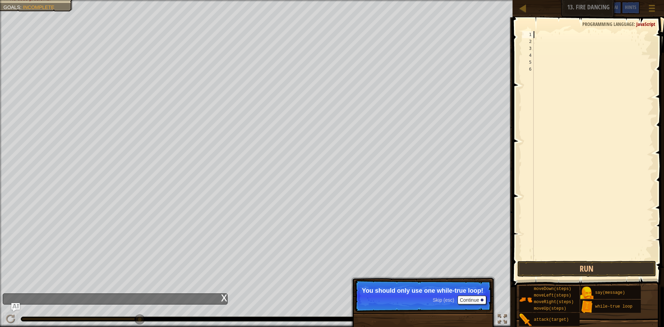
click at [538, 33] on div at bounding box center [592, 152] width 121 height 242
type textarea "w"
click at [534, 45] on div "while ( true ) { }" at bounding box center [592, 152] width 121 height 242
type textarea "}"
click at [534, 42] on div "while ( true ) {" at bounding box center [592, 152] width 121 height 242
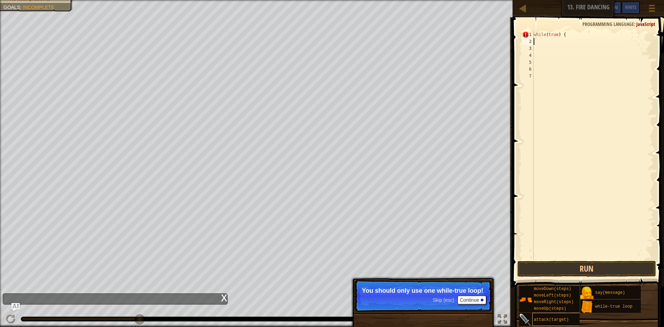
type textarea "{"
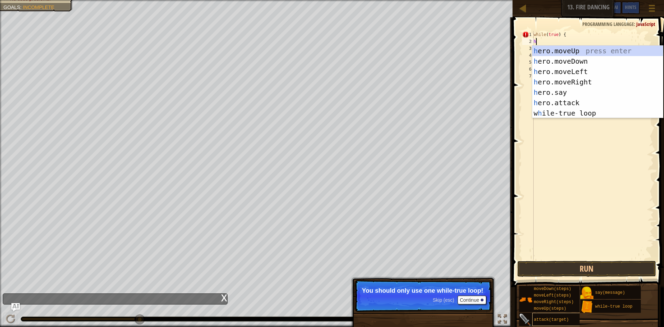
scroll to position [3, 1]
type textarea "her"
click at [588, 83] on div "her o.moveUp press enter her o.moveDown press enter her o.moveLeft press enter …" at bounding box center [597, 92] width 131 height 93
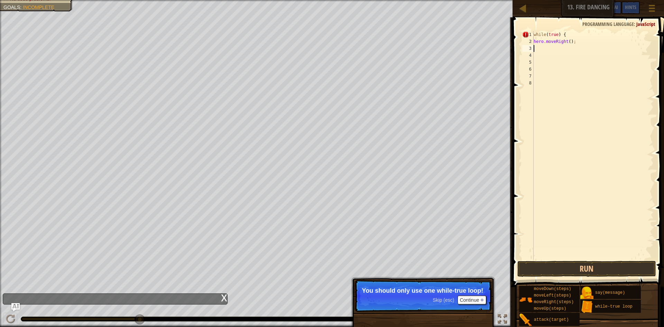
scroll to position [3, 0]
click at [573, 45] on div "while ( true ) { hero . moveRight ( ) ;" at bounding box center [592, 152] width 121 height 242
click at [564, 36] on div "while ( true ) { hero . moveRight ( ) ;" at bounding box center [592, 152] width 121 height 242
type textarea "w"
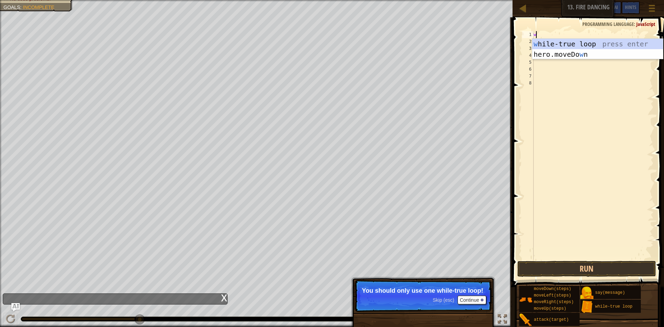
type textarea "wh"
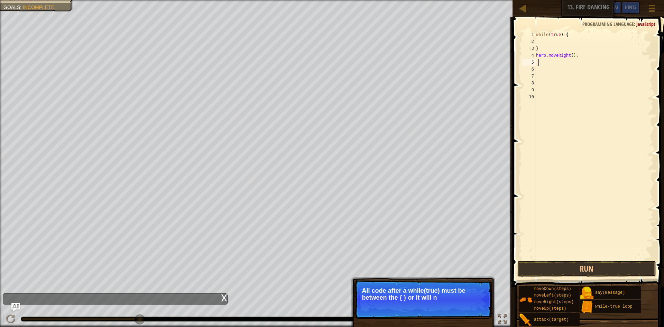
click at [538, 62] on div "while ( true ) { } hero . moveRight ( ) ;" at bounding box center [594, 152] width 119 height 242
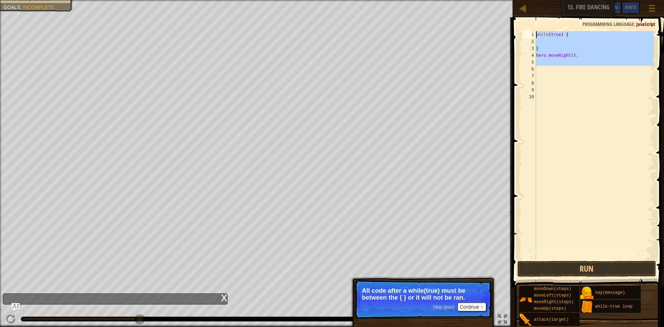
drag, startPoint x: 572, startPoint y: 59, endPoint x: 537, endPoint y: 31, distance: 44.8
click at [537, 31] on div "1 2 3 4 5 6 7 8 9 10 while ( true ) { } hero . moveRight ( ) ; הההההההההההההההה…" at bounding box center [587, 166] width 154 height 290
type textarea "while(true) {"
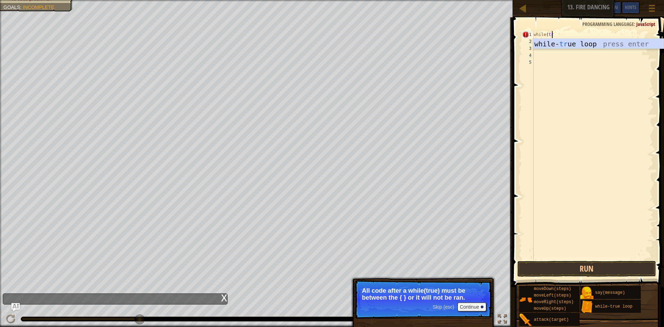
scroll to position [3, 2]
type textarea "while(true) {"
click at [539, 43] on div "while ( true ) {" at bounding box center [592, 152] width 121 height 242
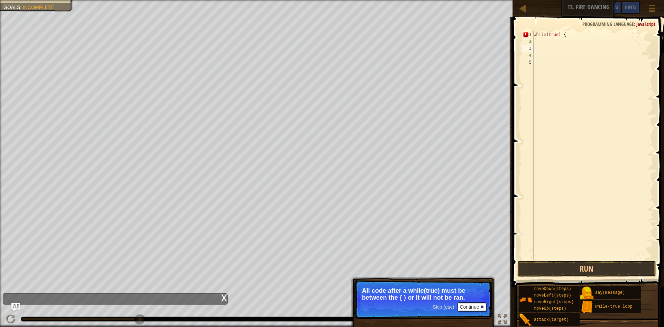
click at [540, 50] on div "while ( true ) {" at bounding box center [592, 152] width 121 height 242
drag, startPoint x: 544, startPoint y: 34, endPoint x: 544, endPoint y: 39, distance: 4.9
click at [544, 36] on div "while ( true ) { {" at bounding box center [592, 152] width 121 height 242
type textarea "while(true) {"
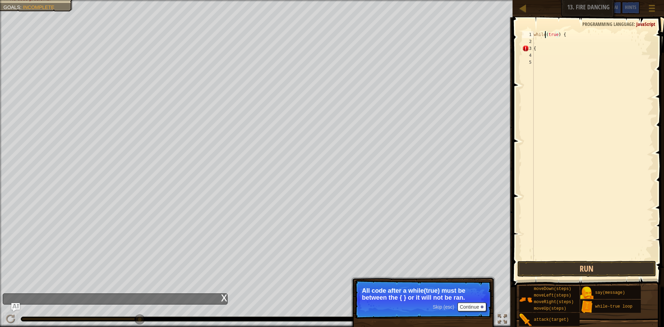
click at [543, 40] on div "while ( true ) { {" at bounding box center [592, 152] width 121 height 242
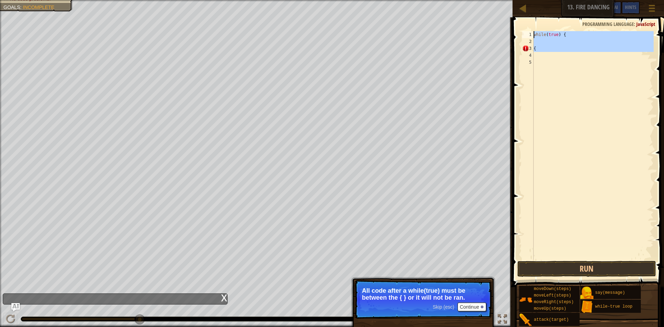
drag, startPoint x: 540, startPoint y: 53, endPoint x: 534, endPoint y: 35, distance: 19.7
click at [534, 35] on div "while ( true ) { {" at bounding box center [592, 152] width 121 height 242
type textarea "while(true) {"
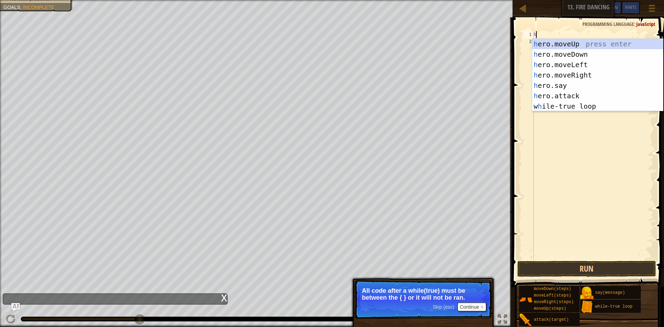
type textarea "he"
click at [557, 72] on div "he ro.moveUp press enter he ro.moveDown press enter he ro.moveLeft press enter …" at bounding box center [597, 85] width 131 height 93
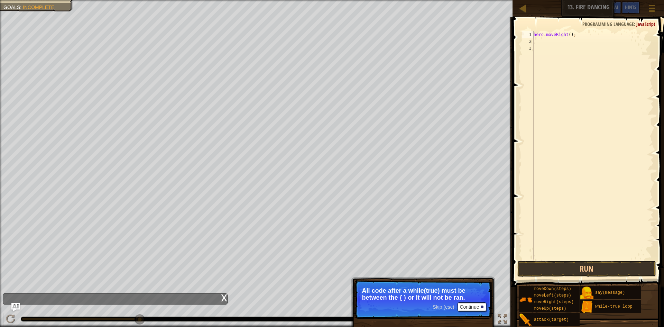
click at [534, 35] on div "hero . moveRight ( ) ;" at bounding box center [592, 152] width 121 height 242
type textarea "hero.moveRight();"
click at [546, 31] on span at bounding box center [588, 142] width 157 height 290
click at [541, 33] on div "hero . moveRight ( ) ;" at bounding box center [592, 152] width 121 height 242
type textarea "h"
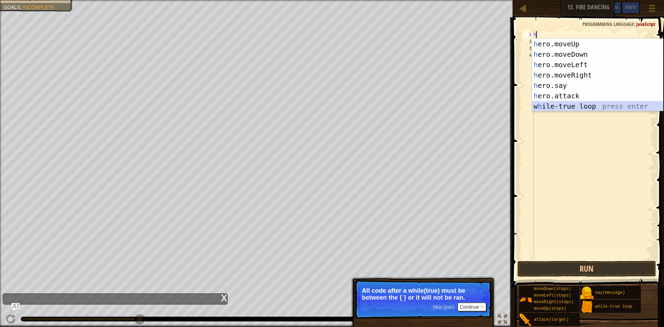
click at [563, 108] on div "h ero.moveUp press enter h ero.moveDown press enter h ero.moveLeft press enter …" at bounding box center [597, 85] width 131 height 93
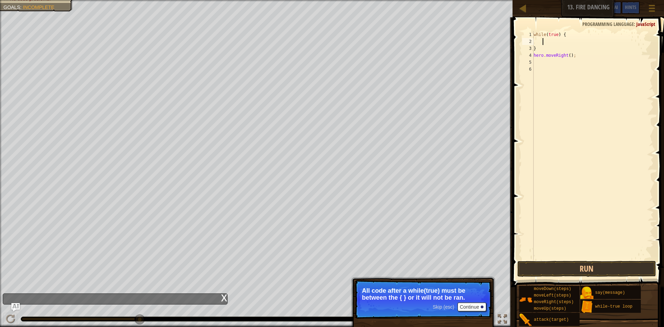
click at [539, 49] on div "while ( true ) { } hero . moveRight ( ) ;" at bounding box center [592, 152] width 121 height 242
type textarea "}"
click at [536, 42] on div "while ( true ) { hero . moveRight ( ) ;" at bounding box center [592, 152] width 121 height 242
click at [536, 49] on div "while ( true ) { hero . moveRight ( ) ;" at bounding box center [592, 152] width 121 height 242
type textarea "while(true) {"
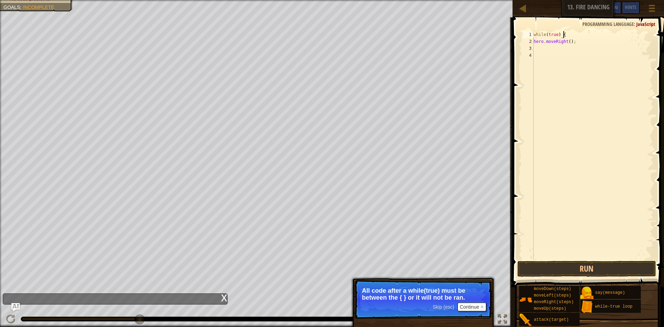
click at [536, 49] on div "while ( true ) { hero . moveRight ( ) ;" at bounding box center [592, 152] width 121 height 242
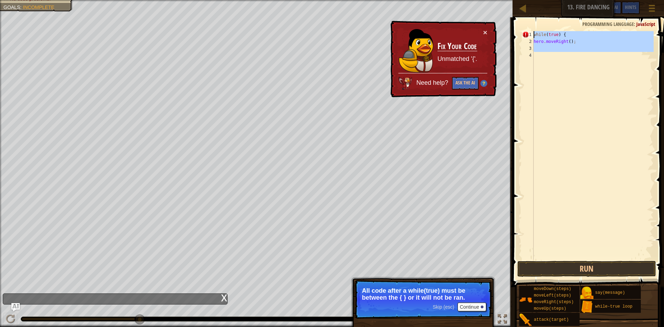
drag, startPoint x: 577, startPoint y: 50, endPoint x: 530, endPoint y: 35, distance: 49.2
click at [530, 35] on div "1 2 3 4 while ( true ) { hero . moveRight ( ) ; ההההההההההההההההההההההההההההההה…" at bounding box center [587, 145] width 133 height 228
type textarea "while(true) { hero.moveRight();"
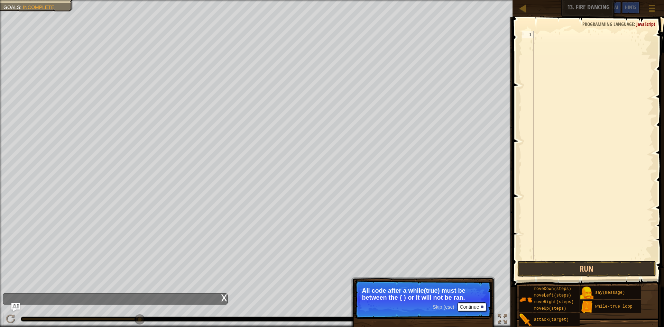
type textarea "w"
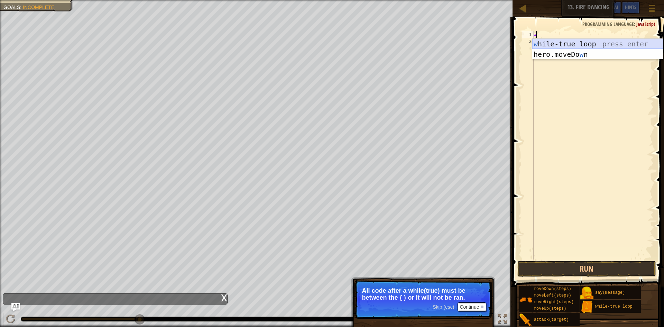
click at [559, 44] on div "w hile-true loop press enter hero.moveDo w n press enter" at bounding box center [597, 60] width 131 height 42
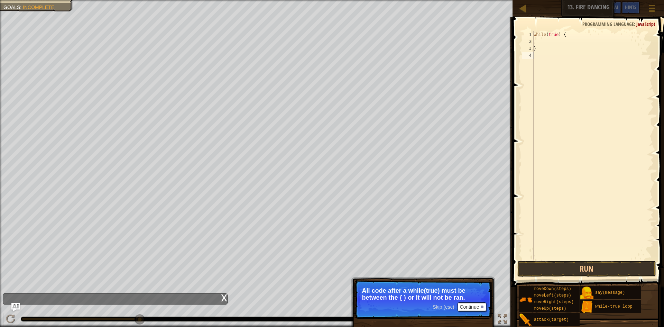
click at [558, 55] on div "while ( true ) { }" at bounding box center [592, 152] width 121 height 242
click at [537, 49] on div "while ( true ) { }" at bounding box center [592, 152] width 121 height 242
type textarea "}"
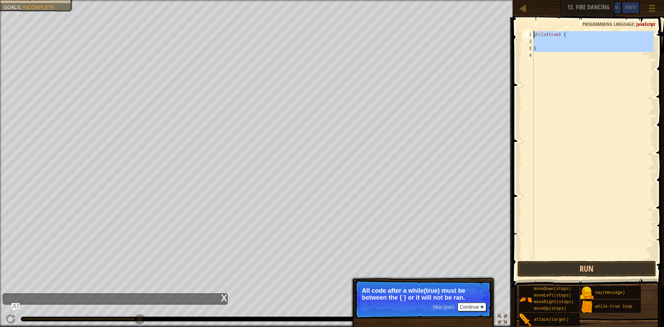
drag, startPoint x: 539, startPoint y: 52, endPoint x: 549, endPoint y: 25, distance: 28.9
click at [549, 25] on div "} 1 2 3 4 while ( true ) { } הההההההההההההההההההההההההההההההההההההההההההההההההה…" at bounding box center [587, 166] width 154 height 290
type textarea "while(true) {"
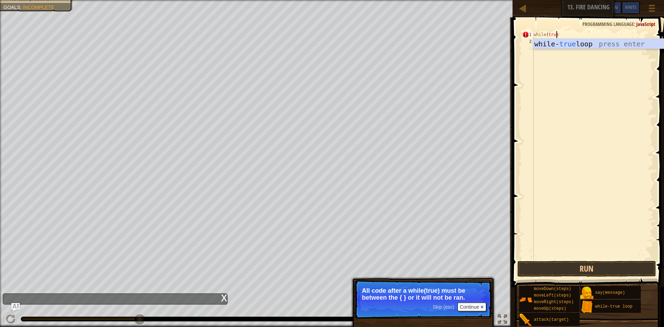
scroll to position [3, 2]
type textarea "while(true) }"
click at [535, 50] on div "while ( true ) }" at bounding box center [592, 152] width 121 height 242
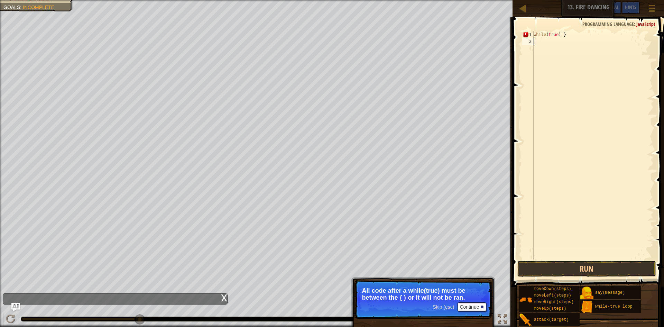
click at [537, 46] on div "while ( true ) }" at bounding box center [592, 152] width 121 height 242
type textarea "{"
type textarea "}"
click at [565, 35] on div "while ( true ) }" at bounding box center [592, 152] width 121 height 242
type textarea "while(true) {"
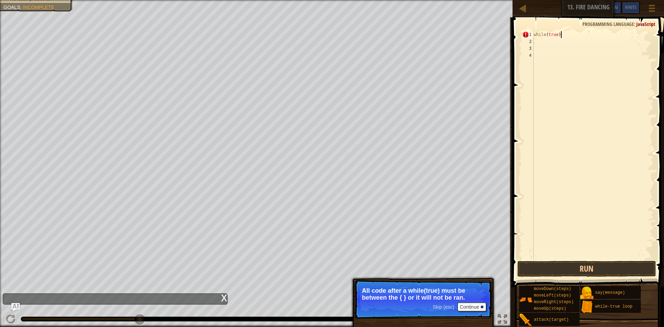
scroll to position [3, 2]
click at [538, 50] on div "while ( true ) {" at bounding box center [592, 152] width 121 height 242
type textarea "}"
click at [538, 42] on div "while ( true ) { }" at bounding box center [592, 152] width 121 height 242
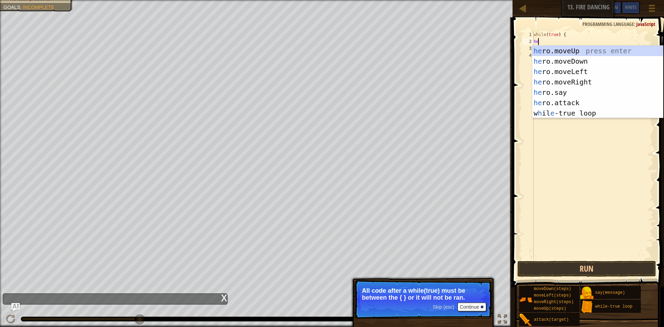
type textarea "hero"
click at [560, 83] on div "hero .moveUp press enter hero .moveDown press enter hero .moveLeft press enter …" at bounding box center [597, 92] width 131 height 93
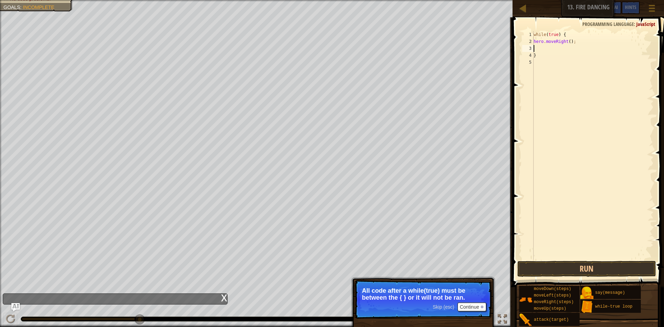
scroll to position [3, 0]
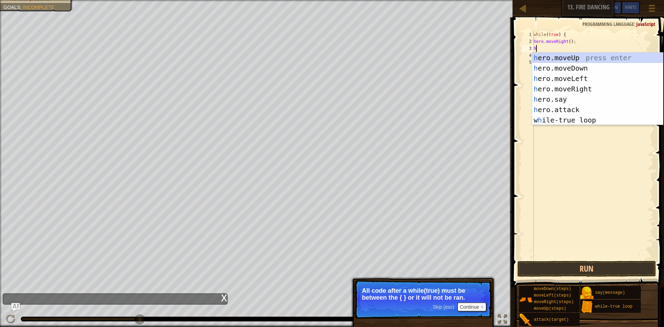
type textarea "he"
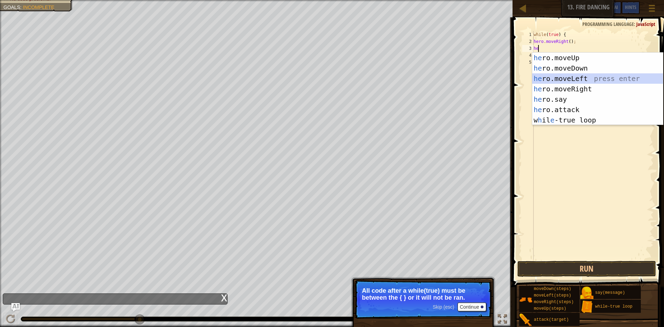
click at [558, 83] on div "he ro.moveUp press enter he ro.moveDown press enter he ro.moveLeft press enter …" at bounding box center [597, 99] width 131 height 93
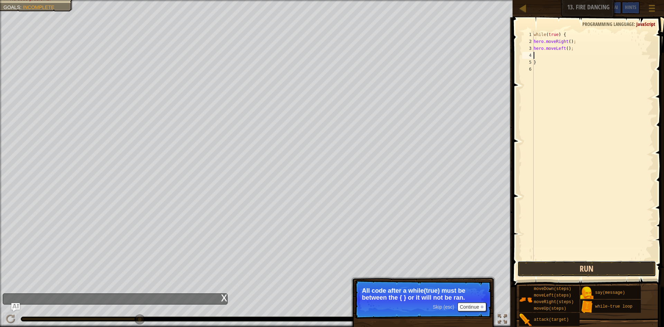
click at [567, 264] on button "Run" at bounding box center [586, 269] width 139 height 16
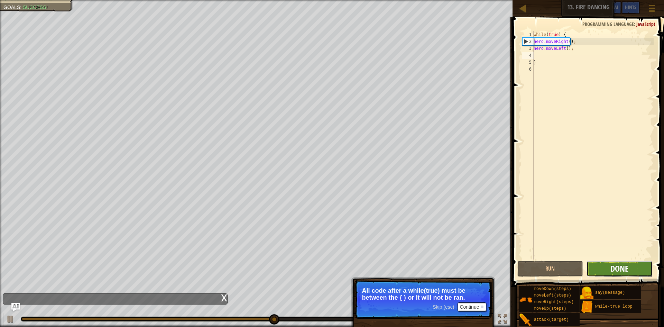
click at [622, 264] on span "Done" at bounding box center [619, 268] width 18 height 11
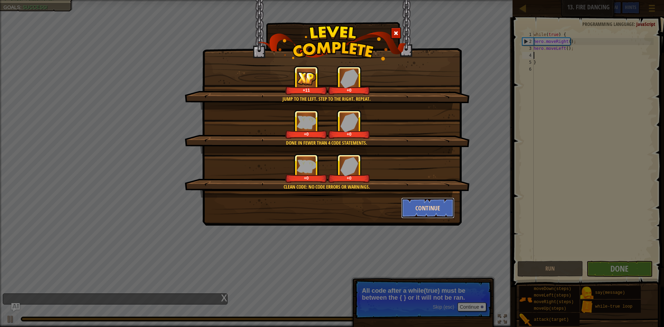
click at [425, 209] on button "Continue" at bounding box center [428, 207] width 54 height 21
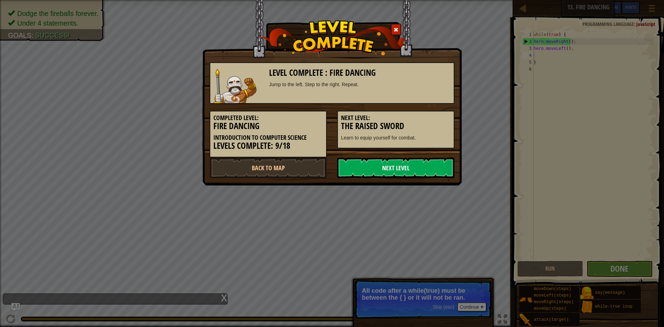
click at [405, 166] on link "Next Level" at bounding box center [395, 167] width 117 height 21
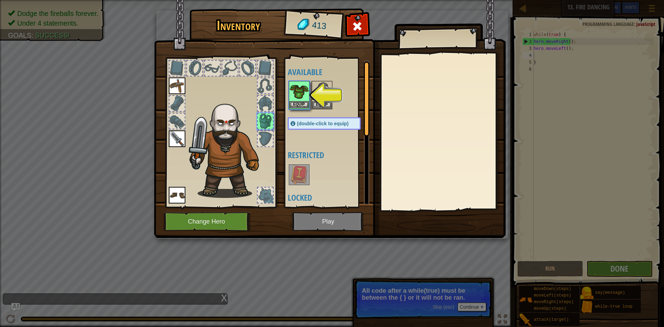
click at [299, 93] on img at bounding box center [298, 91] width 19 height 19
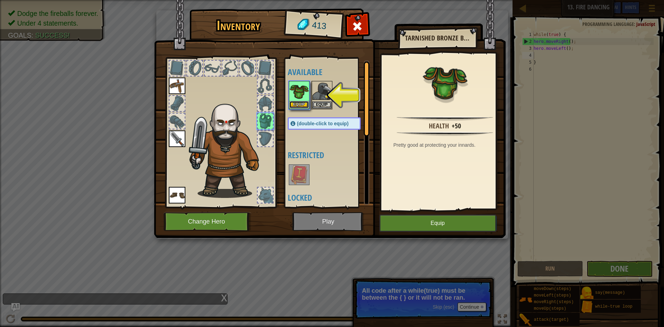
click at [301, 103] on button "Equip" at bounding box center [298, 104] width 19 height 7
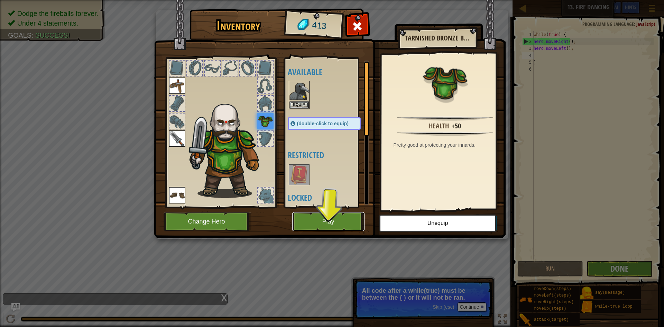
click at [343, 215] on button "Play" at bounding box center [328, 221] width 72 height 19
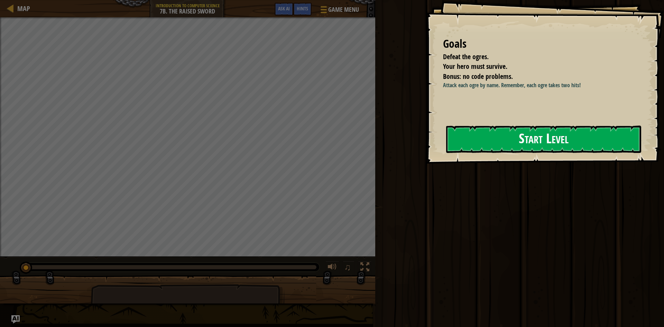
click at [542, 137] on button "Start Level" at bounding box center [543, 139] width 195 height 27
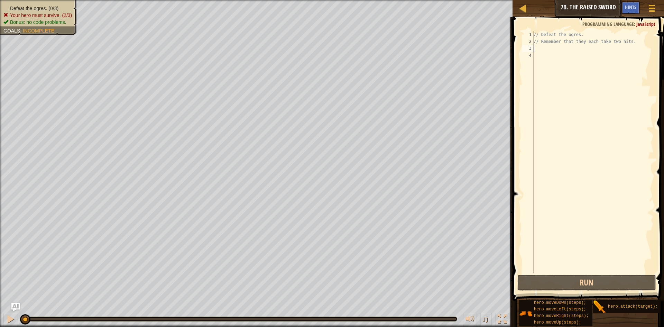
click at [534, 46] on div "// Defeat the ogres. // Remember that they each take two hits." at bounding box center [592, 159] width 121 height 256
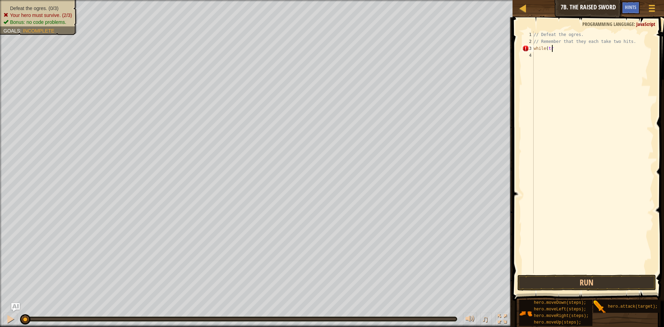
scroll to position [3, 2]
type textarea "while(true) {"
click at [535, 56] on div "// Defeat the ogres. // Remember that they each take two hits. while ( true ) {" at bounding box center [592, 159] width 121 height 256
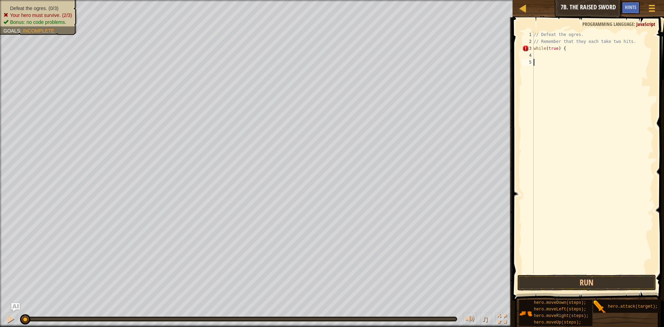
scroll to position [3, 0]
type textarea "{"
click at [533, 63] on div "5" at bounding box center [527, 62] width 11 height 7
type textarea "}"
click at [542, 55] on div "// Defeat the ogres. // Remember that they each take two hits. while ( true ) {…" at bounding box center [592, 159] width 121 height 256
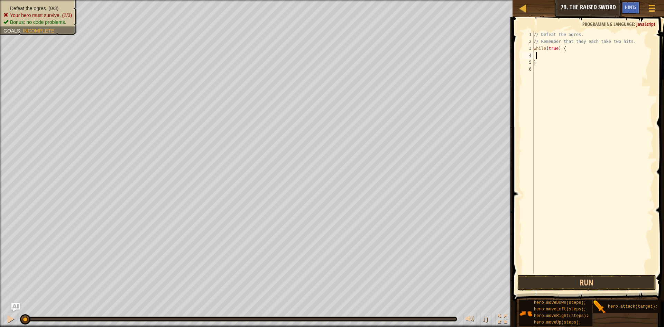
click at [535, 56] on div "// Defeat the ogres. // Remember that they each take two hits. while ( true ) {…" at bounding box center [592, 159] width 121 height 256
click at [536, 58] on div "// Defeat the ogres. // Remember that they each take two hits. while ( true ) {…" at bounding box center [592, 159] width 121 height 256
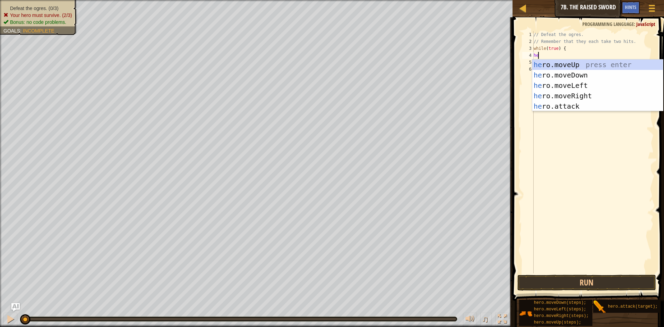
type textarea "hero"
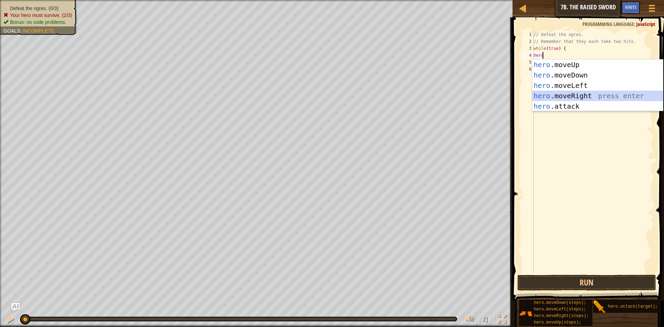
click at [550, 93] on div "hero .moveUp press enter hero .moveDown press enter hero .moveLeft press enter …" at bounding box center [597, 95] width 131 height 73
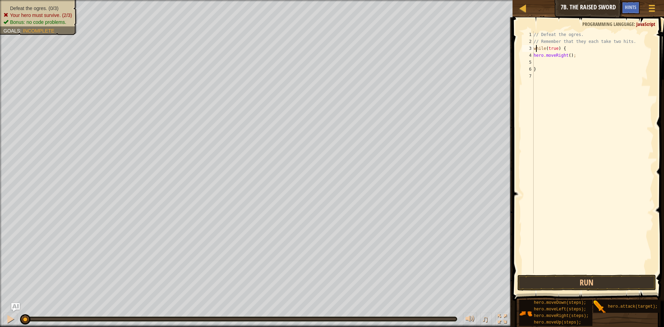
click at [536, 50] on div "// Defeat the ogres. // Remember that they each take two hits. while ( true ) {…" at bounding box center [592, 159] width 121 height 256
click at [533, 56] on div "4" at bounding box center [527, 55] width 11 height 7
type textarea "hero.moveRight();"
click at [535, 55] on div "// Defeat the ogres. // Remember that they each take two hits. while ( true ) {…" at bounding box center [592, 159] width 121 height 256
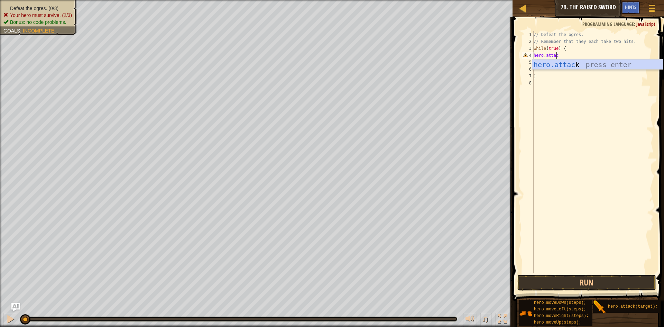
type textarea "hero.attack"
click at [578, 102] on div "// Defeat the ogres. // Remember that they each take two hits. while ( true ) {…" at bounding box center [592, 159] width 121 height 256
drag, startPoint x: 570, startPoint y: 62, endPoint x: 534, endPoint y: 63, distance: 36.0
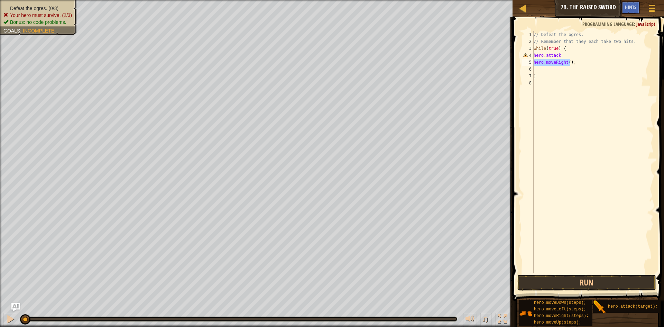
click at [534, 63] on div "// Defeat the ogres. // Remember that they each take two hits. while ( true ) {…" at bounding box center [592, 159] width 121 height 256
type textarea "whero.moveRight()[PERSON_NAME](true) {"
click at [580, 82] on div "// Defeat the ogres. // Remember that they each take two hits. whero . moveRigh…" at bounding box center [592, 159] width 121 height 256
click at [572, 50] on div "// Defeat the ogres. // Remember that they each take two hits. whero . moveRigh…" at bounding box center [592, 159] width 121 height 256
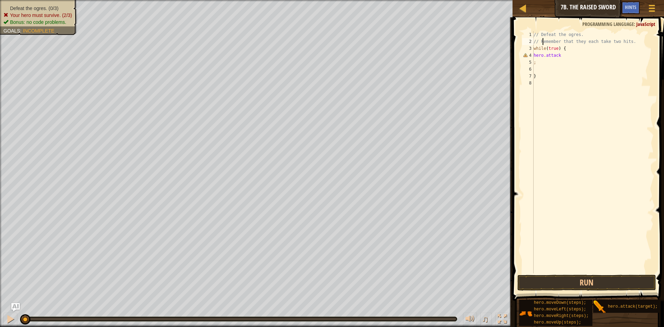
click at [543, 42] on div "// Defeat the ogres. // Remember that they each take two hits. while ( true ) {…" at bounding box center [592, 159] width 121 height 256
click at [535, 44] on div "// Defeat the ogres. // Remember that they each take two hits. while ( true ) {…" at bounding box center [592, 159] width 121 height 256
drag, startPoint x: 625, startPoint y: 41, endPoint x: 534, endPoint y: 28, distance: 91.9
click at [534, 28] on div "// Remember that they each take two hits. 1 2 3 4 5 6 7 8 // Defeat the ogres. …" at bounding box center [587, 173] width 154 height 304
type textarea "."
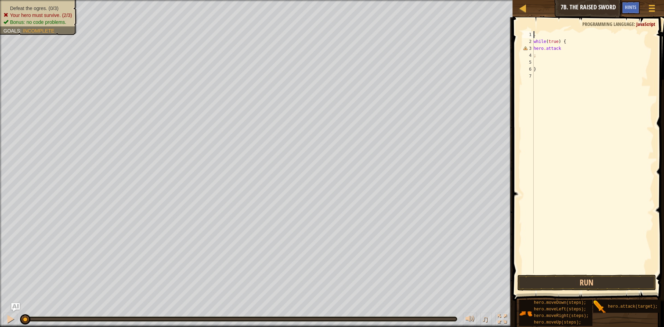
scroll to position [3, 0]
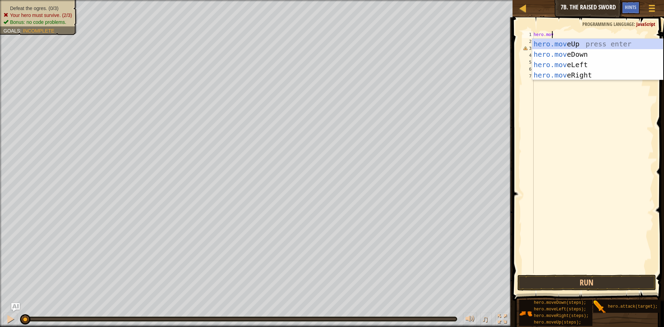
type textarea "hero.move"
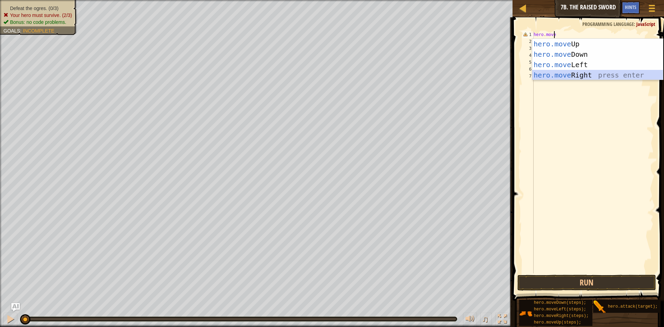
click at [541, 70] on div "hero.move Up press enter hero.move Down press enter hero.move Left press enter …" at bounding box center [597, 70] width 131 height 62
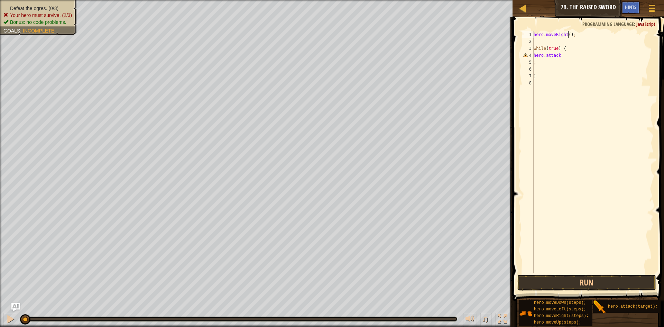
click at [568, 34] on div "hero . moveRight ( ) ; while ( true ) { hero . attack ; }" at bounding box center [592, 159] width 121 height 256
type textarea "hero.moveRight();"
click at [536, 40] on div "hero . moveRight ( ) ; while ( true ) { hero . attack ; }" at bounding box center [592, 159] width 121 height 256
drag, startPoint x: 534, startPoint y: 48, endPoint x: 563, endPoint y: 49, distance: 29.4
click at [563, 49] on div "hero . moveRight ( ) ; while ( true ) { hero . attack ; }" at bounding box center [592, 159] width 121 height 256
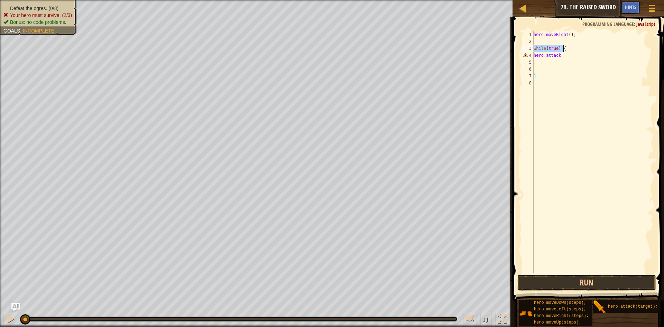
type textarea "while(true) {"
type textarea "hero.moveRight();"
drag, startPoint x: 561, startPoint y: 61, endPoint x: 534, endPoint y: 58, distance: 26.8
click at [534, 58] on div "hero . moveRight ( ) ; while ( true ) { hero . attack ; }" at bounding box center [592, 159] width 121 height 256
type textarea "hero.attack"
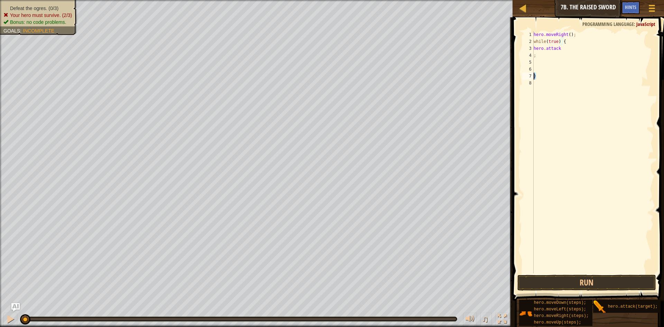
drag, startPoint x: 541, startPoint y: 76, endPoint x: 534, endPoint y: 75, distance: 6.6
click at [534, 75] on div "hero . moveRight ( ) ; while ( true ) { hero . attack ; }" at bounding box center [592, 159] width 121 height 256
type textarea "}"
click at [561, 285] on button "Run" at bounding box center [586, 283] width 139 height 16
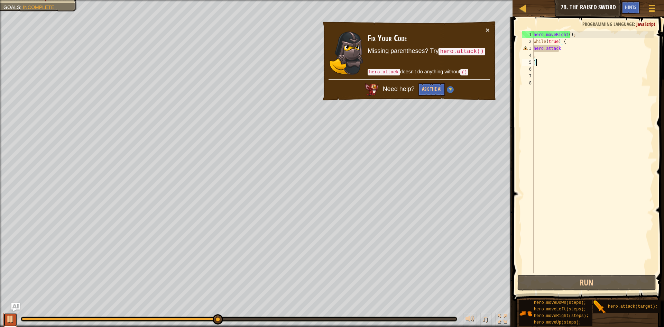
click at [8, 319] on div at bounding box center [10, 318] width 9 height 9
click at [539, 58] on div "hero . moveRight ( ) ; while ( true ) { hero . attack ; }" at bounding box center [592, 159] width 121 height 256
click at [560, 48] on div "hero . moveRight ( ) ; while ( true ) { hero . attack ; }" at bounding box center [592, 159] width 121 height 256
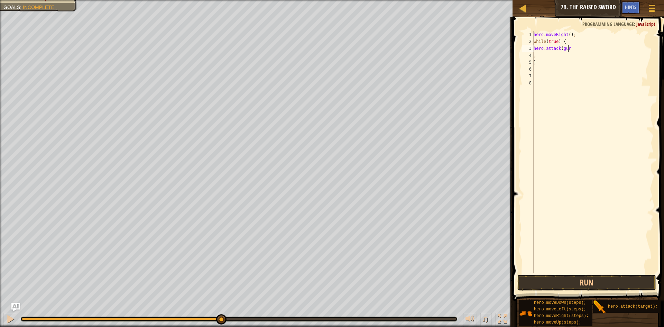
scroll to position [3, 3]
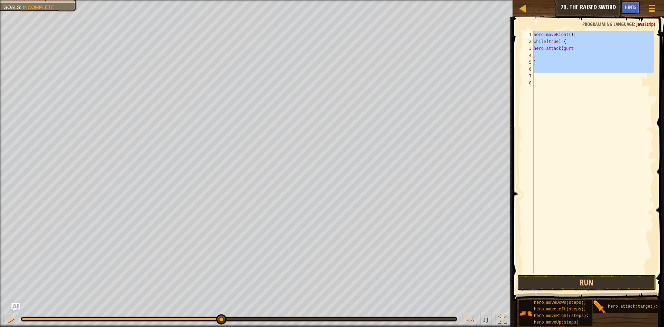
drag, startPoint x: 573, startPoint y: 73, endPoint x: 538, endPoint y: 25, distance: 59.6
click at [538, 25] on div "hero.attack(gurt 1 2 3 4 5 6 7 8 hero . moveRight ( ) ; while ( true ) { hero .…" at bounding box center [587, 173] width 154 height 304
type textarea "hero.moveRight(); while(true) {"
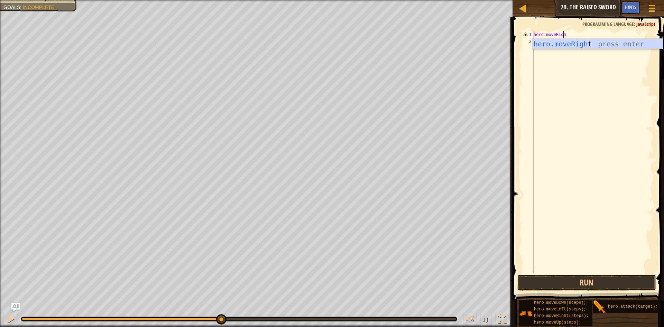
scroll to position [3, 2]
type textarea "hero.moveRight()"
click at [551, 47] on div "hero . moveRight ( )" at bounding box center [592, 159] width 121 height 256
type textarea "hero.attack(gurt)"
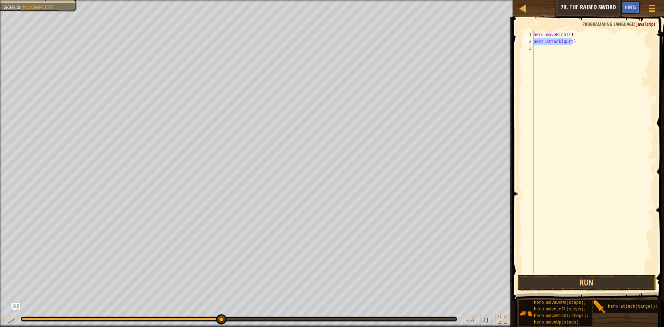
drag, startPoint x: 577, startPoint y: 42, endPoint x: 532, endPoint y: 42, distance: 45.0
click at [532, 42] on div "hero.attack(gurt) 1 2 3 hero . moveRight ( ) hero . attack ( gurt ) ההההההההההה…" at bounding box center [587, 152] width 133 height 242
click at [546, 53] on div "hero . moveRight ( ) hero . attack ( gurt )" at bounding box center [592, 159] width 121 height 256
paste textarea "hero.attack(gurt)"
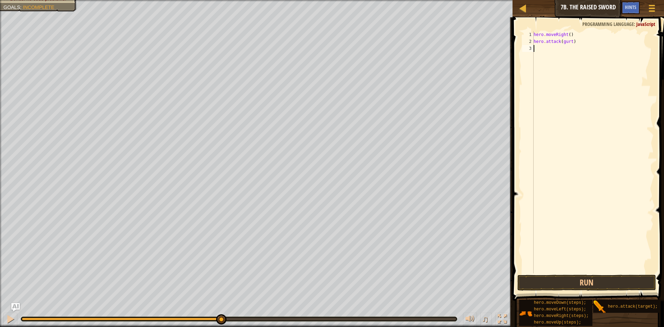
type textarea "hero.attack(gurt)"
click at [540, 136] on div "hero . moveRight ( ) hero . attack ( gurt ) hero . attack ( gurt )" at bounding box center [592, 159] width 121 height 256
click at [556, 58] on div "hero . moveRight ( ) hero . attack ( gurt ) hero . attack ( gurt ) hero . attac…" at bounding box center [592, 159] width 121 height 256
type textarea "hero.attack(ack)"
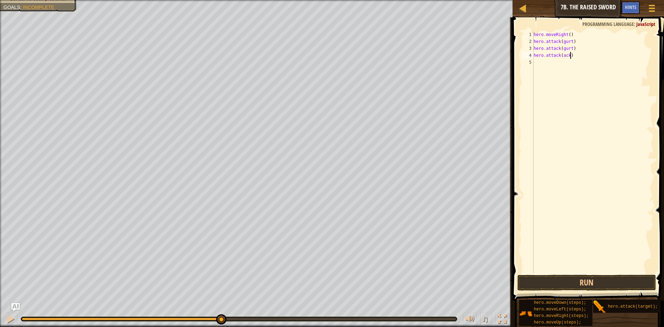
scroll to position [3, 3]
click at [563, 72] on div "hero . moveRight ( ) hero . attack ( gurt ) hero . attack ( gurt ) hero . attac…" at bounding box center [592, 159] width 121 height 256
drag, startPoint x: 570, startPoint y: 58, endPoint x: 536, endPoint y: 56, distance: 34.6
click at [533, 57] on div "1 2 3 4 5 hero . moveRight ( ) hero . attack ( gurt ) hero . attack ( gurt ) he…" at bounding box center [587, 152] width 133 height 242
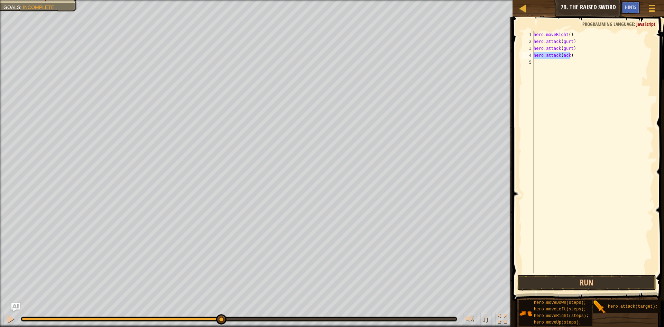
type textarea "hero.attack(ack)"
click at [543, 70] on div "hero . moveRight ( ) hero . attack ( gurt ) hero . attack ( gurt ) hero . attac…" at bounding box center [592, 159] width 121 height 256
paste textarea "hero.attack(ack)"
type textarea "hero.attack(ack)"
click at [539, 127] on div "hero . moveRight ( ) hero . attack ( gurt ) hero . attack ( gurt ) hero . attac…" at bounding box center [592, 159] width 121 height 256
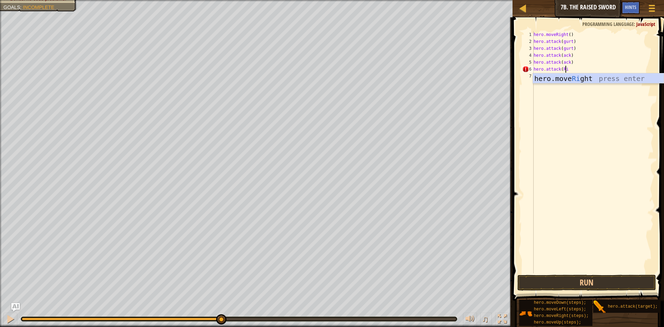
scroll to position [3, 2]
type textarea "hero.attack(Rig"
click at [547, 99] on div "hero . moveRight ( ) hero . attack ( gurt ) hero . attack ( gurt ) hero . attac…" at bounding box center [592, 159] width 121 height 256
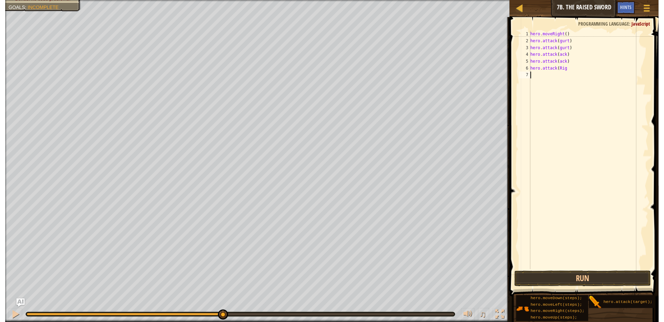
scroll to position [3, 0]
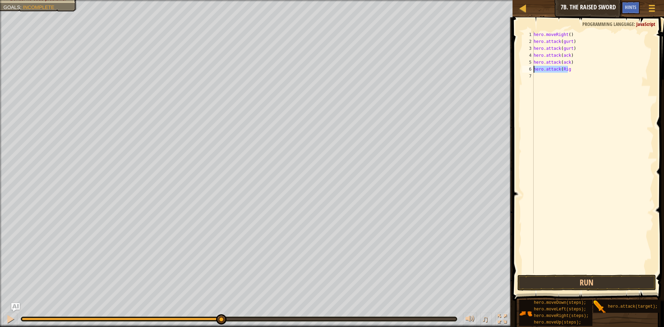
drag, startPoint x: 569, startPoint y: 67, endPoint x: 534, endPoint y: 68, distance: 35.3
click at [534, 68] on div "hero . moveRight ( ) hero . attack ( gurt ) hero . attack ( gurt ) hero . attac…" at bounding box center [592, 159] width 121 height 256
type textarea "hero.attack(Rig"
click at [553, 85] on div "hero . moveRight ( ) hero . attack ( gurt ) hero . attack ( gurt ) hero . attac…" at bounding box center [592, 159] width 121 height 256
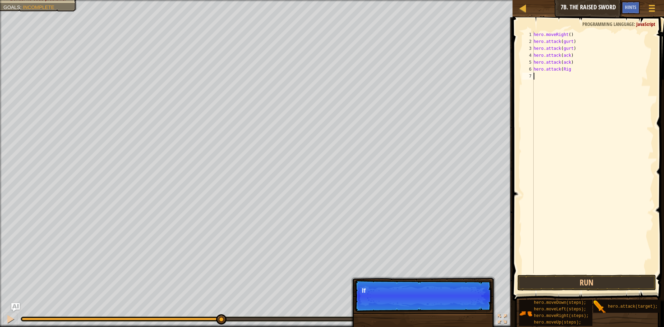
paste textarea "hero.attack(Rig"
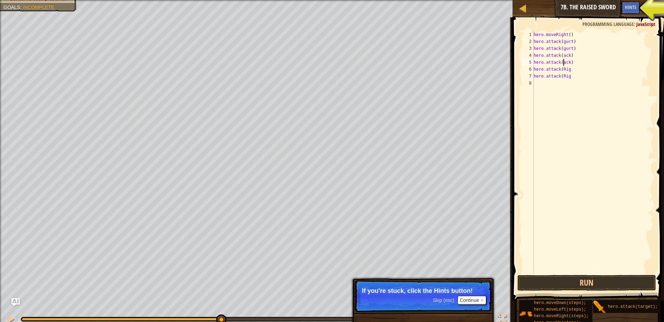
click at [563, 61] on div "hero . moveRight ( ) hero . attack ( gurt ) hero . attack ( gurt ) hero . attac…" at bounding box center [592, 159] width 121 height 256
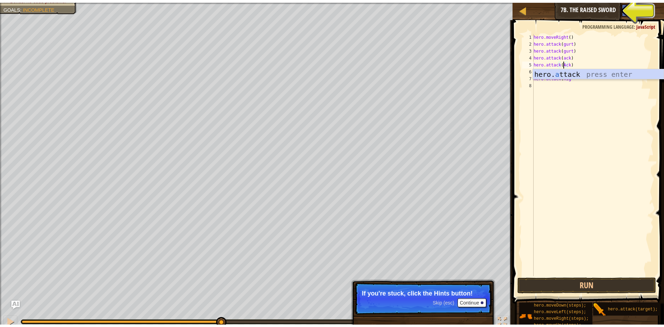
scroll to position [3, 3]
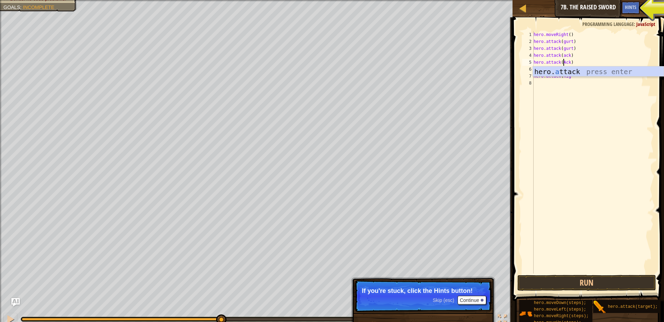
click at [563, 55] on div "hero . moveRight ( ) hero . attack ( gurt ) hero . attack ( gurt ) hero . attac…" at bounding box center [592, 159] width 121 height 256
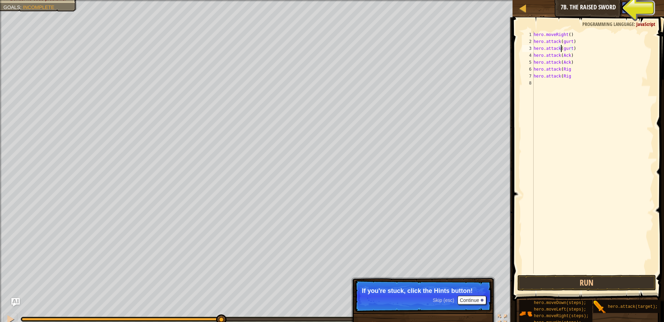
click at [562, 48] on div "hero . moveRight ( ) hero . attack ( gurt ) hero . attack ( gurt ) hero . attac…" at bounding box center [592, 159] width 121 height 256
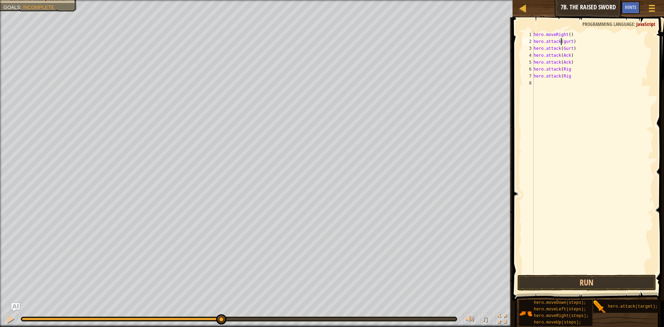
click at [562, 41] on div "hero . moveRight ( ) hero . attack ( gurt ) hero . attack ( Gurt ) hero . attac…" at bounding box center [592, 159] width 121 height 256
type textarea "hero.attack(Gurt)"
click at [589, 123] on div "hero . moveRight ( ) hero . attack ( Gurt ) hero . attack ( Gurt ) hero . attac…" at bounding box center [592, 159] width 121 height 256
click at [629, 282] on button "Run" at bounding box center [586, 283] width 139 height 16
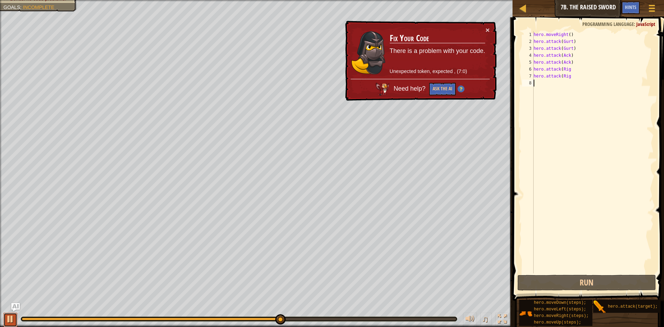
click at [8, 315] on div at bounding box center [10, 318] width 9 height 9
click at [556, 63] on div "hero . moveRight ( ) hero . attack ( Gurt ) hero . attack ( Gurt ) hero . attac…" at bounding box center [592, 159] width 121 height 256
click at [634, 6] on span "Hints" at bounding box center [630, 7] width 11 height 7
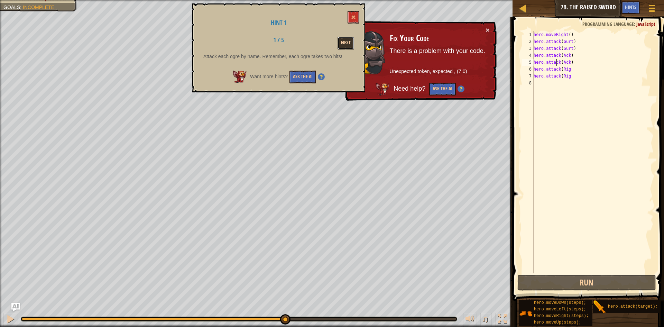
click at [349, 46] on button "Next" at bounding box center [346, 43] width 17 height 13
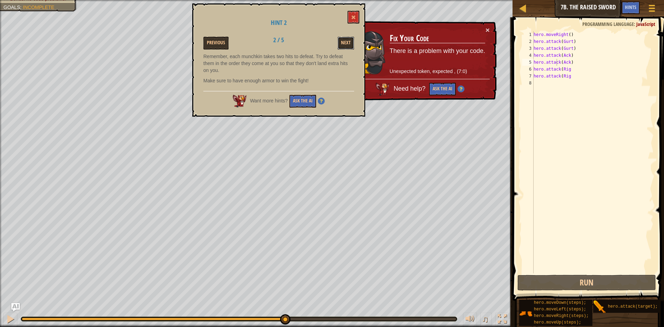
click at [349, 46] on button "Next" at bounding box center [346, 43] width 17 height 13
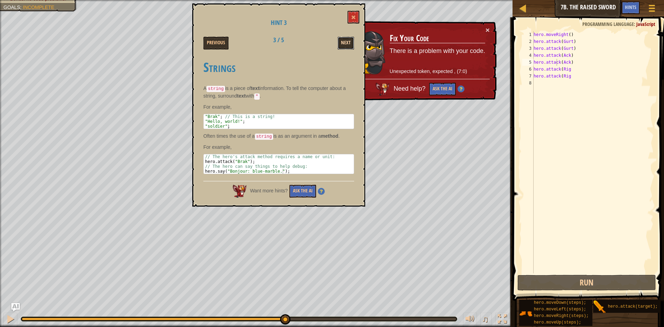
click at [342, 39] on button "Next" at bounding box center [346, 43] width 17 height 13
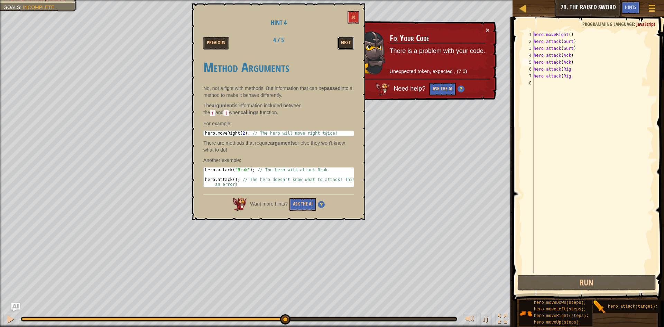
click at [342, 39] on button "Next" at bounding box center [346, 43] width 17 height 13
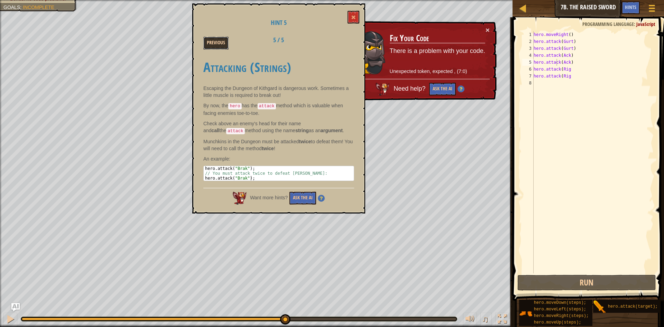
click at [220, 38] on button "Previous" at bounding box center [215, 43] width 25 height 13
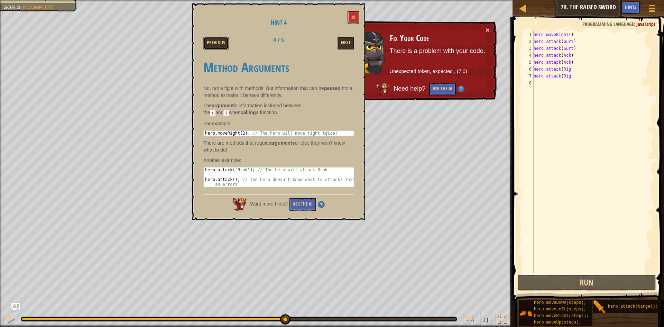
click at [220, 38] on button "Previous" at bounding box center [215, 43] width 25 height 13
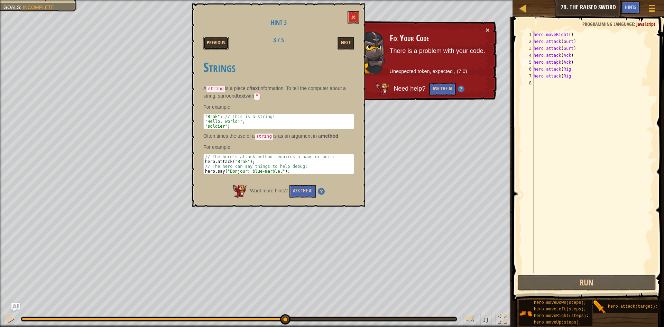
click at [220, 38] on button "Previous" at bounding box center [215, 43] width 25 height 13
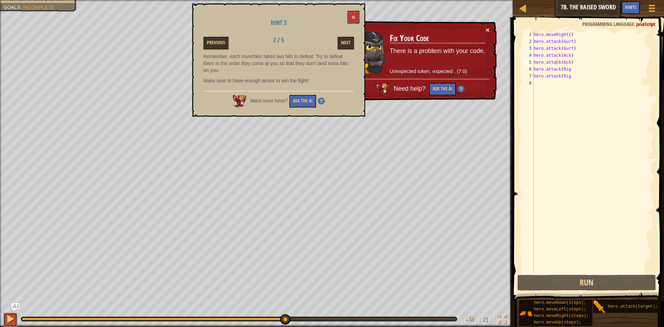
click at [12, 315] on div at bounding box center [10, 318] width 9 height 9
drag, startPoint x: 28, startPoint y: 316, endPoint x: 13, endPoint y: 319, distance: 15.8
click at [13, 319] on div "♫" at bounding box center [256, 317] width 513 height 21
drag, startPoint x: 53, startPoint y: 321, endPoint x: 37, endPoint y: 320, distance: 15.9
click at [37, 320] on div at bounding box center [239, 318] width 436 height 5
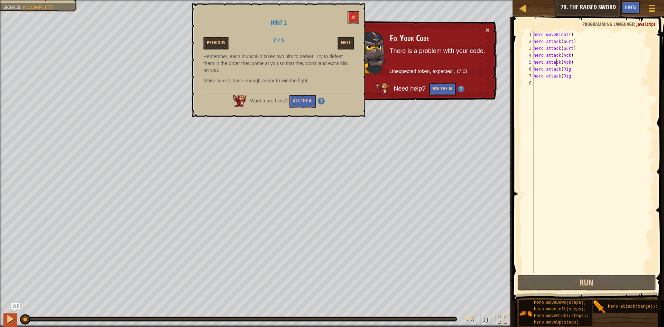
drag, startPoint x: 43, startPoint y: 320, endPoint x: 13, endPoint y: 320, distance: 29.7
click at [13, 320] on div "♫" at bounding box center [256, 317] width 513 height 21
click at [13, 320] on div at bounding box center [10, 318] width 9 height 9
click at [567, 41] on div "hero . moveRight ( ) hero . attack ( Gurt ) hero . attack ( Gurt ) hero . attac…" at bounding box center [592, 159] width 121 height 256
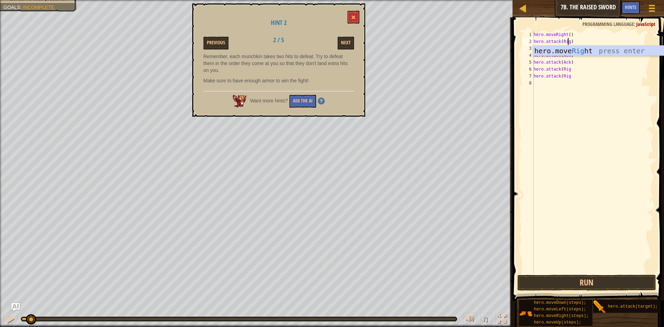
scroll to position [3, 3]
click at [605, 71] on div "hero . moveRight ( ) hero . attack ( Rig ) hero . attack ( Gurt ) hero . attack…" at bounding box center [592, 159] width 121 height 256
click at [569, 50] on div "hero . moveRight ( ) hero . attack ( Rig ) hero . attack ( Gurt ) hero . attack…" at bounding box center [592, 159] width 121 height 256
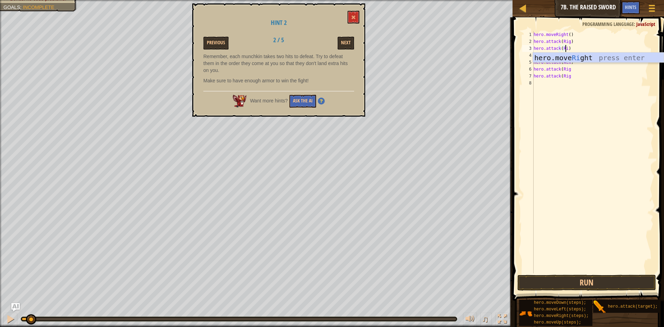
type textarea "hero.attack(Rig)"
click at [588, 85] on div "hero . moveRight ( ) hero . attack ( Rig ) hero . attack ( Rig ) hero . attack …" at bounding box center [592, 159] width 121 height 256
click at [565, 55] on div "hero . moveRight ( ) hero . attack ( Rig ) hero . attack ( Rig ) hero . attack …" at bounding box center [592, 159] width 121 height 256
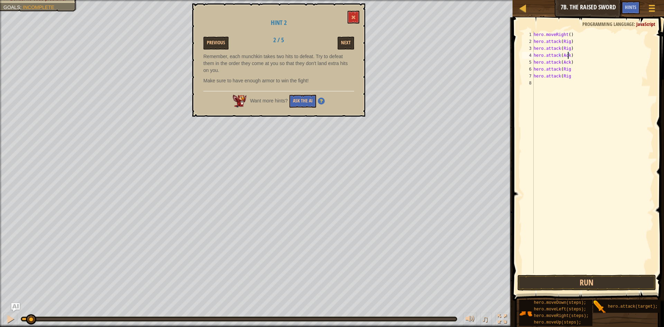
click at [568, 56] on div "hero . moveRight ( ) hero . attack ( Rig ) hero . attack ( Rig ) hero . attack …" at bounding box center [592, 159] width 121 height 256
type textarea "hero.attack(Ack)"
click at [576, 87] on div "hero . moveRight ( ) hero . attack ( Rig ) hero . attack ( Rig ) hero . attack …" at bounding box center [592, 159] width 121 height 256
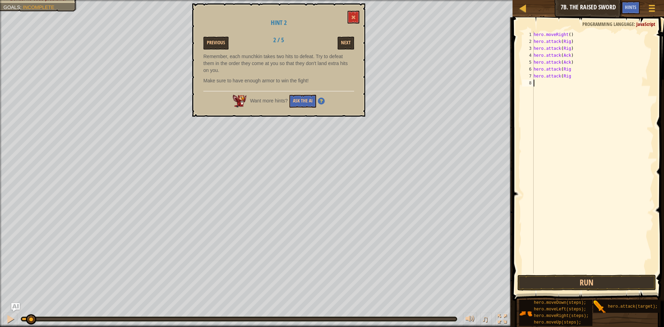
click at [569, 69] on div "hero . moveRight ( ) hero . attack ( Rig ) hero . attack ( Rig ) hero . attack …" at bounding box center [592, 159] width 121 height 256
type textarea "hero.attack(Rig)"
click at [561, 70] on div "hero . moveRight ( ) hero . attack ( Rig ) hero . attack ( Rig ) hero . attack …" at bounding box center [592, 159] width 121 height 256
click at [570, 81] on div "hero . moveRight ( ) hero . attack ( Rig ) hero . attack ( Rig ) hero . attack …" at bounding box center [592, 159] width 121 height 256
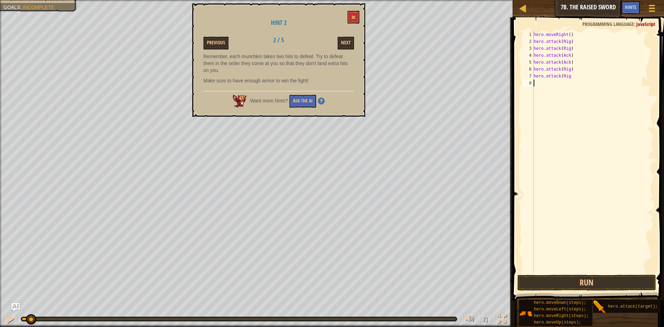
scroll to position [3, 0]
click at [572, 80] on div "hero . moveRight ( ) hero . attack ( Rig ) hero . attack ( Rig ) hero . attack …" at bounding box center [592, 159] width 121 height 256
click at [569, 77] on div "hero . moveRight ( ) hero . attack ( Rig ) hero . attack ( Rig ) hero . attack …" at bounding box center [592, 159] width 121 height 256
click at [568, 70] on div "hero . moveRight ( ) hero . attack ( Rig ) hero . attack ( Rig ) hero . attack …" at bounding box center [592, 159] width 121 height 256
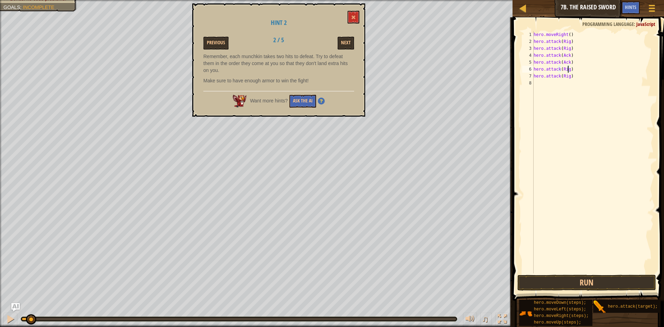
click at [568, 64] on div "hero . moveRight ( ) hero . attack ( Rig ) hero . attack ( Rig ) hero . attack …" at bounding box center [592, 159] width 121 height 256
click at [567, 55] on div "hero . moveRight ( ) hero . attack ( Rig ) hero . attack ( Rig ) hero . attack …" at bounding box center [592, 159] width 121 height 256
click at [568, 70] on div "hero . moveRight ( ) hero . attack ( Rig ) hero . attack ( Rig ) hero . attack …" at bounding box center [592, 159] width 121 height 256
click at [356, 16] on button at bounding box center [354, 17] width 12 height 13
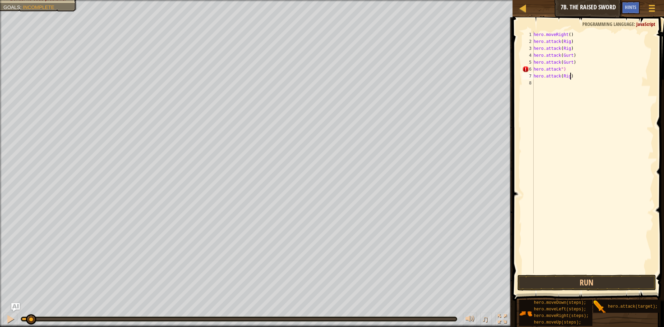
click at [602, 79] on div "hero . moveRight ( ) hero . attack ( Rig ) hero . attack ( Rig ) hero . attack …" at bounding box center [592, 159] width 121 height 256
click at [558, 70] on div "hero . moveRight ( ) hero . attack ( Rig ) hero . attack ( Rig ) hero . attack …" at bounding box center [592, 159] width 121 height 256
type textarea "hero.attack"Rig")"
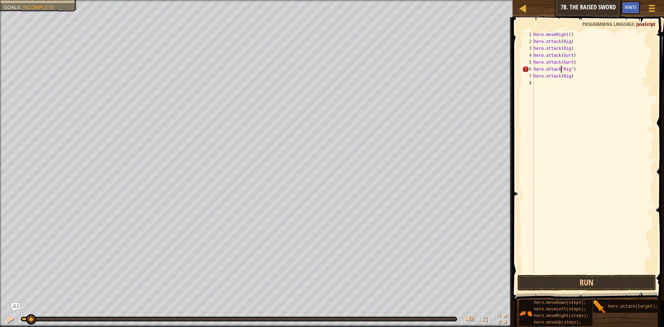
click at [540, 94] on div "hero . moveRight ( ) hero . attack ( Rig ) hero . attack ( Rig ) hero . attack …" at bounding box center [592, 159] width 121 height 256
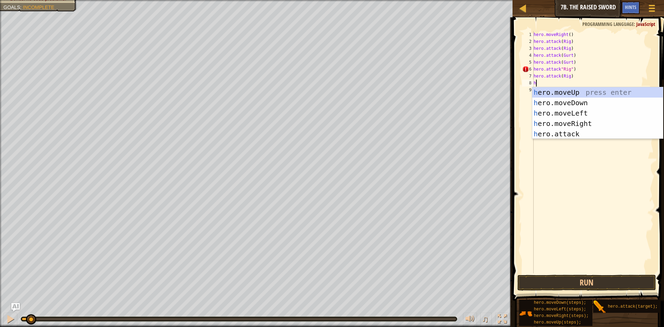
type textarea "h"
click at [580, 0] on body "Map Introduction to Computer Science 7b. The Raised Sword Game Menu Done Hints …" at bounding box center [332, 0] width 664 height 0
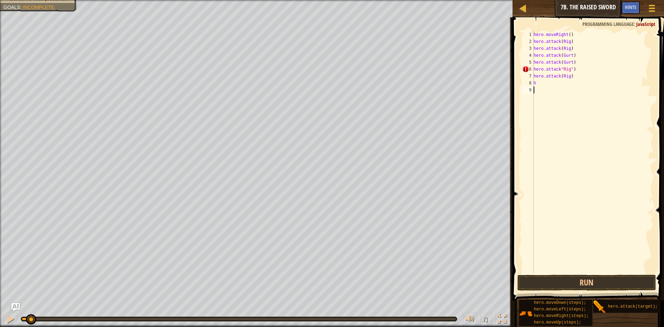
click at [553, 94] on div "hero . moveRight ( ) hero . attack ( Rig ) hero . attack ( Rig ) hero . attack …" at bounding box center [592, 159] width 121 height 256
click at [547, 80] on div "hero . moveRight ( ) hero . attack ( Rig ) hero . attack ( Rig ) hero . attack …" at bounding box center [592, 159] width 121 height 256
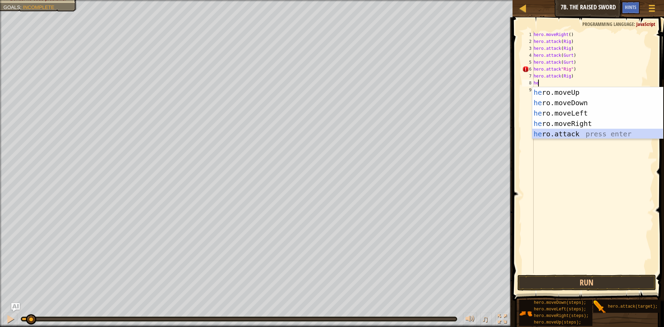
click at [560, 133] on div "he ro.moveUp press enter he ro.moveDown press enter he ro.moveLeft press enter …" at bounding box center [597, 123] width 131 height 73
type textarea "hero.attack("Enemy Name");"
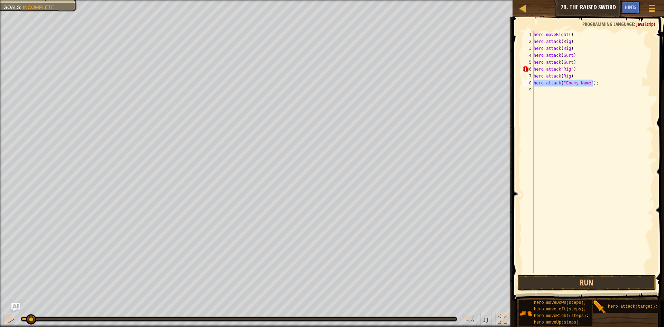
drag, startPoint x: 596, startPoint y: 83, endPoint x: 534, endPoint y: 82, distance: 61.9
click at [534, 82] on div "hero . moveRight ( ) hero . attack ( Rig ) hero . attack ( Rig ) hero . attack …" at bounding box center [592, 159] width 121 height 256
click at [559, 77] on div "hero . moveRight ( ) hero . attack ( Rig ) hero . attack ( Rig ) hero . attack …" at bounding box center [592, 159] width 121 height 256
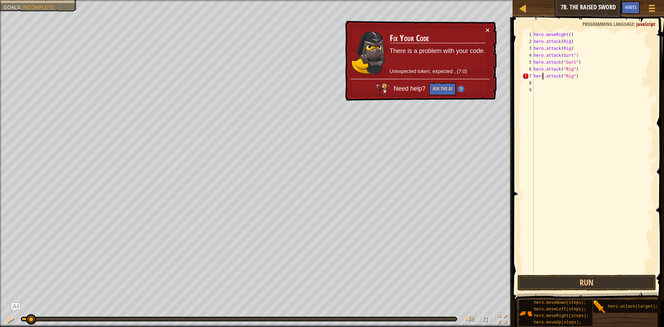
click at [544, 75] on div "hero . moveRight ( ) hero . attack ( Rig ) hero . attack ( Rig ) hero . attack …" at bounding box center [592, 159] width 121 height 256
type textarea "hero.attack("Rig")"
drag, startPoint x: 576, startPoint y: 76, endPoint x: 535, endPoint y: 76, distance: 41.5
click at [535, 76] on div "hero . moveRight ( ) hero . attack ( Rig ) hero . attack ( Rig ) hero . attack …" at bounding box center [592, 159] width 121 height 256
click at [539, 87] on div "hero . moveRight ( ) hero . attack ( Rig ) hero . attack ( Rig ) hero . attack …" at bounding box center [592, 159] width 121 height 256
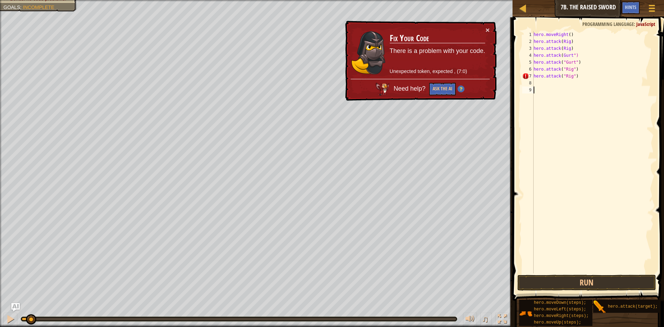
scroll to position [3, 0]
drag, startPoint x: 573, startPoint y: 76, endPoint x: 537, endPoint y: 78, distance: 36.4
click at [537, 78] on div "hero . moveRight ( ) hero . attack ( Rig ) hero . attack ( Rig ) hero . attack …" at bounding box center [592, 159] width 121 height 256
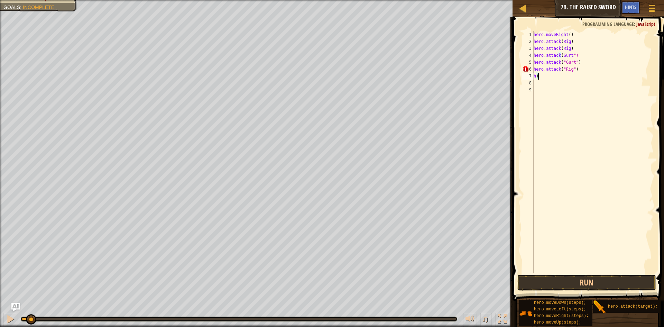
type textarea "h"
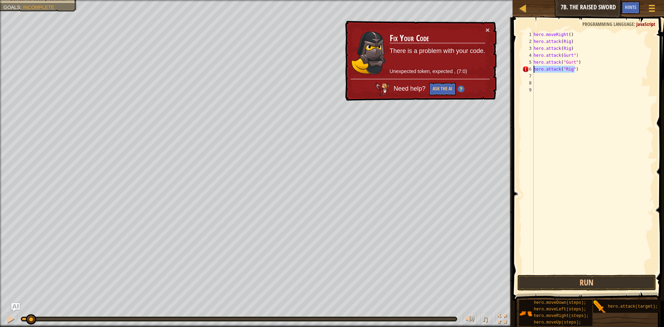
drag, startPoint x: 575, startPoint y: 70, endPoint x: 533, endPoint y: 71, distance: 42.5
click at [533, 71] on div "1 2 3 4 5 6 7 8 9 hero . moveRight ( ) hero . attack ( Rig ) hero . attack ( Ri…" at bounding box center [587, 152] width 133 height 242
type textarea "hero.attack("Rig")"
click at [534, 74] on div "hero . moveRight ( ) hero . attack ( Rig ) hero . attack ( Rig ) hero . attack …" at bounding box center [592, 159] width 121 height 256
paste textarea "hero.attack("Rig")"
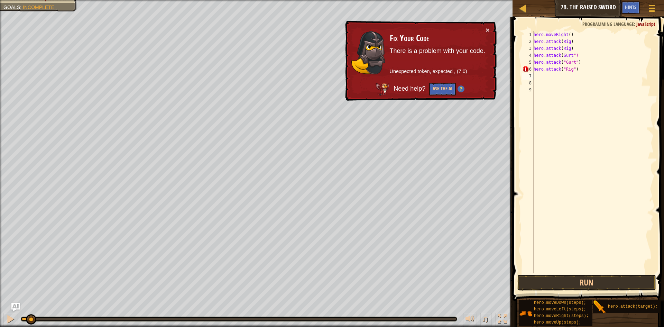
type textarea "hero.attack("Rig")"
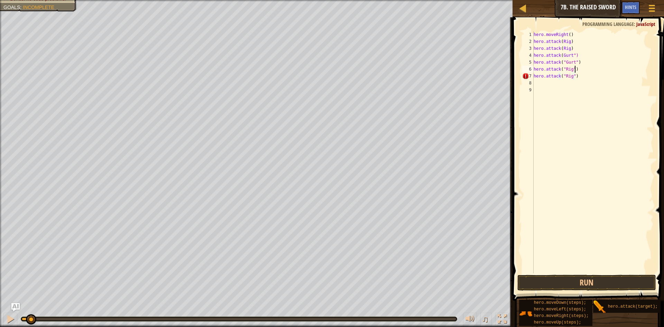
click at [587, 68] on div "hero . moveRight ( ) hero . attack ( Rig ) hero . attack ( Rig ) hero . attack …" at bounding box center [592, 159] width 121 height 256
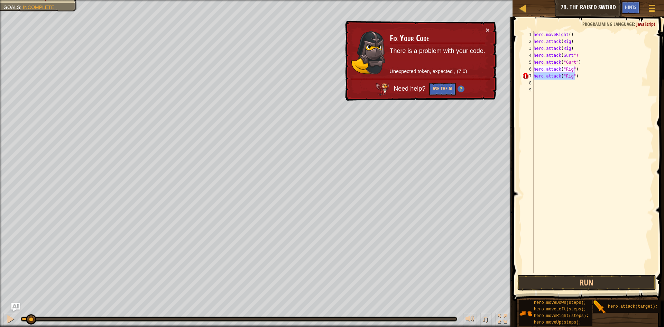
drag, startPoint x: 574, startPoint y: 78, endPoint x: 533, endPoint y: 79, distance: 41.2
click at [533, 79] on div "hero.attack("Rig") 1 2 3 4 5 6 7 8 9 hero . moveRight ( ) hero . attack ( Rig )…" at bounding box center [587, 152] width 133 height 242
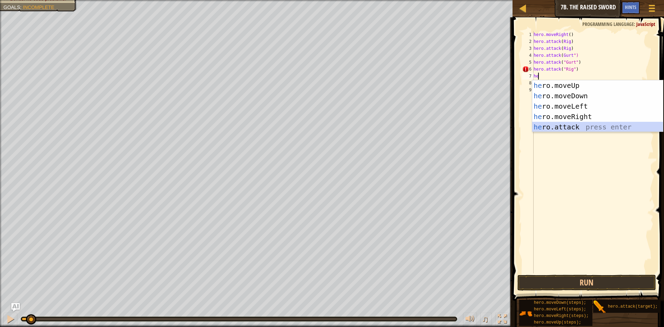
click at [559, 129] on div "he ro.moveUp press enter he ro.moveDown press enter he ro.moveLeft press enter …" at bounding box center [597, 116] width 131 height 73
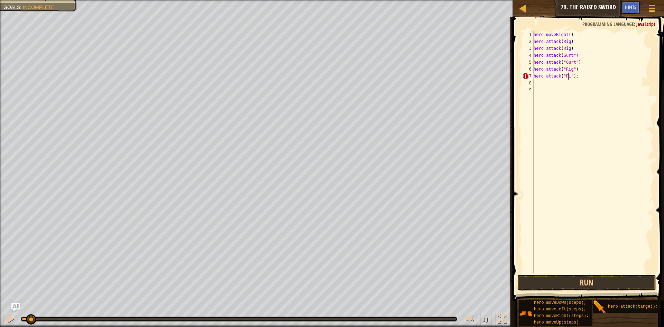
scroll to position [3, 3]
click at [580, 65] on div "hero . moveRight ( ) hero . attack ( Rig ) hero . attack ( Rig ) hero . attack …" at bounding box center [592, 159] width 121 height 256
click at [581, 70] on div "hero . moveRight ( ) hero . attack ( Rig ) hero . attack ( Rig ) hero . attack …" at bounding box center [592, 159] width 121 height 256
click at [576, 77] on div "hero . moveRight ( ) hero . attack ( Rig ) hero . attack ( Rig ) hero . attack …" at bounding box center [592, 159] width 121 height 256
click at [560, 55] on div "hero . moveRight ( ) hero . attack ( Rig ) hero . attack ( Rig ) hero . attack …" at bounding box center [592, 159] width 121 height 256
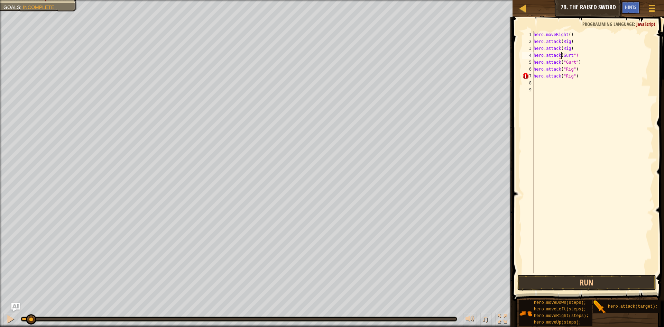
scroll to position [3, 3]
click at [555, 49] on div "hero . moveRight ( ) hero . attack ( Rig ) hero . attack ( Rig ) hero . attack …" at bounding box center [592, 159] width 121 height 256
click at [560, 48] on div "hero . moveRight ( ) hero . attack ( Rig ) hero . attack ( Rig ) hero . attack …" at bounding box center [592, 159] width 121 height 256
click at [560, 39] on div "hero . moveRight ( ) hero . attack ( Rig ) hero . attack ( "Rig" ) hero . attac…" at bounding box center [592, 159] width 121 height 256
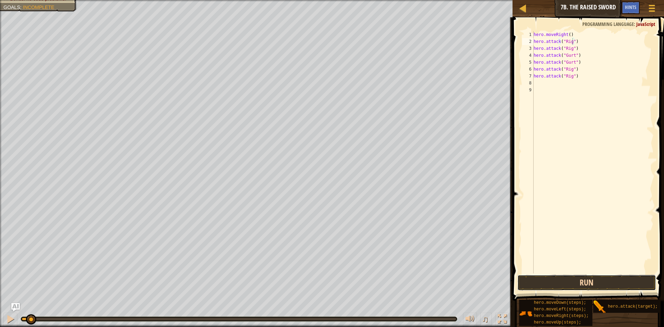
click at [592, 287] on button "Run" at bounding box center [586, 283] width 139 height 16
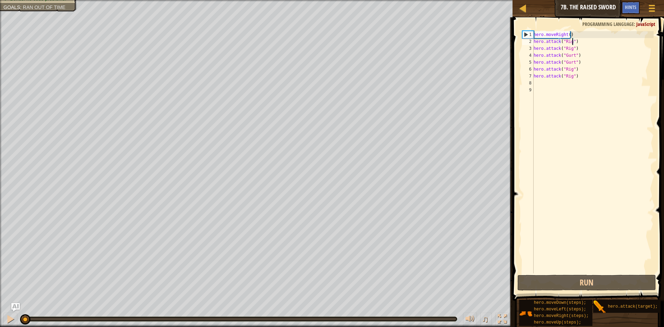
drag, startPoint x: 219, startPoint y: 317, endPoint x: 0, endPoint y: 319, distance: 218.6
click at [0, 319] on div "♫" at bounding box center [256, 317] width 513 height 21
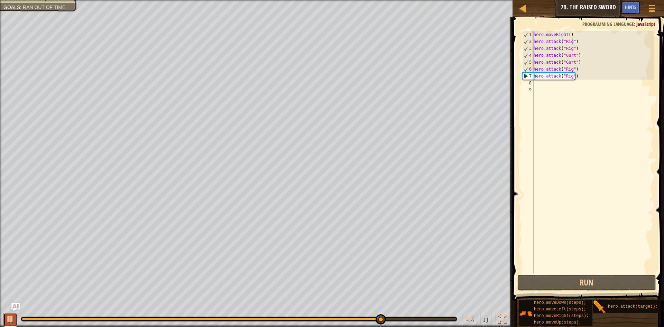
click at [8, 320] on div at bounding box center [10, 318] width 9 height 9
click at [570, 70] on div "hero . moveRight ( ) hero . attack ( "Rig" ) hero . attack ( "Rig" ) hero . att…" at bounding box center [592, 159] width 121 height 256
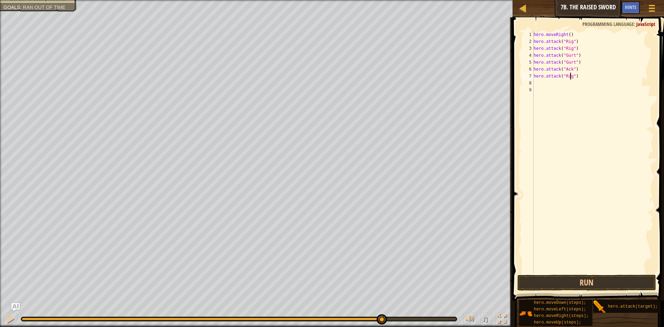
click at [571, 79] on div "hero . moveRight ( ) hero . attack ( "Rig" ) hero . attack ( "Rig" ) hero . att…" at bounding box center [592, 159] width 121 height 256
type textarea "hero.attack("Ack")"
click at [593, 278] on button "Run" at bounding box center [586, 283] width 139 height 16
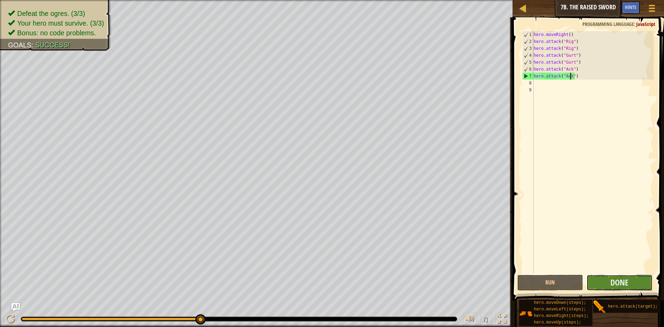
click at [605, 284] on button "Done" at bounding box center [620, 283] width 66 height 16
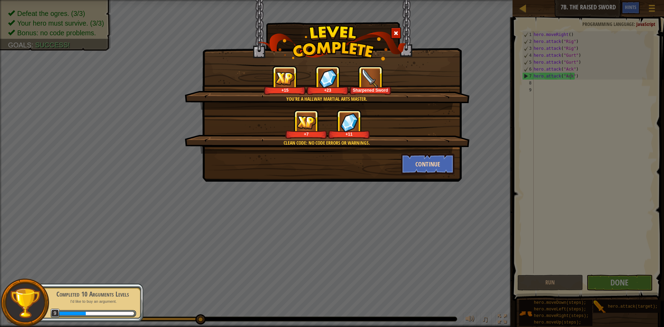
drag, startPoint x: 433, startPoint y: 153, endPoint x: 433, endPoint y: 157, distance: 4.5
click at [433, 154] on div "You're a hallway martial arts master. +15 +23 Sharpened Sword Clean code: no co…" at bounding box center [332, 120] width 245 height 109
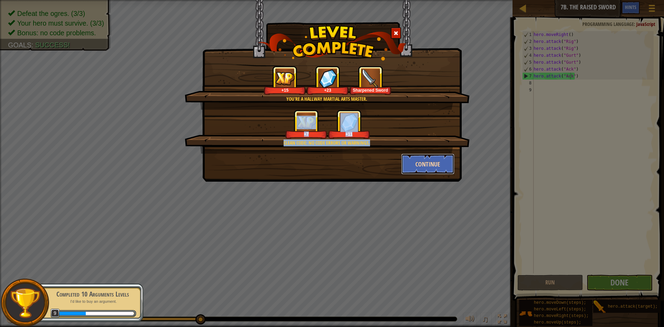
click at [435, 163] on button "Continue" at bounding box center [428, 164] width 54 height 21
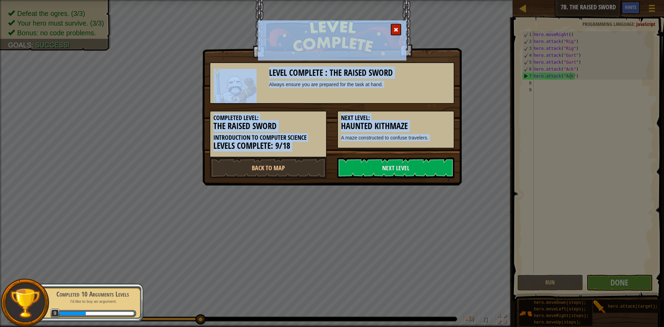
click at [415, 168] on link "Next Level" at bounding box center [395, 167] width 117 height 21
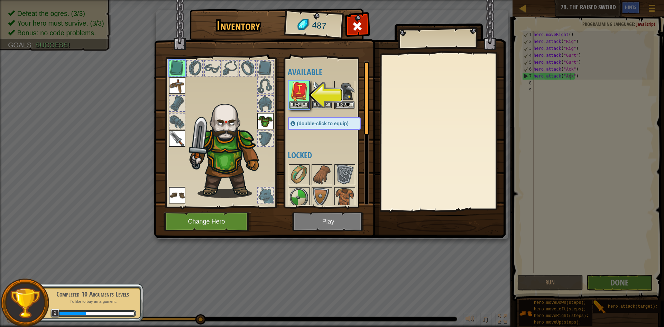
click at [322, 99] on img at bounding box center [321, 91] width 19 height 19
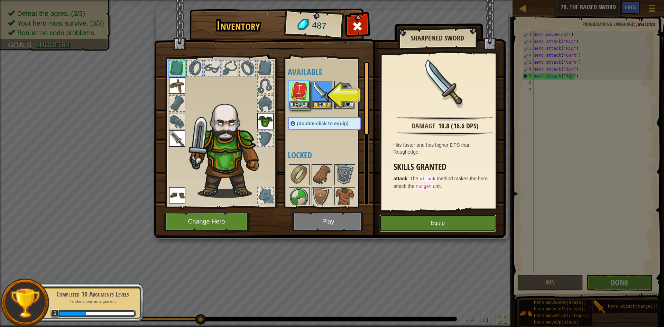
click at [433, 221] on button "Equip" at bounding box center [437, 222] width 117 height 17
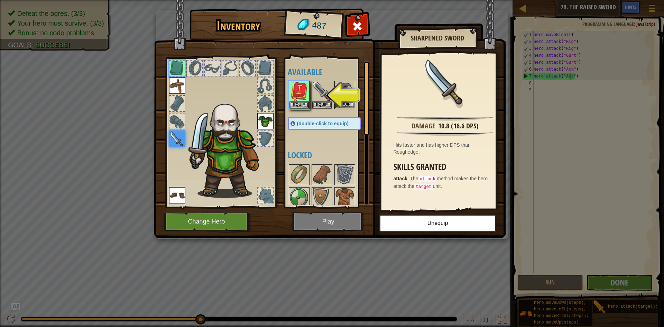
click at [346, 100] on img at bounding box center [344, 91] width 19 height 19
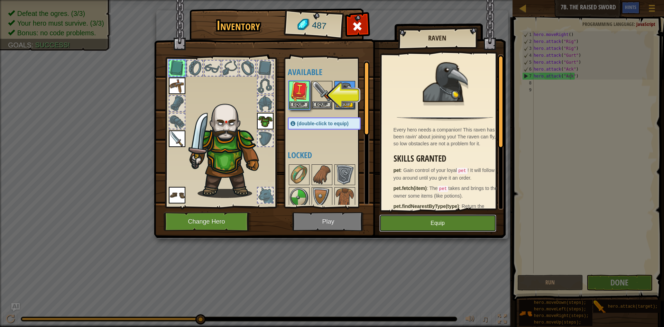
click at [427, 224] on button "Equip" at bounding box center [437, 222] width 117 height 17
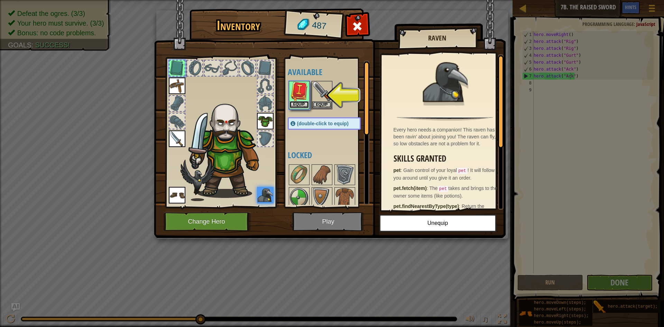
click at [303, 104] on button "Equip" at bounding box center [298, 104] width 19 height 7
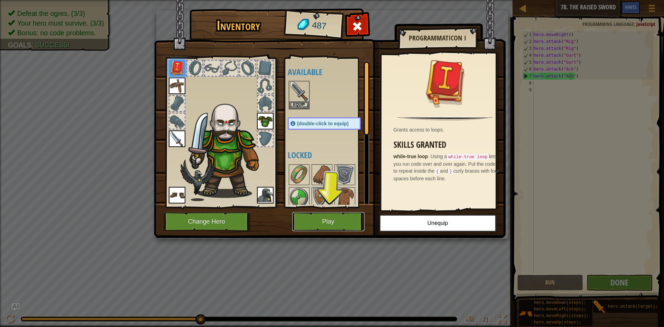
click at [313, 220] on button "Play" at bounding box center [328, 221] width 72 height 19
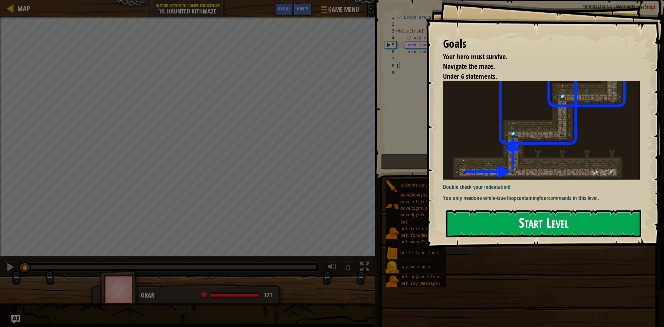
click at [558, 212] on button "Start Level" at bounding box center [543, 223] width 195 height 27
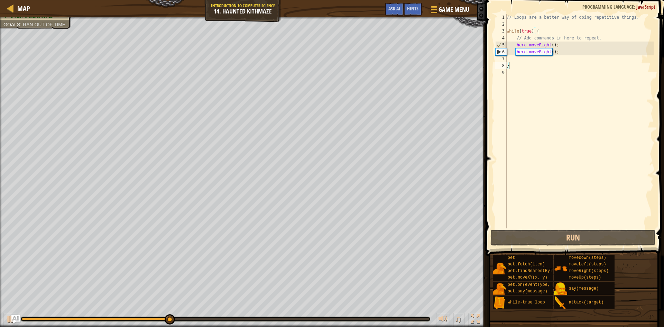
drag, startPoint x: 71, startPoint y: 313, endPoint x: 63, endPoint y: 319, distance: 9.9
click at [63, 319] on div "♫" at bounding box center [243, 317] width 486 height 21
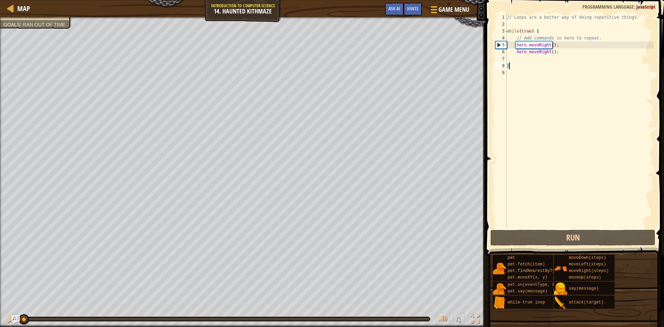
drag, startPoint x: 186, startPoint y: 316, endPoint x: 0, endPoint y: 313, distance: 186.1
click at [0, 313] on div "♫" at bounding box center [243, 317] width 486 height 21
click at [6, 315] on div at bounding box center [10, 318] width 9 height 9
click at [552, 52] on div "// Loops are a better way of doing repetitive things. while ( true ) { // Add c…" at bounding box center [579, 128] width 148 height 228
click at [554, 52] on div "// Loops are a better way of doing repetitive things. while ( true ) { // Add c…" at bounding box center [579, 128] width 148 height 228
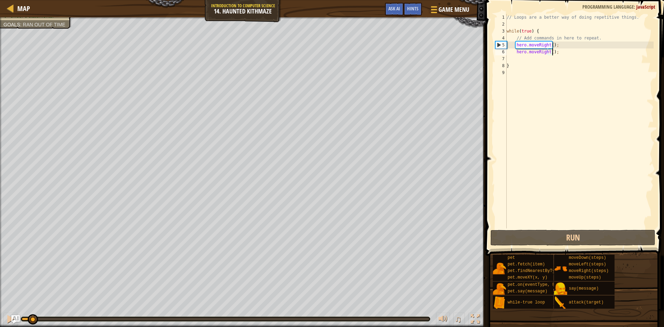
click at [552, 51] on div "// Loops are a better way of doing repetitive things. while ( true ) { // Add c…" at bounding box center [579, 128] width 148 height 228
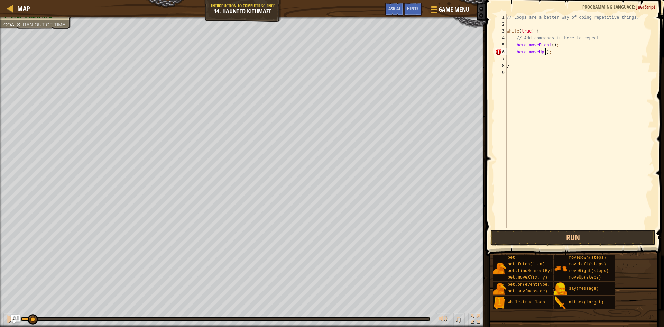
scroll to position [3, 3]
click at [554, 238] on button "Run" at bounding box center [572, 238] width 165 height 16
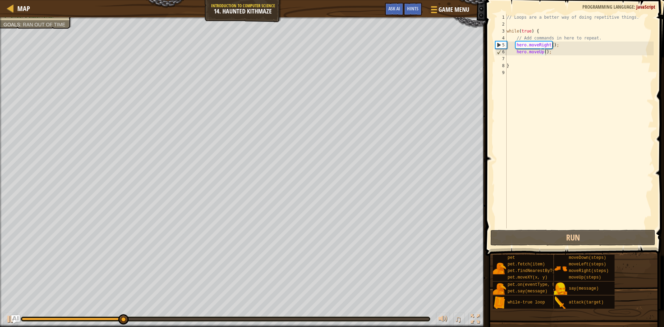
drag, startPoint x: 111, startPoint y: 317, endPoint x: 126, endPoint y: 318, distance: 14.9
click at [100, 318] on div at bounding box center [225, 319] width 409 height 4
drag, startPoint x: 126, startPoint y: 318, endPoint x: 2, endPoint y: 330, distance: 125.1
click at [2, 0] on html "Map Introduction to Computer Science 14. Haunted Kithmaze Game Menu Done Hints …" at bounding box center [332, 0] width 664 height 0
click at [5, 317] on button at bounding box center [10, 320] width 14 height 14
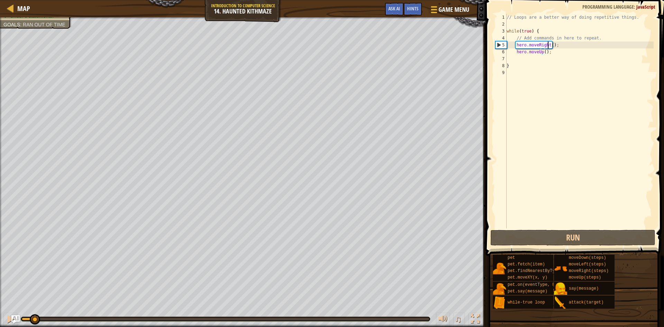
click at [549, 47] on div "// Loops are a better way of doing repetitive things. while ( true ) { // Add c…" at bounding box center [579, 128] width 148 height 228
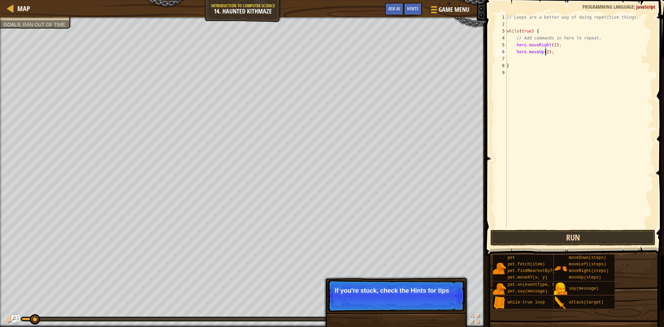
type textarea "hero.moveUp(2);"
click at [530, 233] on button "Run" at bounding box center [572, 238] width 165 height 16
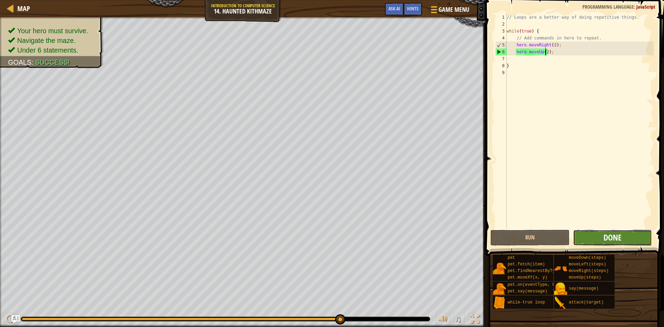
click at [618, 235] on span "Done" at bounding box center [613, 237] width 18 height 11
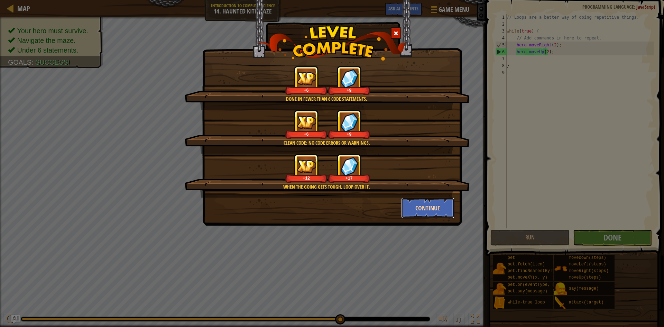
click at [418, 208] on button "Continue" at bounding box center [428, 207] width 54 height 21
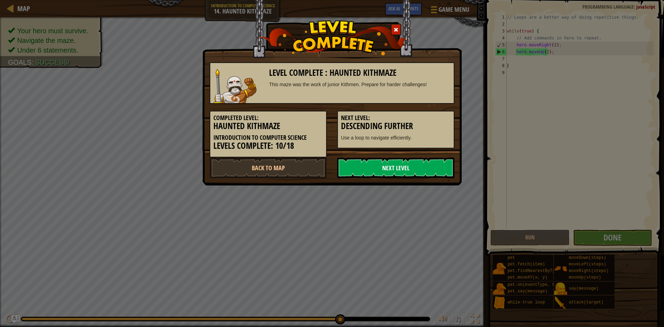
click at [435, 172] on link "Next Level" at bounding box center [395, 167] width 117 height 21
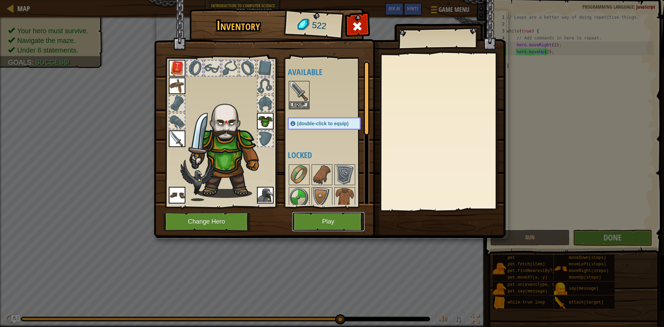
click at [320, 224] on button "Play" at bounding box center [328, 221] width 72 height 19
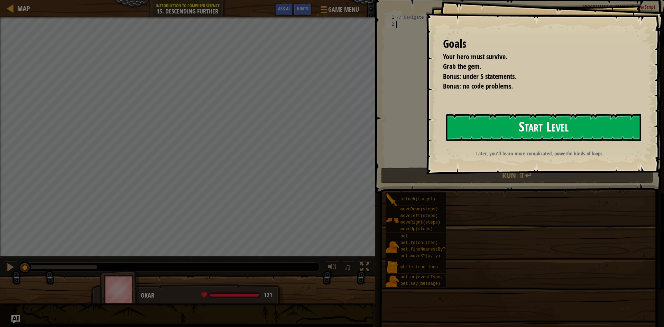
click at [537, 124] on button "Start Level" at bounding box center [543, 127] width 195 height 27
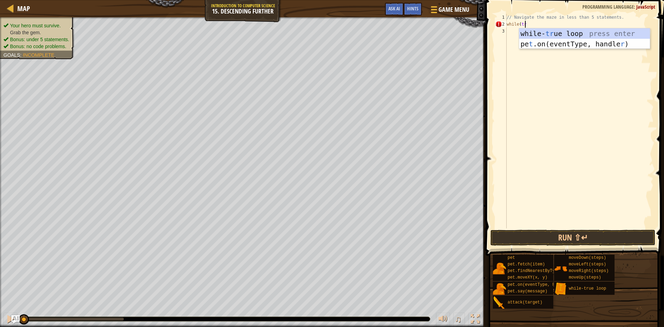
scroll to position [3, 2]
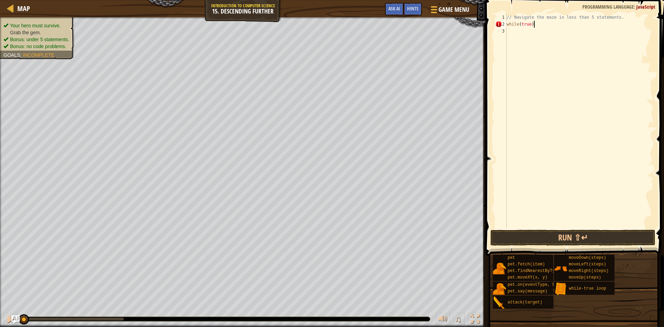
type textarea "while(true) {"
click at [512, 33] on div "// Navigate the maze in less than 5 statements. while ( true ) {" at bounding box center [579, 128] width 148 height 228
type textarea "}"
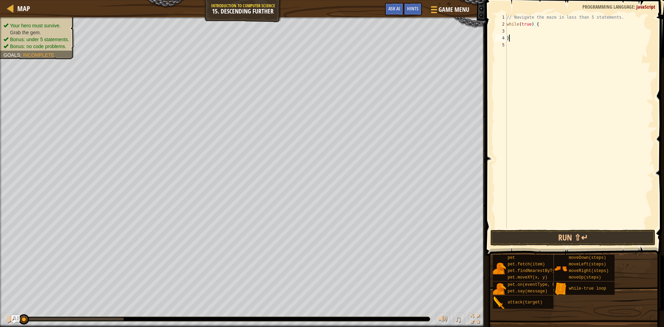
click at [515, 30] on div "// Navigate the maze in less than 5 statements. while ( true ) { }" at bounding box center [579, 128] width 148 height 228
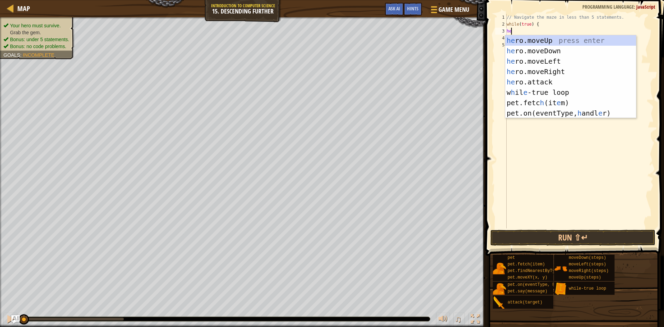
scroll to position [3, 0]
type textarea "hero"
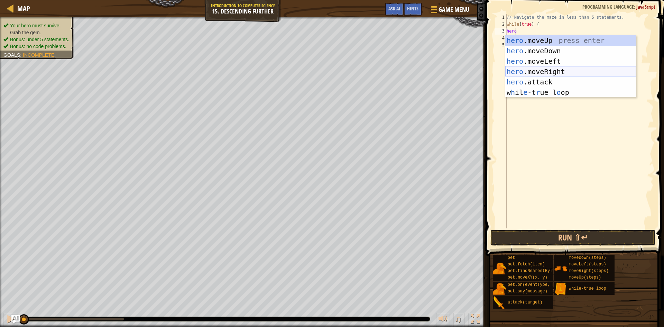
click at [553, 73] on div "hero .moveUp press enter hero .moveDown press enter hero .moveLeft press enter …" at bounding box center [570, 76] width 131 height 83
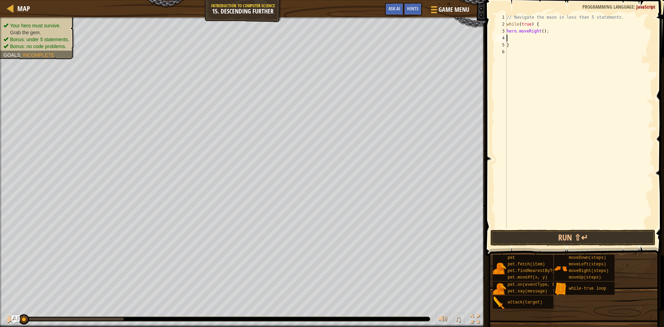
scroll to position [3, 0]
click at [540, 32] on div "// Navigate the maze in less than 5 statements. while ( true ) { hero . moveRig…" at bounding box center [579, 128] width 148 height 228
type textarea "hero.moveRight(2);"
click at [509, 34] on div "// Navigate the maze in less than 5 statements. while ( true ) { hero . moveRig…" at bounding box center [579, 128] width 148 height 228
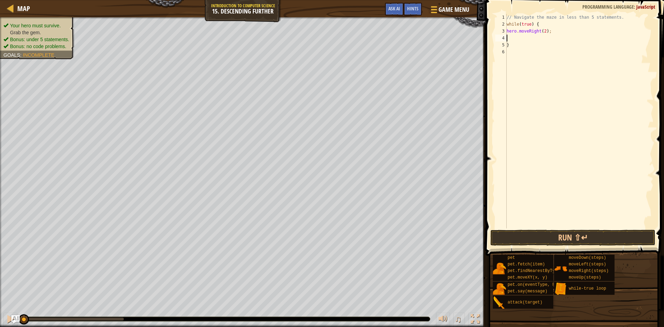
click at [509, 39] on div "// Navigate the maze in less than 5 statements. while ( true ) { hero . moveRig…" at bounding box center [579, 128] width 148 height 228
type textarea "h"
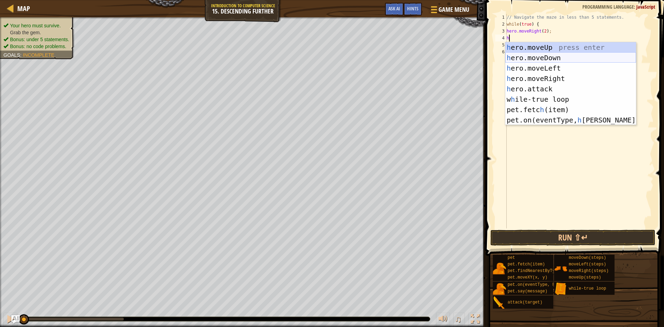
click at [550, 53] on div "h ero.moveUp press enter h ero.moveDown press enter h ero.moveLeft press enter …" at bounding box center [570, 94] width 131 height 104
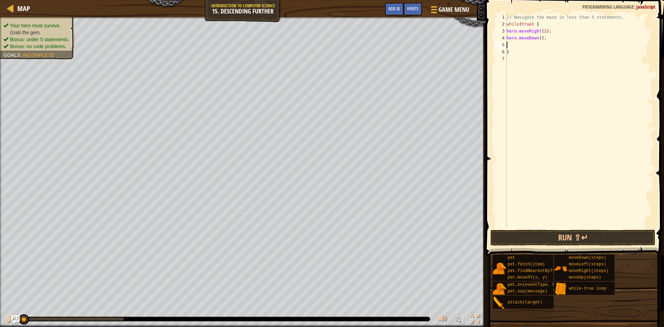
click at [539, 37] on div "// Navigate the maze in less than 5 statements. while ( true ) { hero . moveRig…" at bounding box center [579, 128] width 148 height 228
click at [584, 236] on button "Run ⇧↵" at bounding box center [572, 238] width 165 height 16
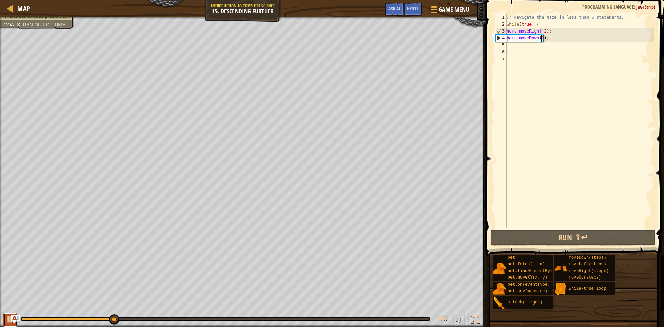
click at [8, 317] on div at bounding box center [10, 318] width 9 height 9
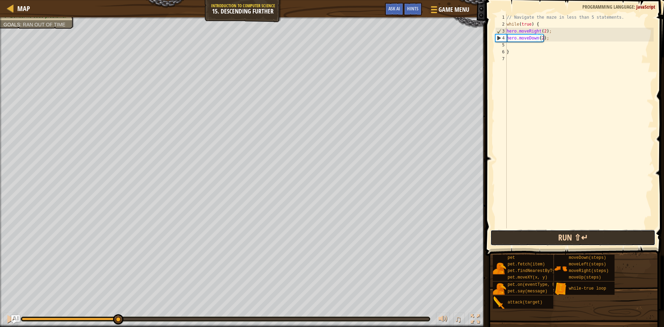
click at [558, 239] on button "Run ⇧↵" at bounding box center [572, 238] width 165 height 16
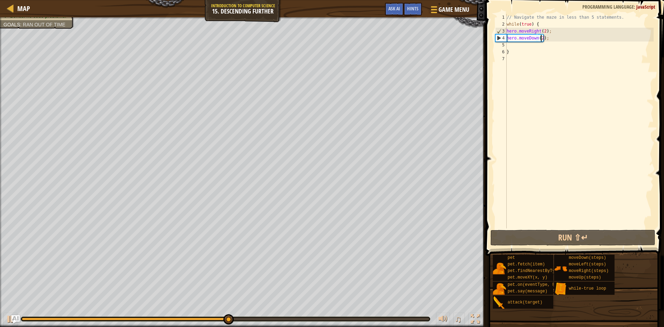
type textarea "hero.moveDown();"
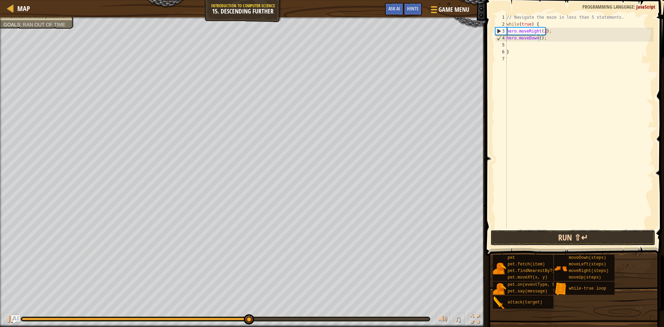
click at [544, 236] on button "Run ⇧↵" at bounding box center [572, 238] width 165 height 16
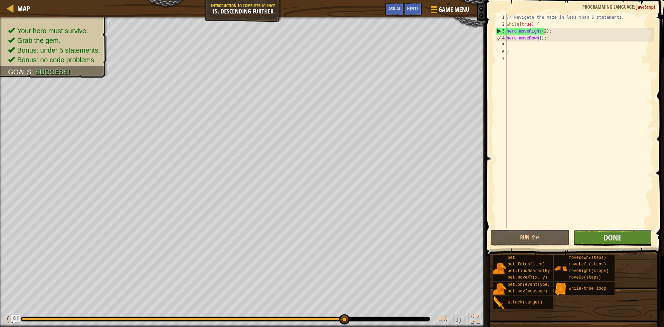
click at [629, 232] on button "Done" at bounding box center [612, 238] width 79 height 16
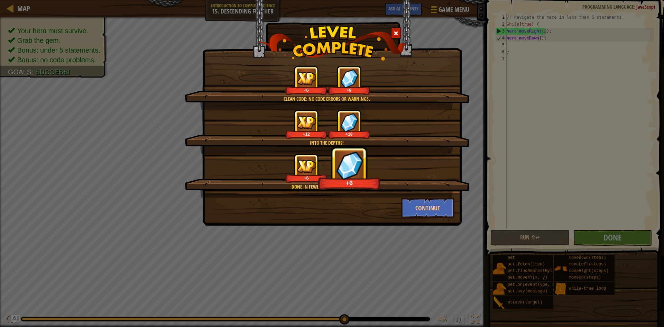
click at [623, 232] on div "Clean code: no code errors or warnings. +6 +9 Into the depths! +12 +18 Done in …" at bounding box center [332, 163] width 664 height 327
click at [620, 240] on div "Clean code: no code errors or warnings. +6 +9 Into the depths! +12 +18 Done in …" at bounding box center [332, 163] width 664 height 327
click at [443, 209] on button "Continue" at bounding box center [428, 207] width 54 height 21
